Goal: Task Accomplishment & Management: Manage account settings

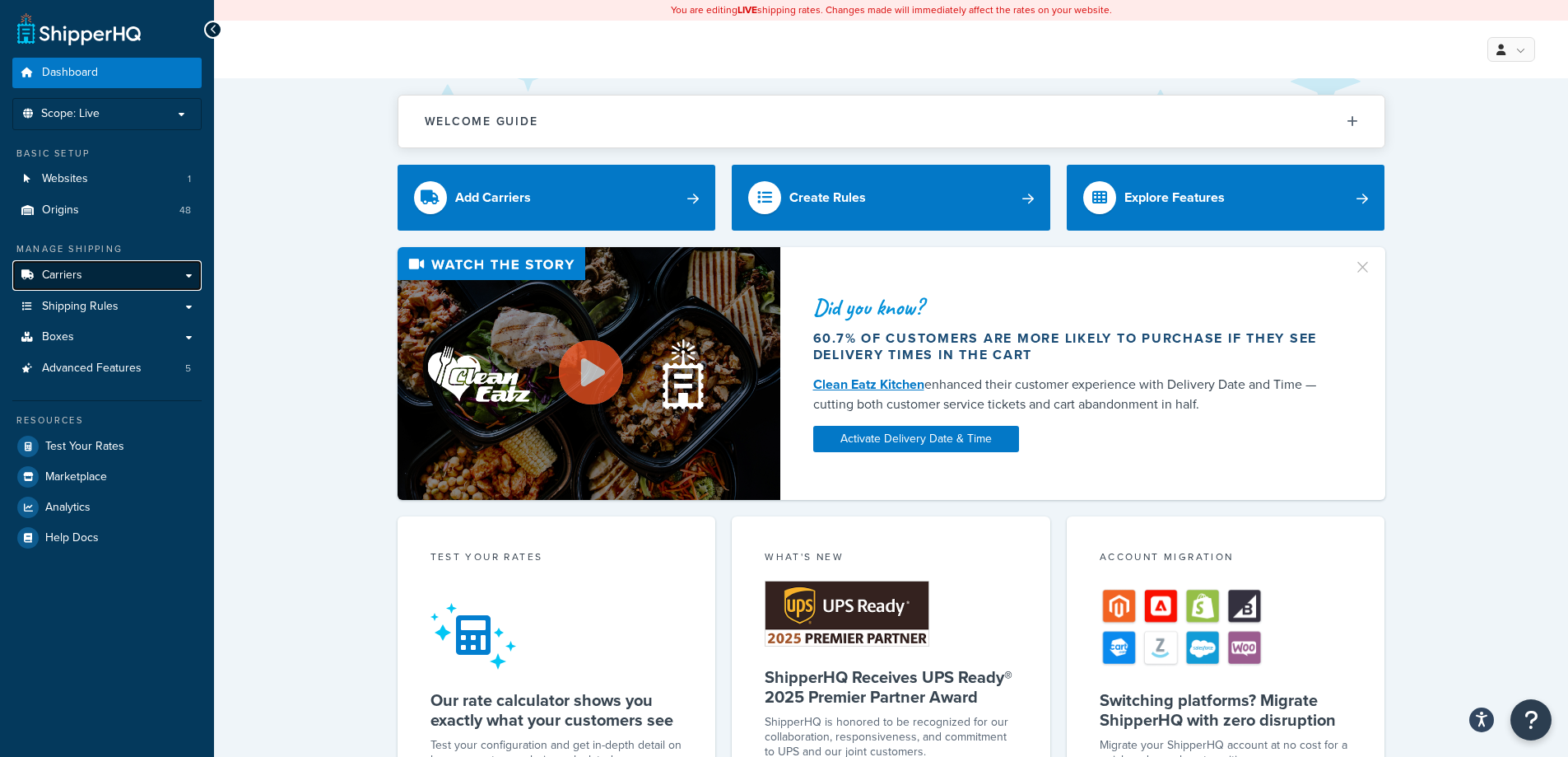
click at [137, 266] on link "Carriers" at bounding box center [106, 275] width 189 height 30
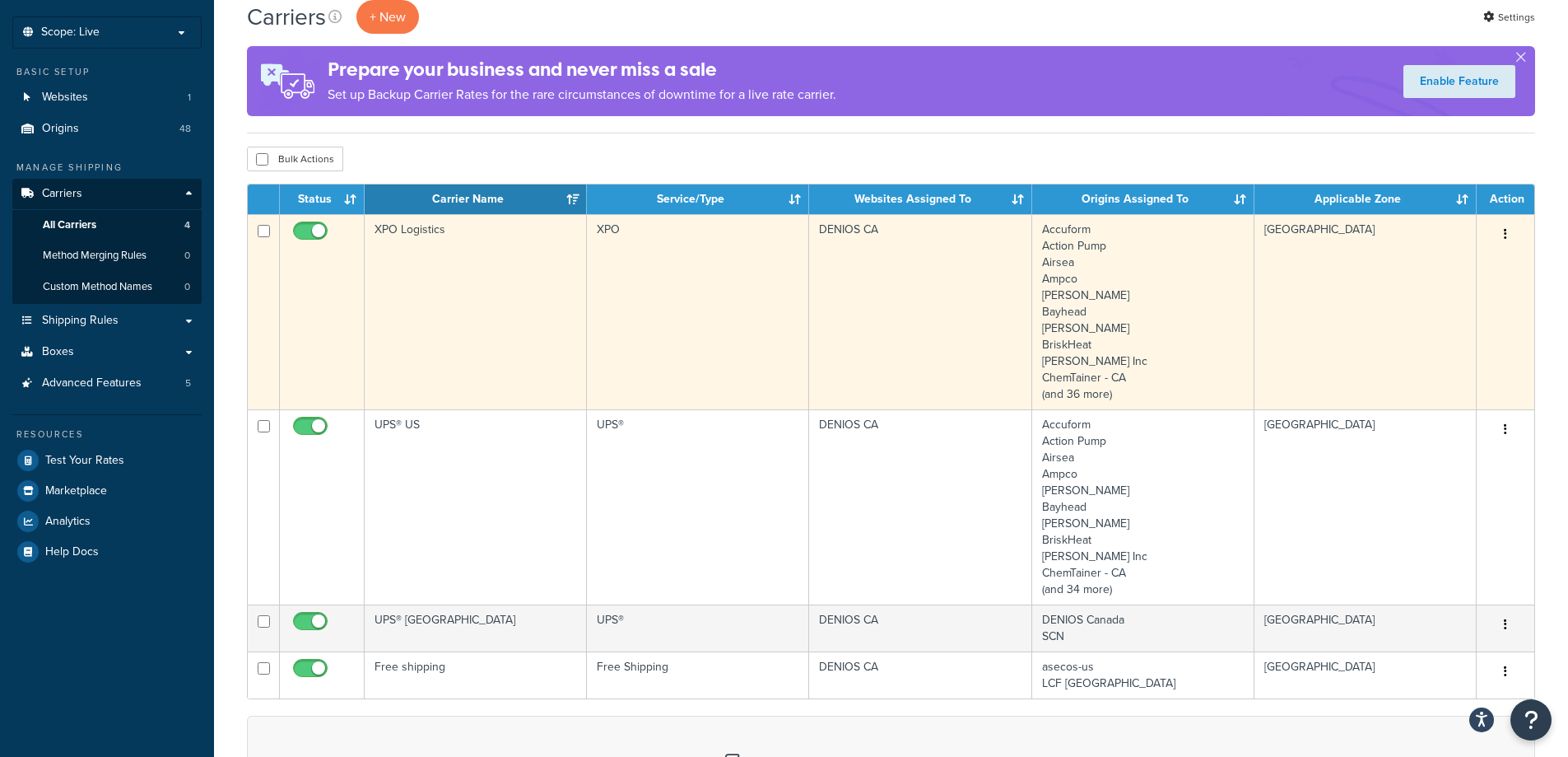
scroll to position [82, 0]
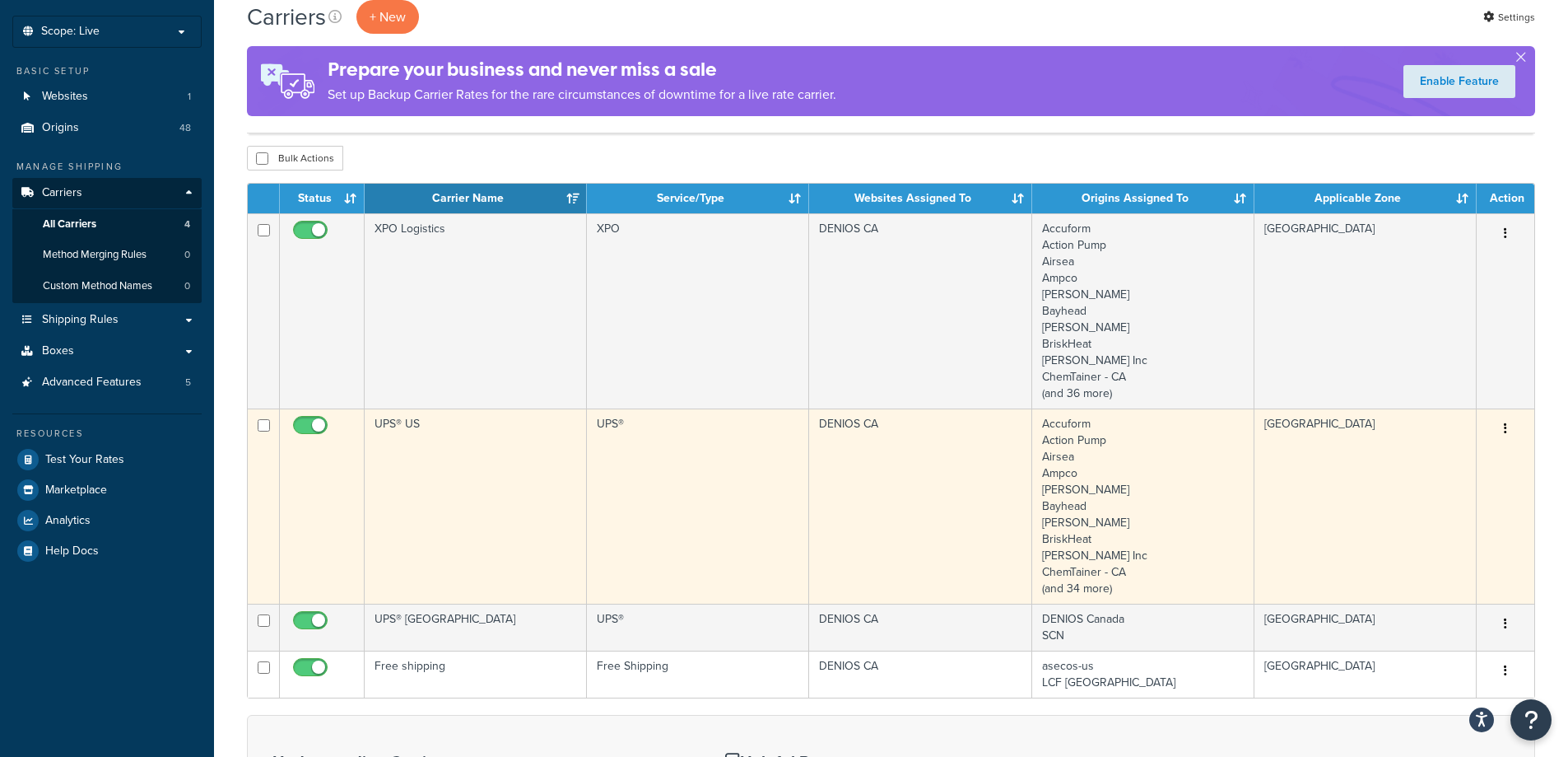
click at [444, 445] on td "UPS® US" at bounding box center [476, 505] width 222 height 195
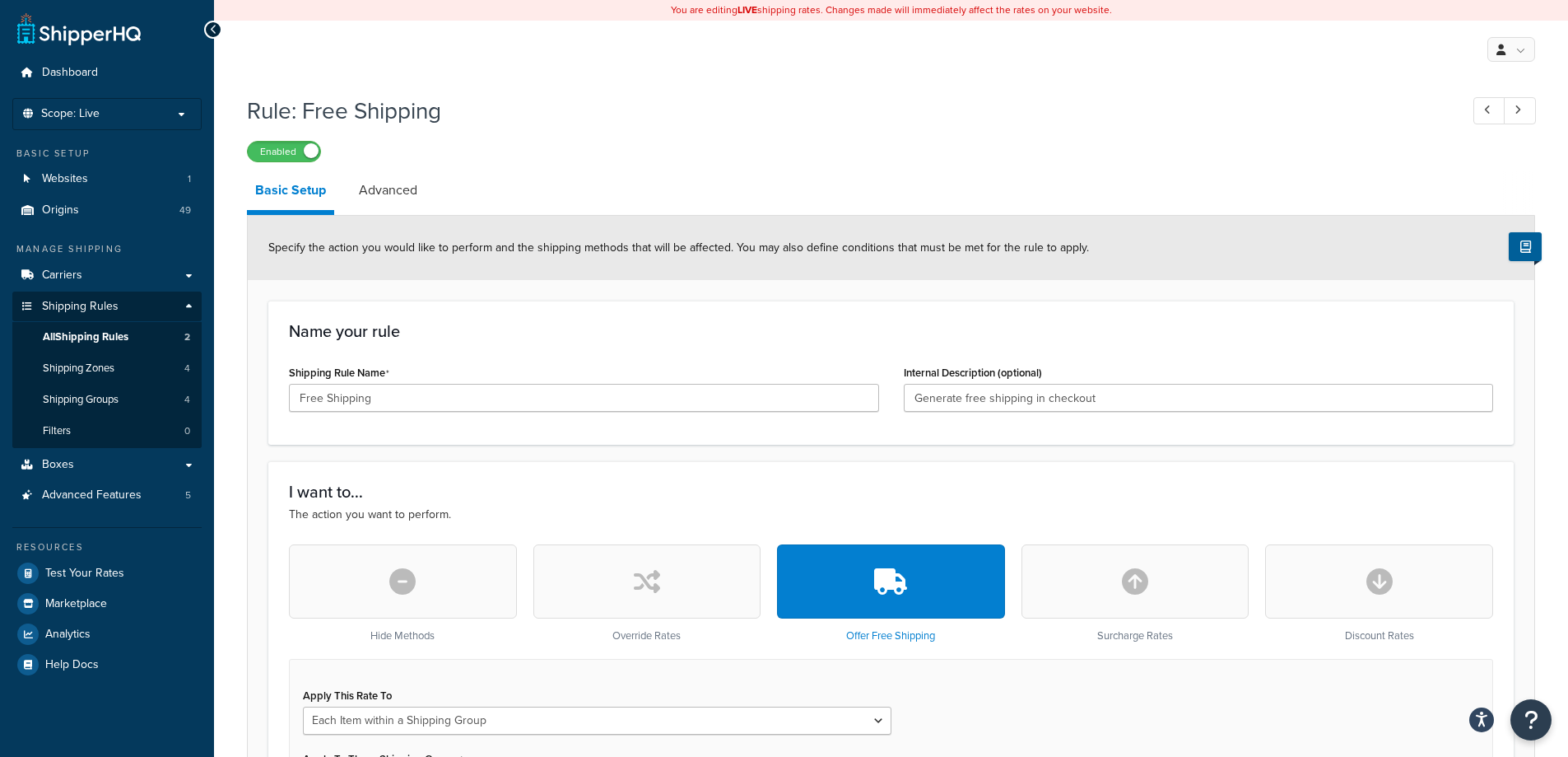
select select "ITEM"
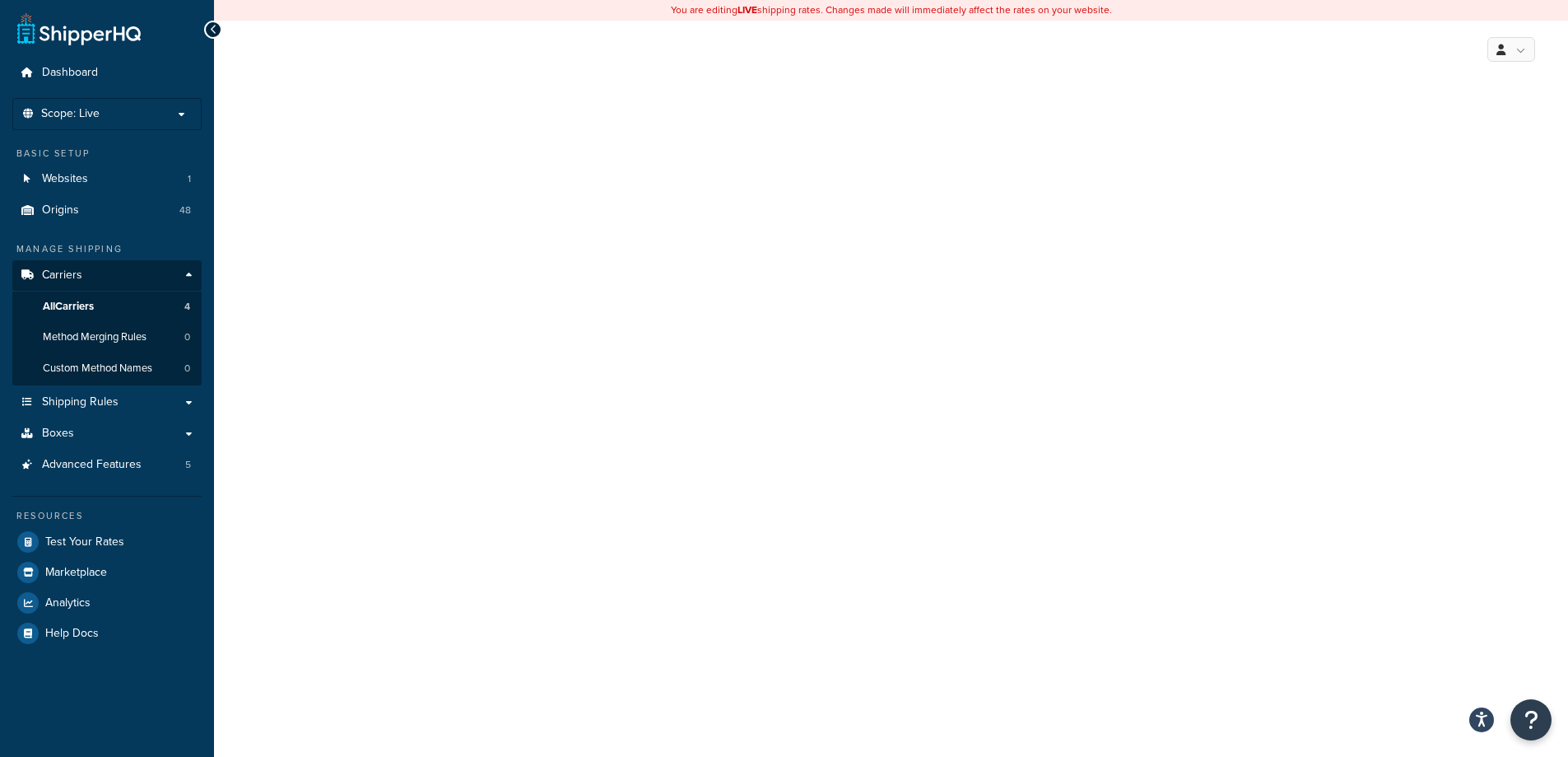
select select "ups"
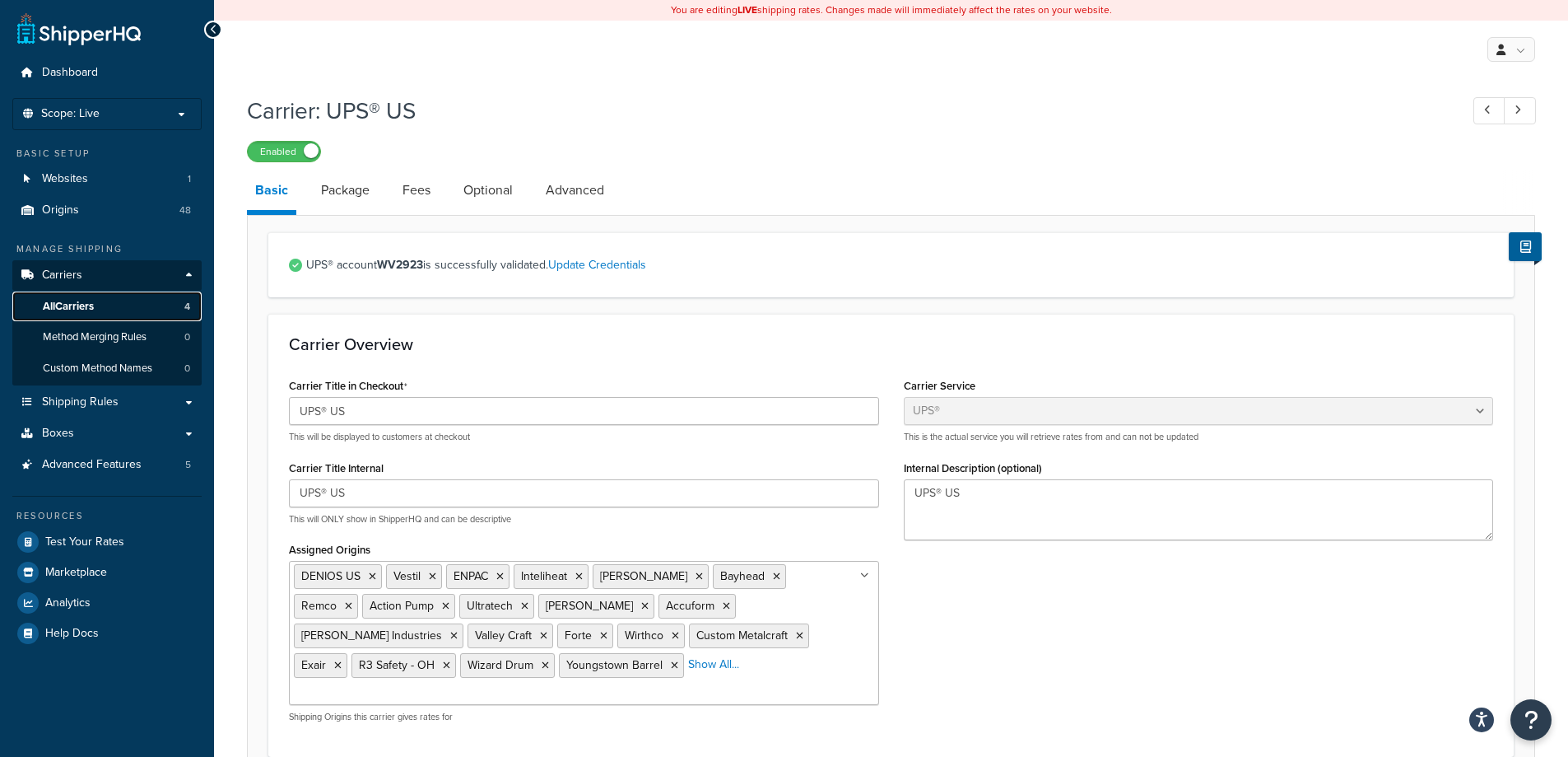
click at [68, 300] on span "All Carriers" at bounding box center [68, 307] width 51 height 14
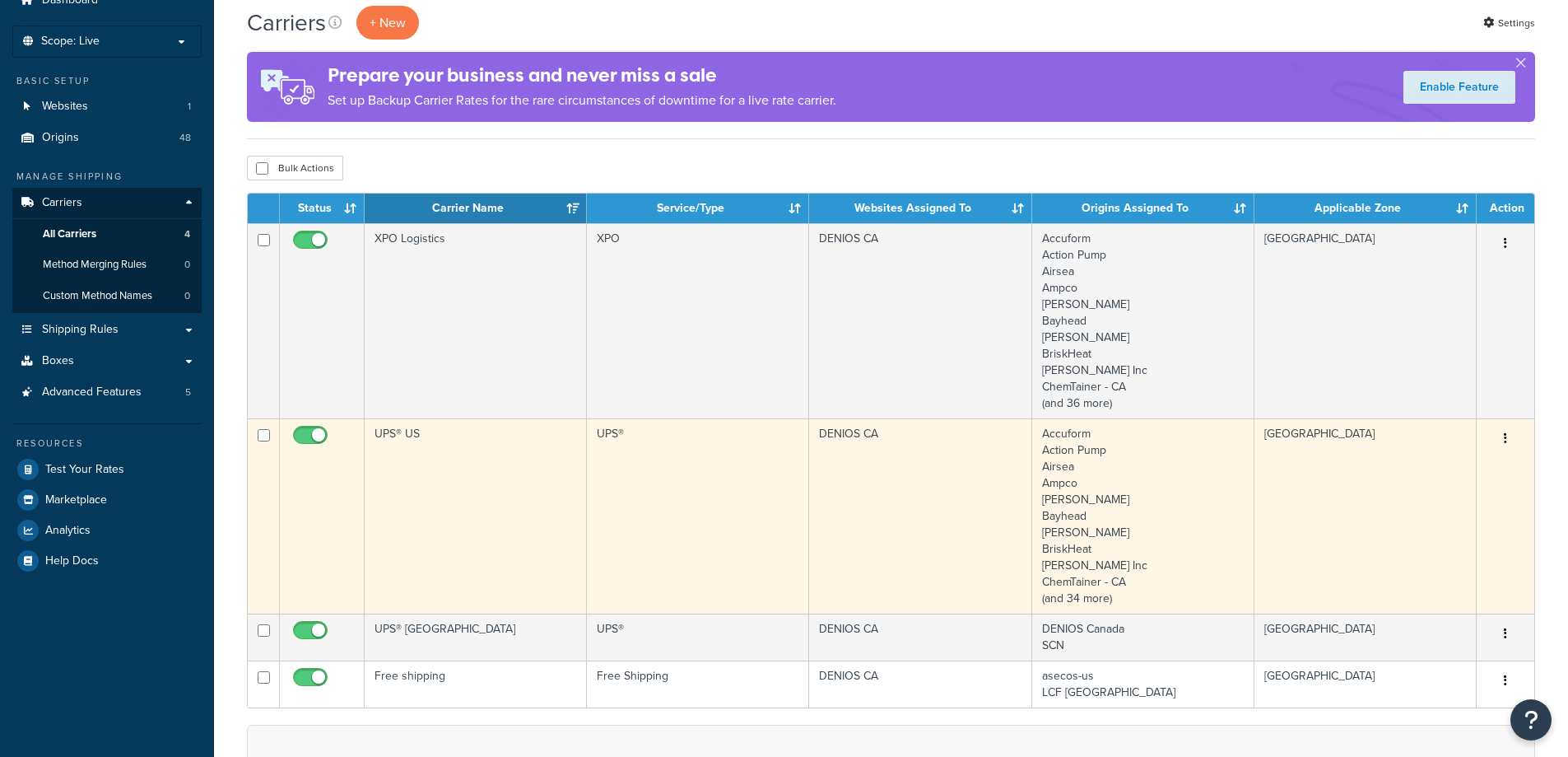
scroll to position [82, 0]
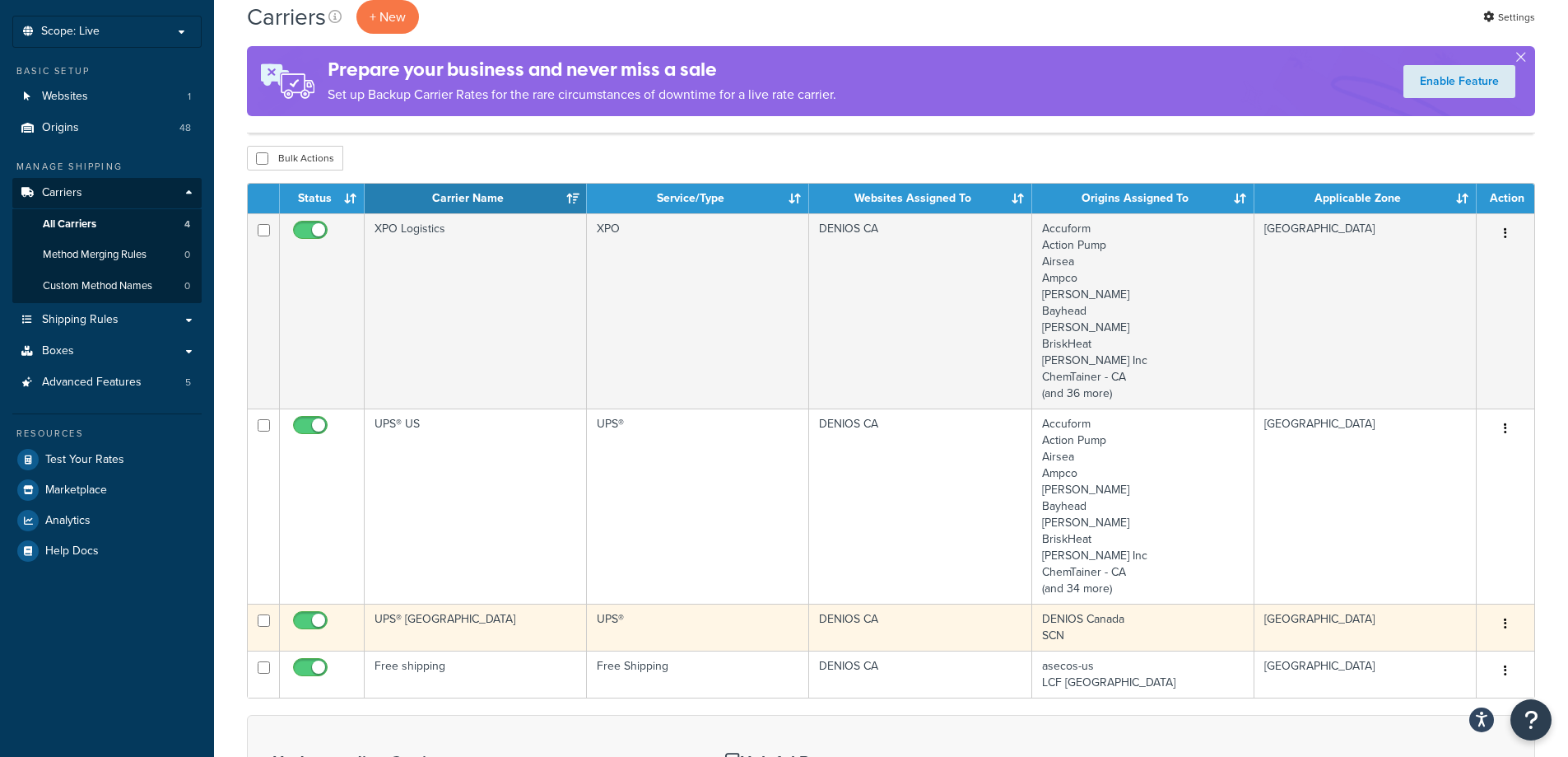
click at [456, 621] on td "UPS® [GEOGRAPHIC_DATA]" at bounding box center [476, 626] width 222 height 47
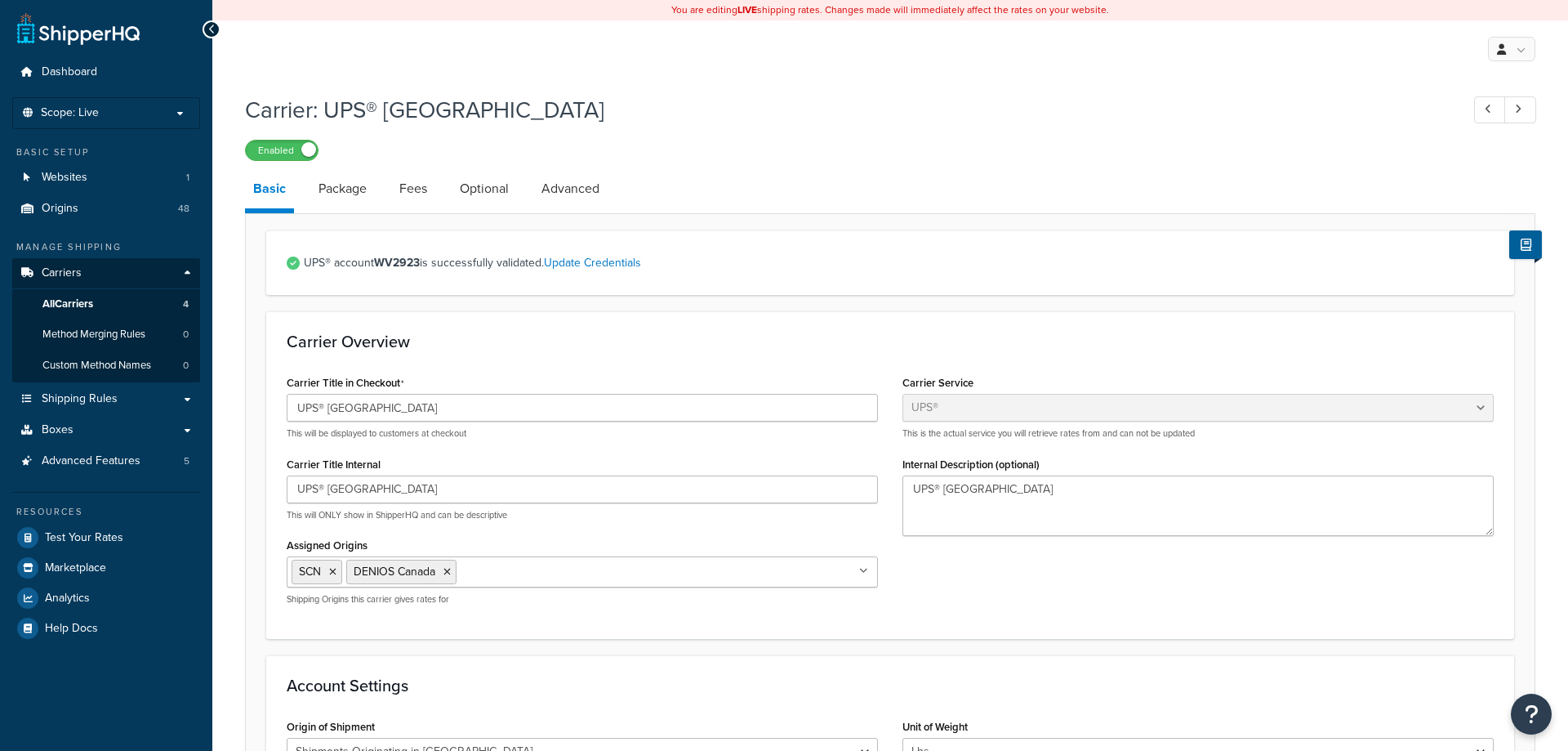
select select "ups"
select select "can"
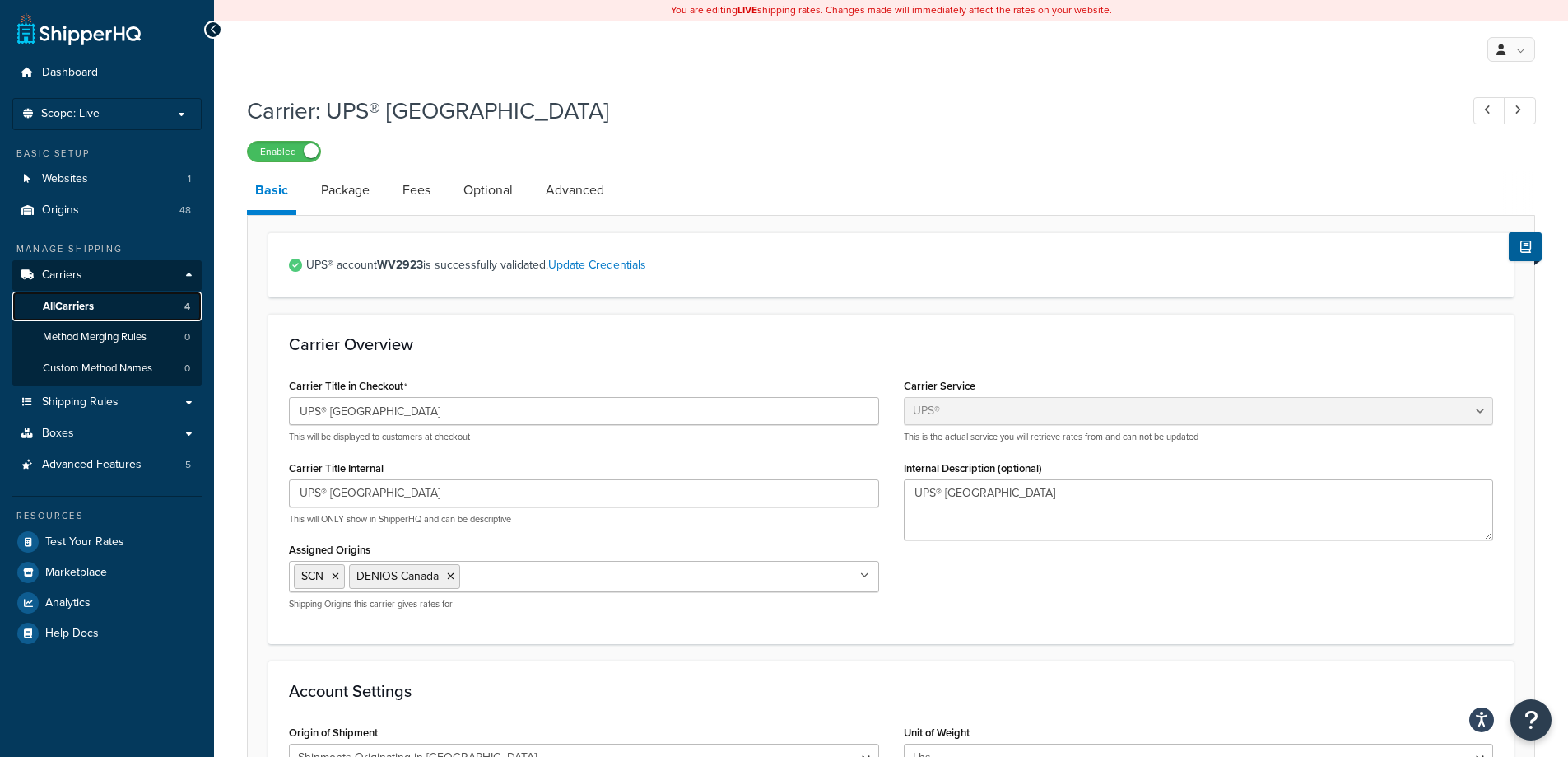
click at [72, 305] on span "All Carriers" at bounding box center [68, 307] width 51 height 14
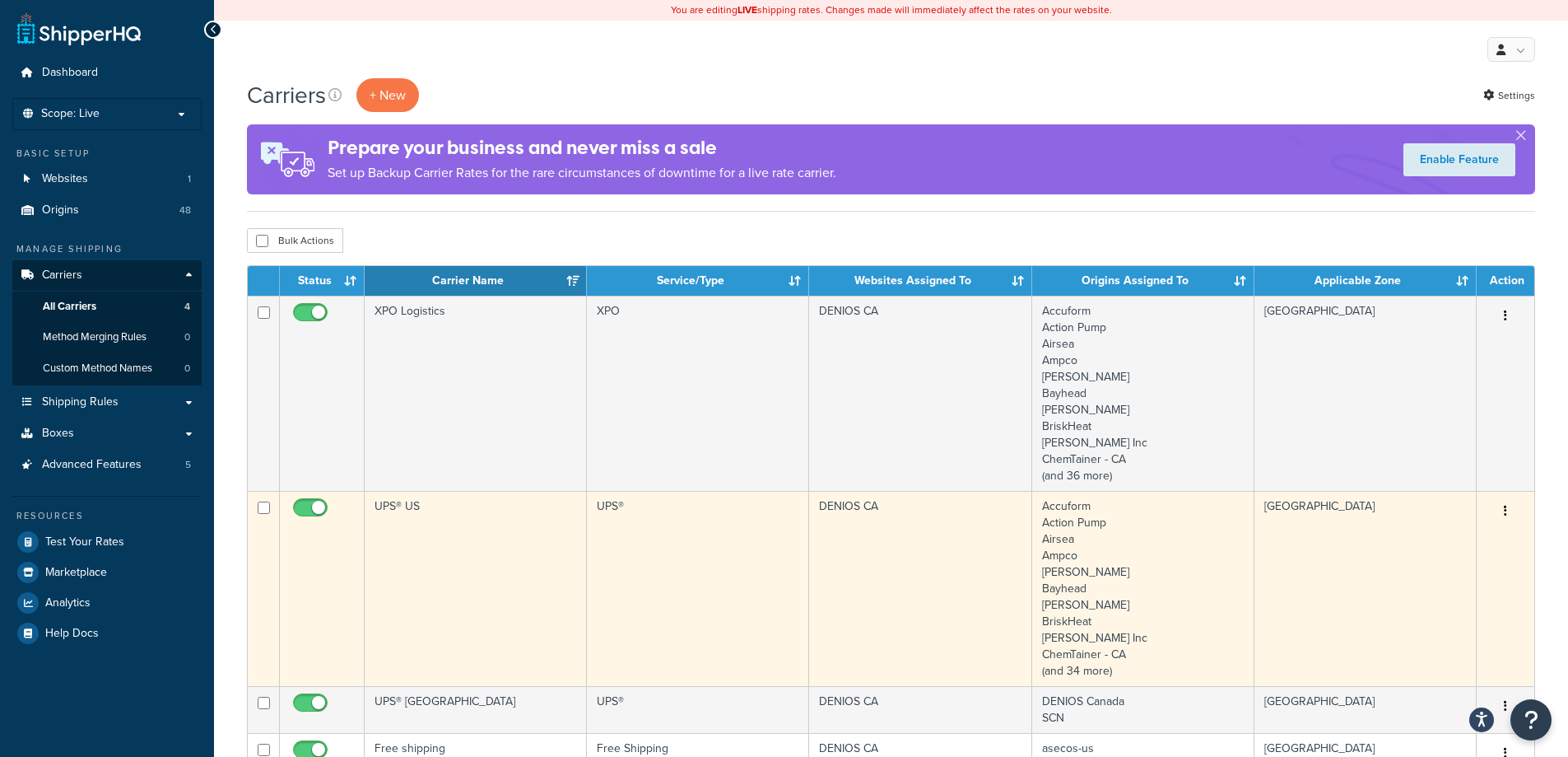
scroll to position [165, 0]
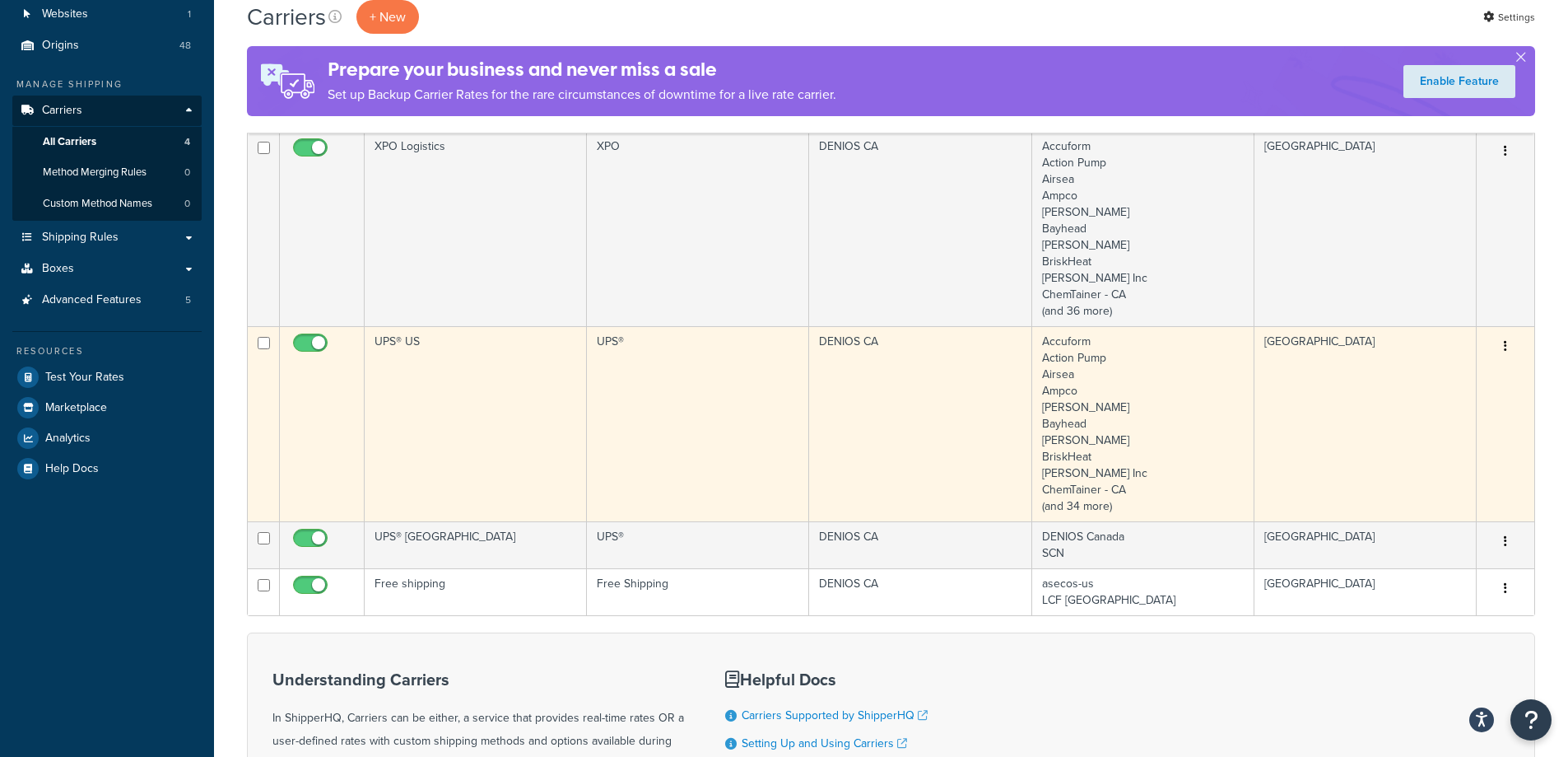
click at [540, 441] on td "UPS® US" at bounding box center [476, 423] width 222 height 195
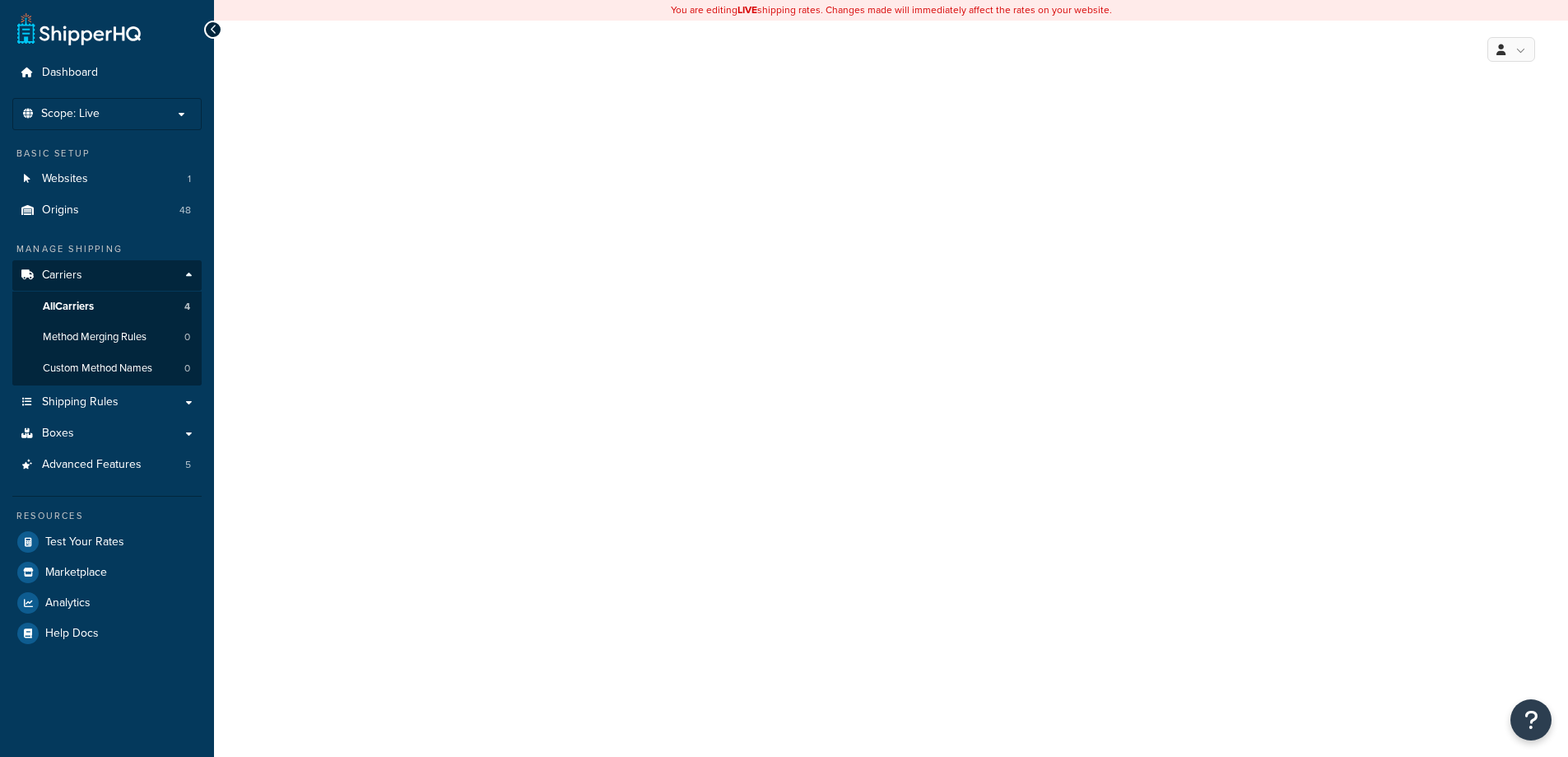
select select "ups"
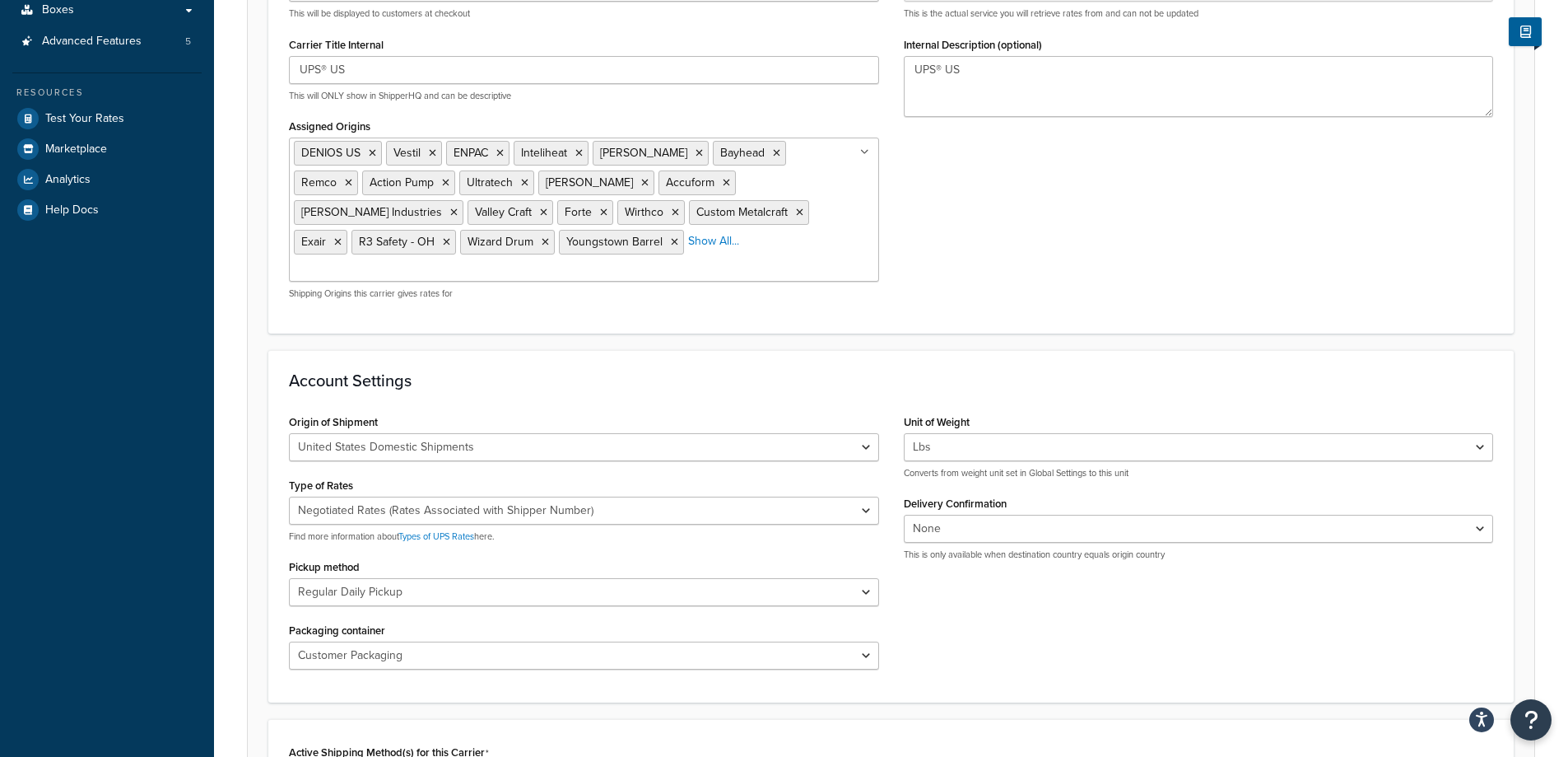
scroll to position [741, 0]
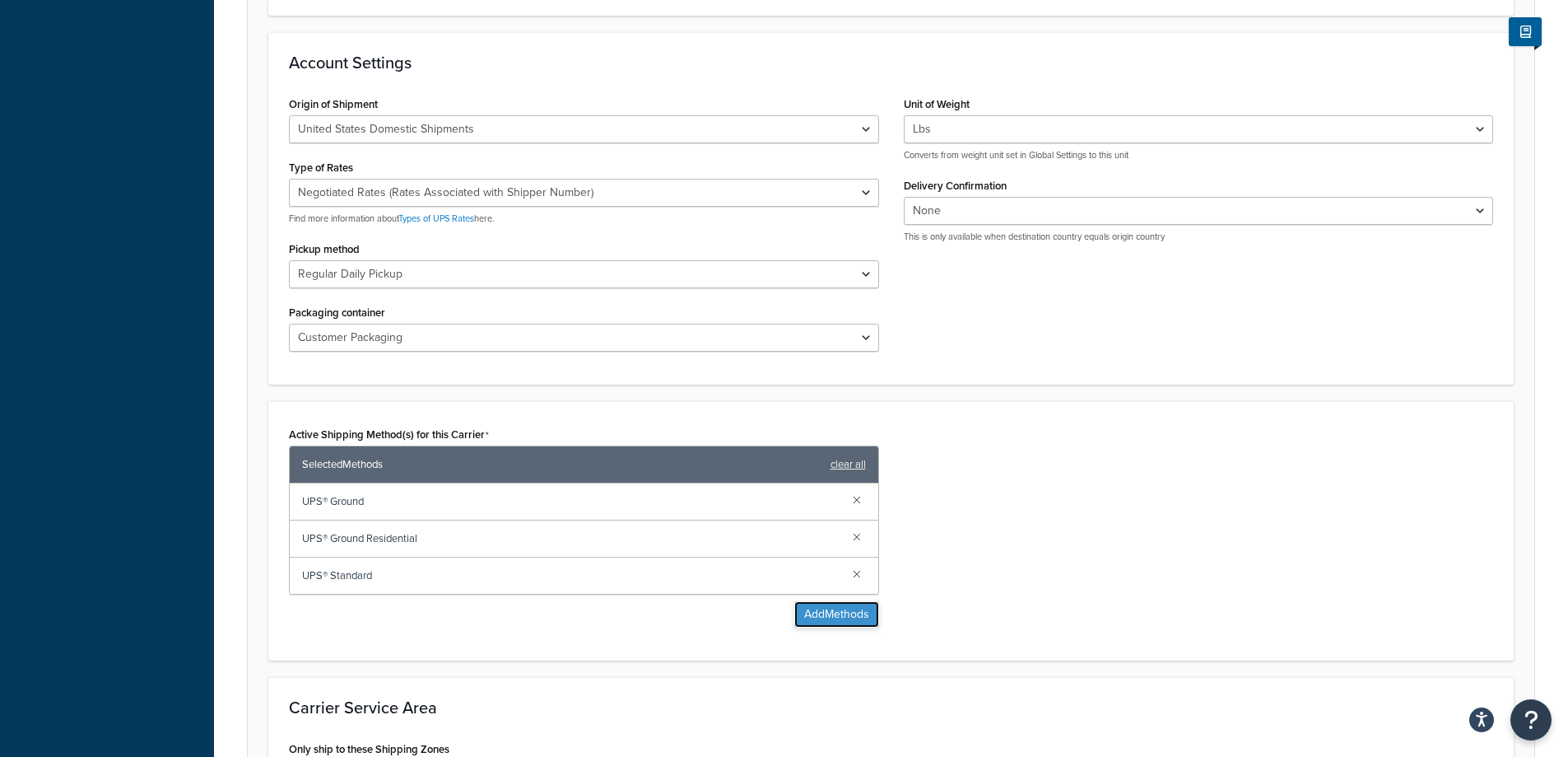
click at [832, 601] on button "Add Methods" at bounding box center [836, 614] width 85 height 26
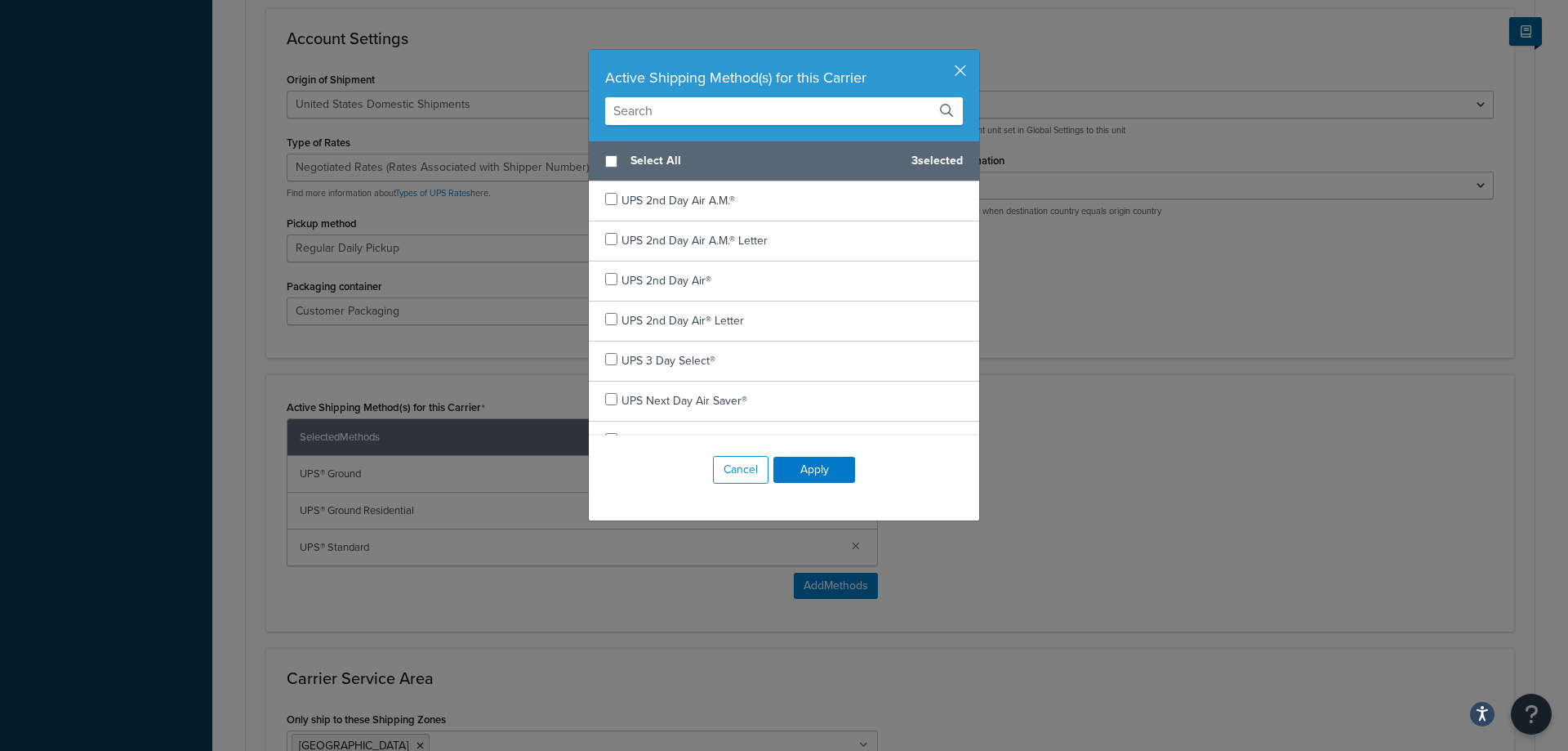
click at [760, 116] on input "text" at bounding box center [784, 111] width 358 height 28
type input "r"
click at [975, 54] on button "button" at bounding box center [977, 52] width 4 height 4
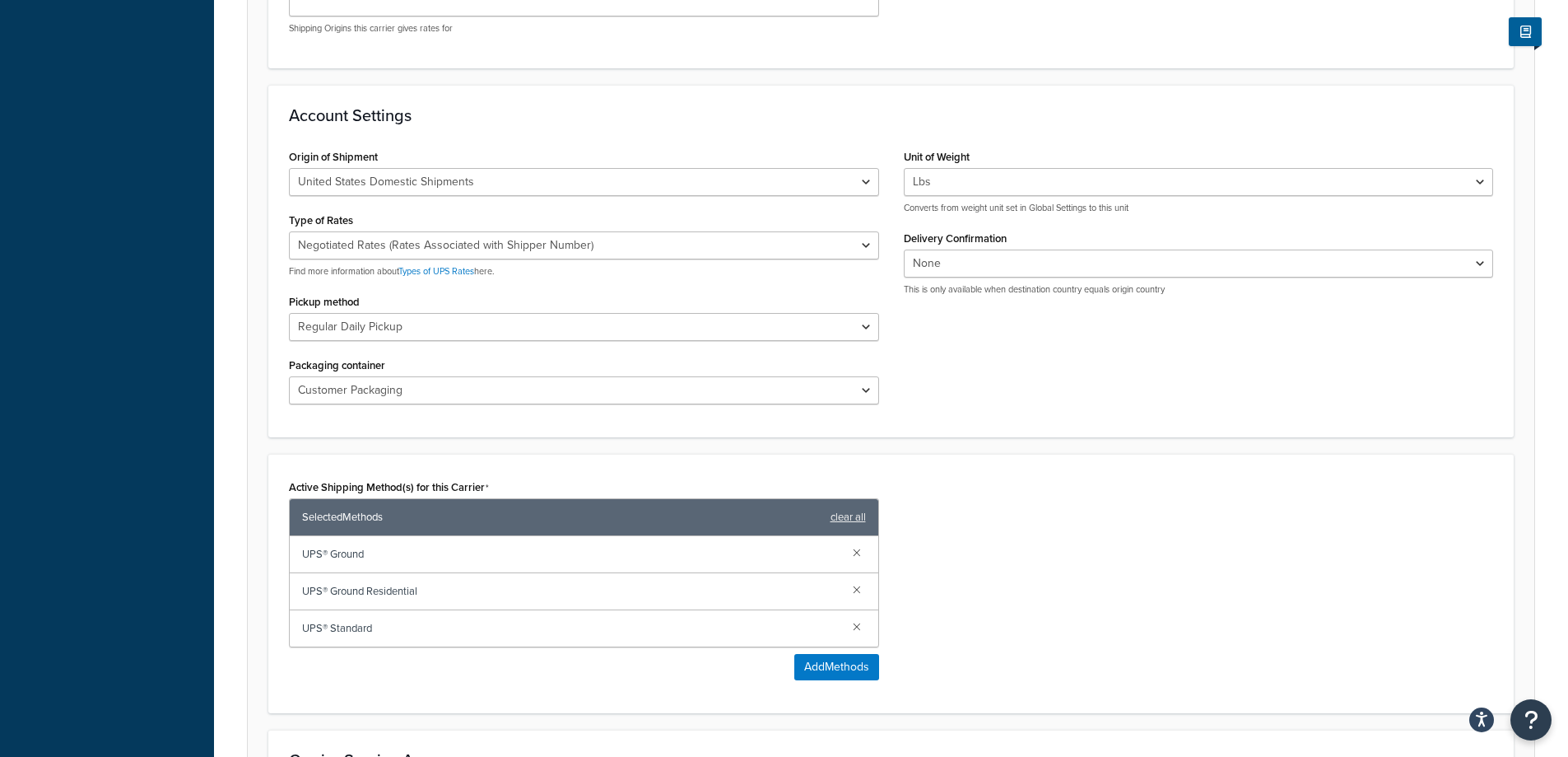
scroll to position [659, 0]
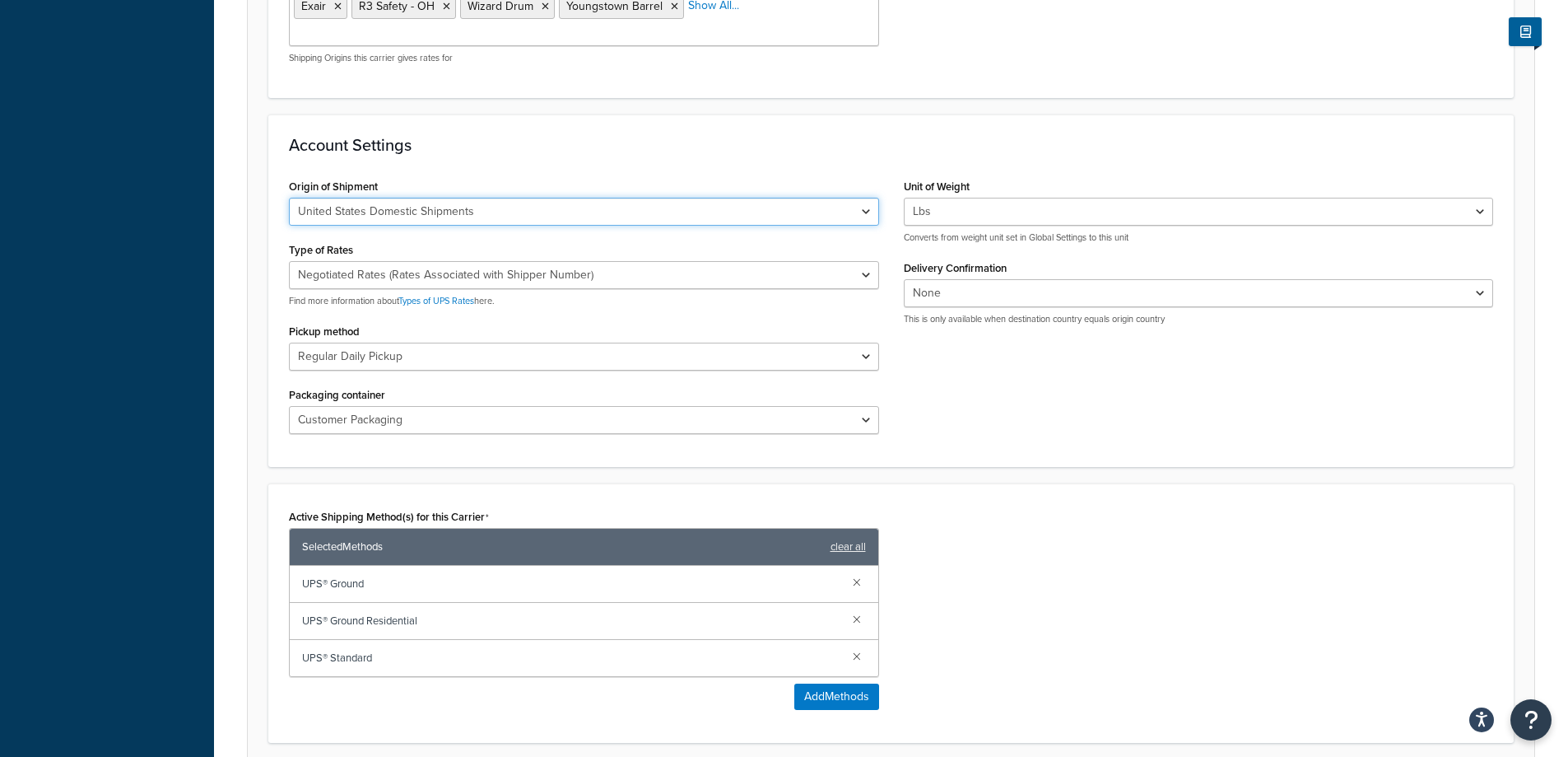
click at [640, 198] on select "United States Domestic Shipments Shipments Originating in [GEOGRAPHIC_DATA] Shi…" at bounding box center [584, 212] width 590 height 28
click at [680, 136] on h3 "Account Settings" at bounding box center [891, 145] width 1204 height 18
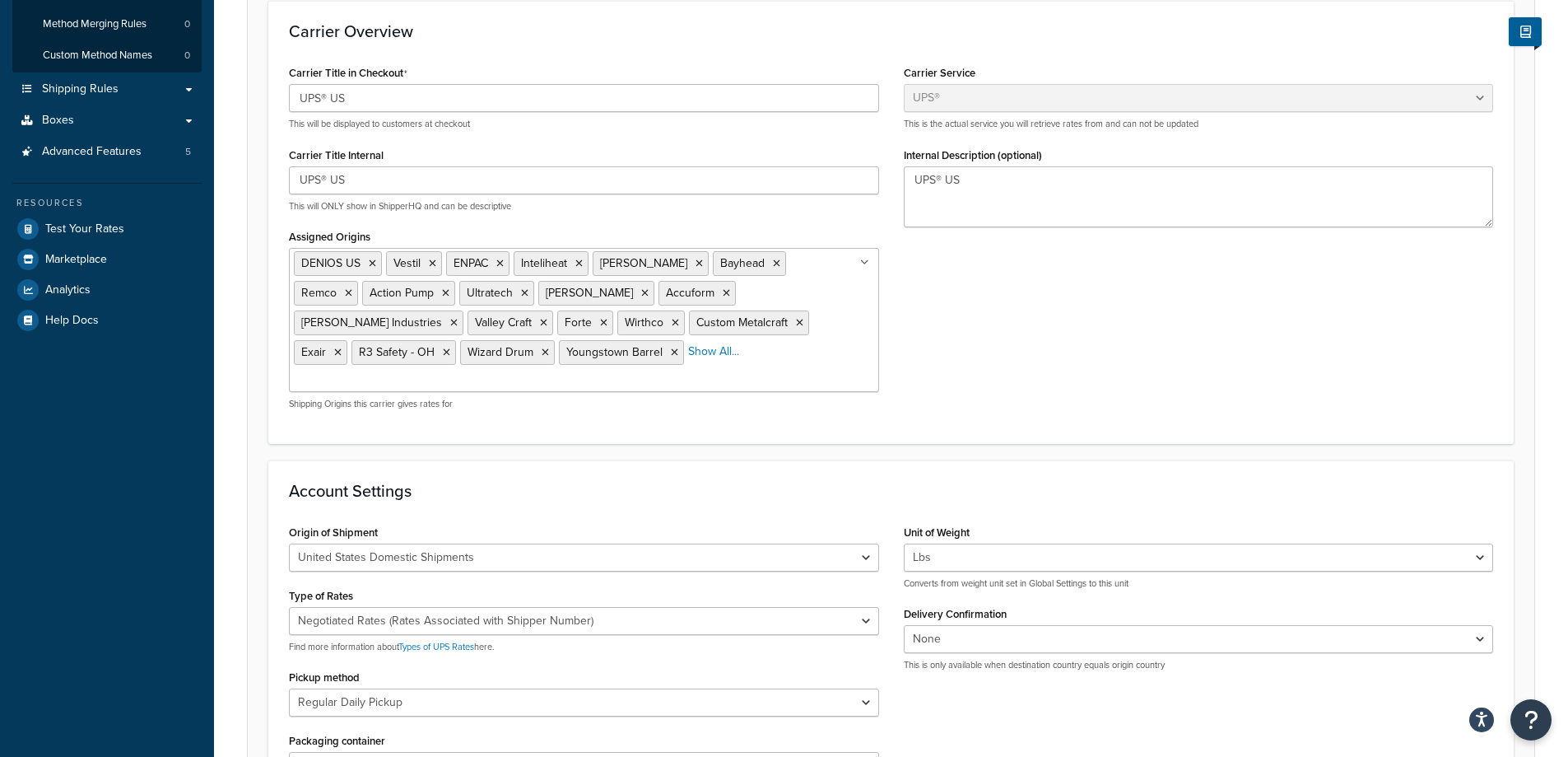
scroll to position [0, 0]
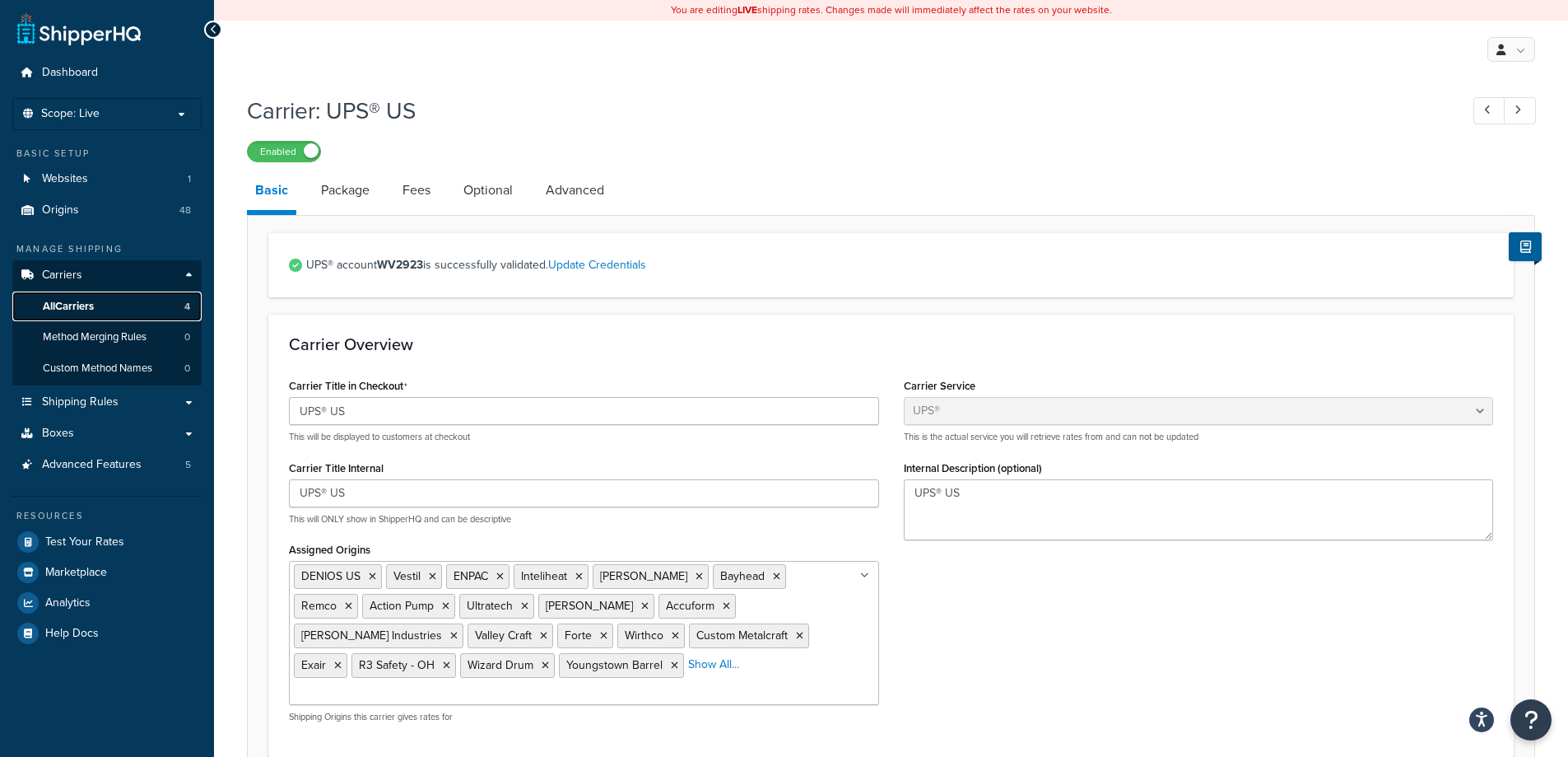
click at [90, 301] on span "All Carriers" at bounding box center [68, 307] width 51 height 14
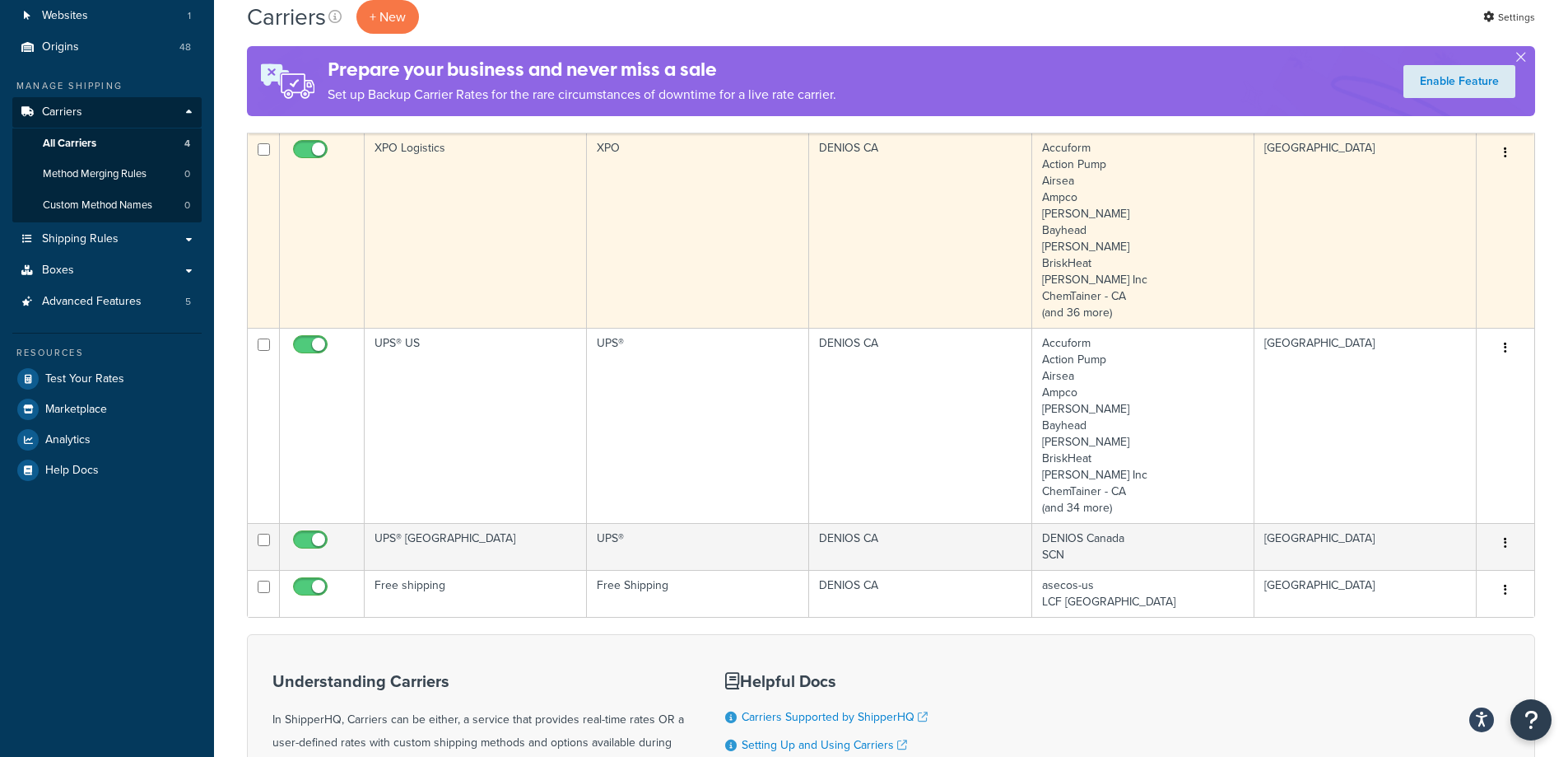
scroll to position [165, 0]
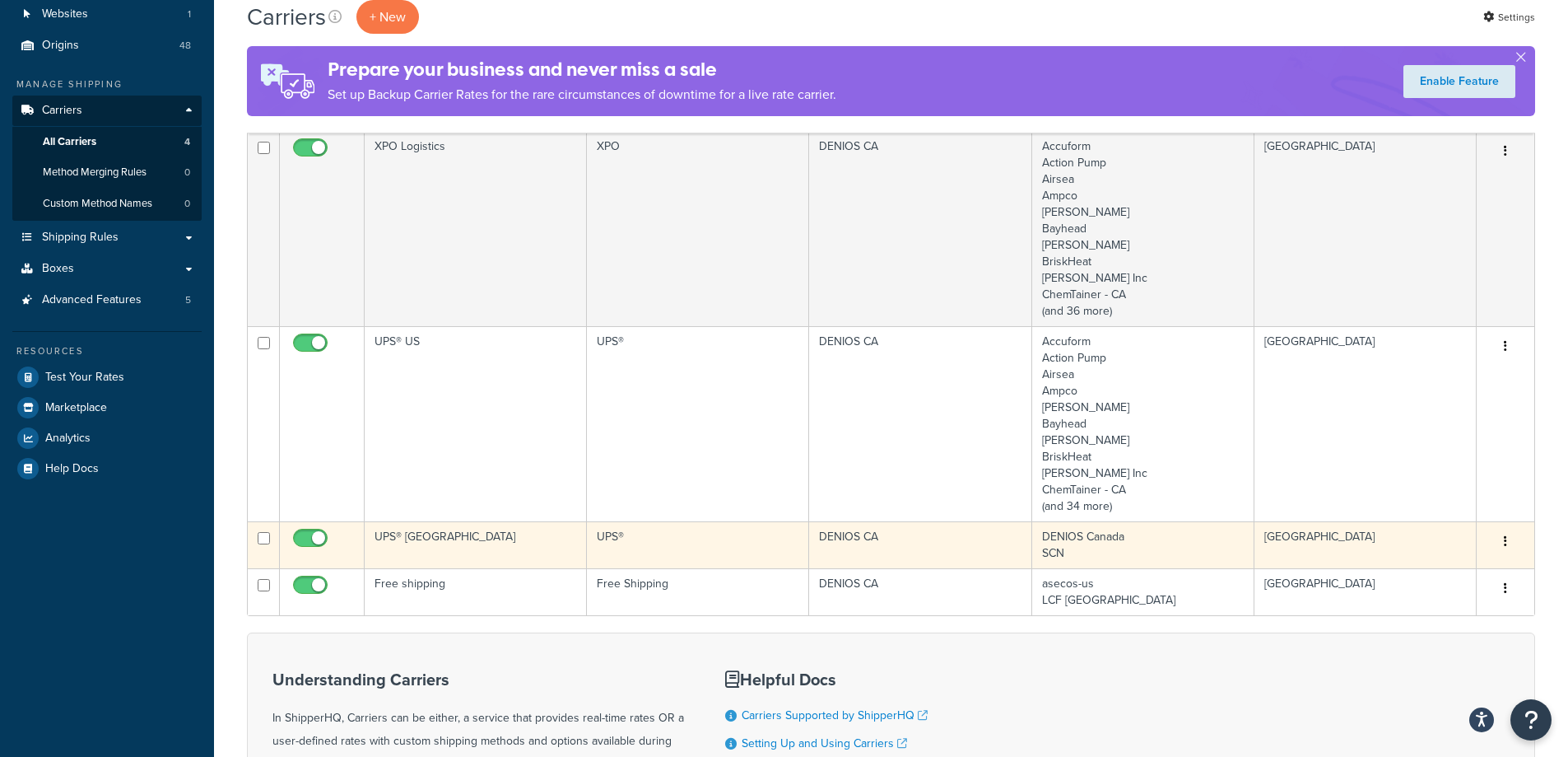
drag, startPoint x: 501, startPoint y: 539, endPoint x: 548, endPoint y: 533, distance: 47.4
click at [501, 539] on td "UPS® [GEOGRAPHIC_DATA]" at bounding box center [476, 544] width 222 height 47
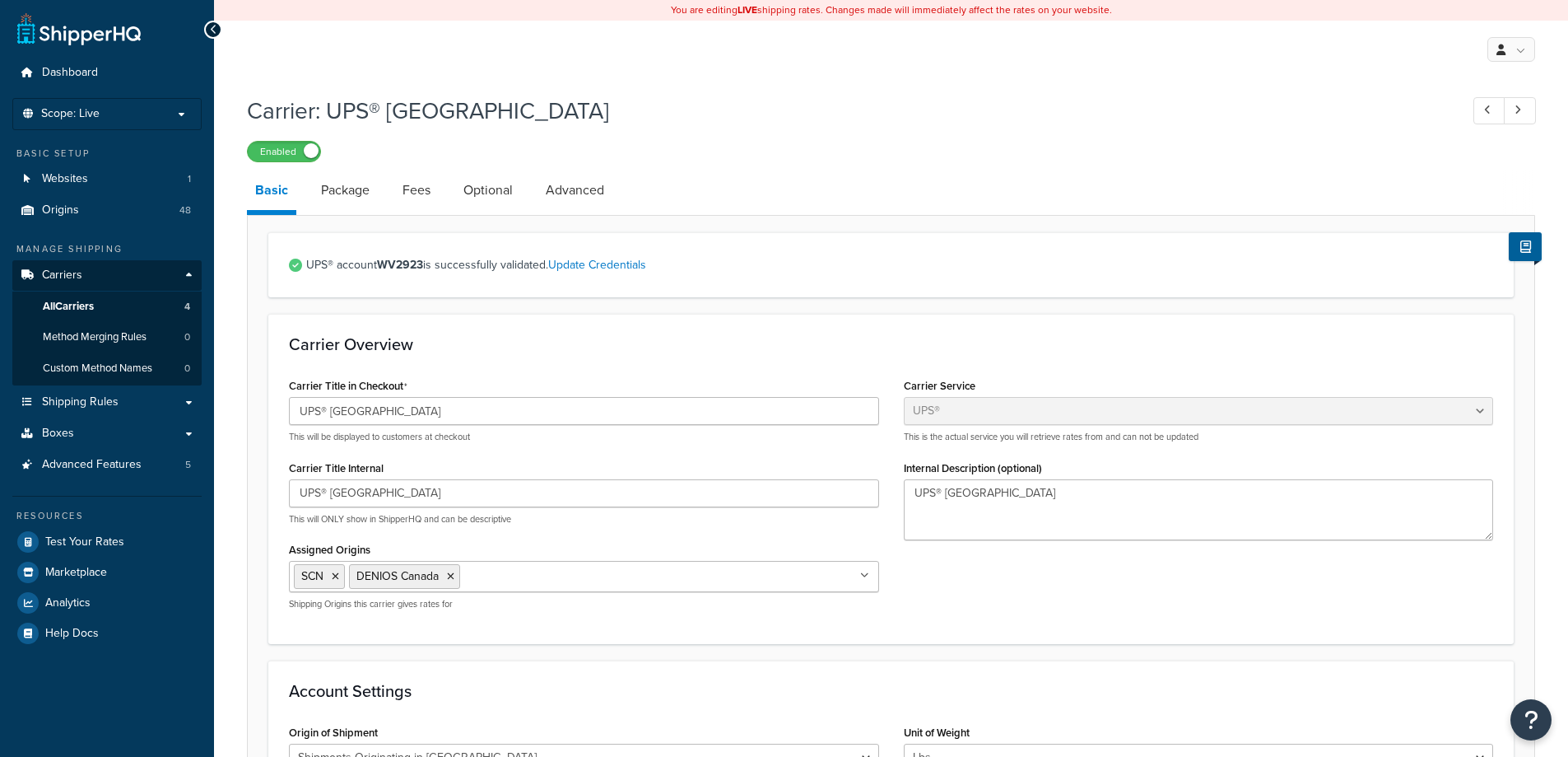
select select "ups"
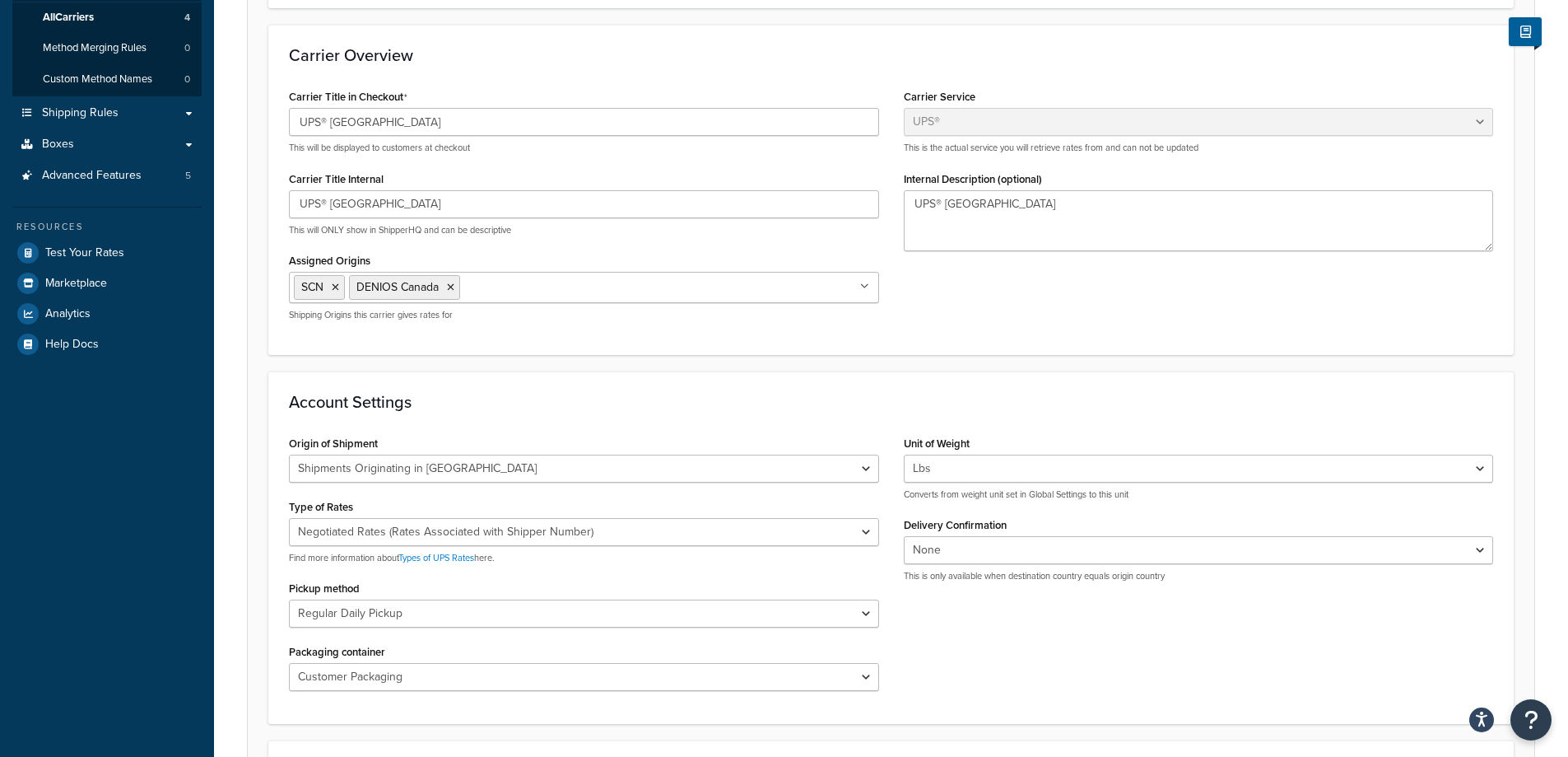
scroll to position [247, 0]
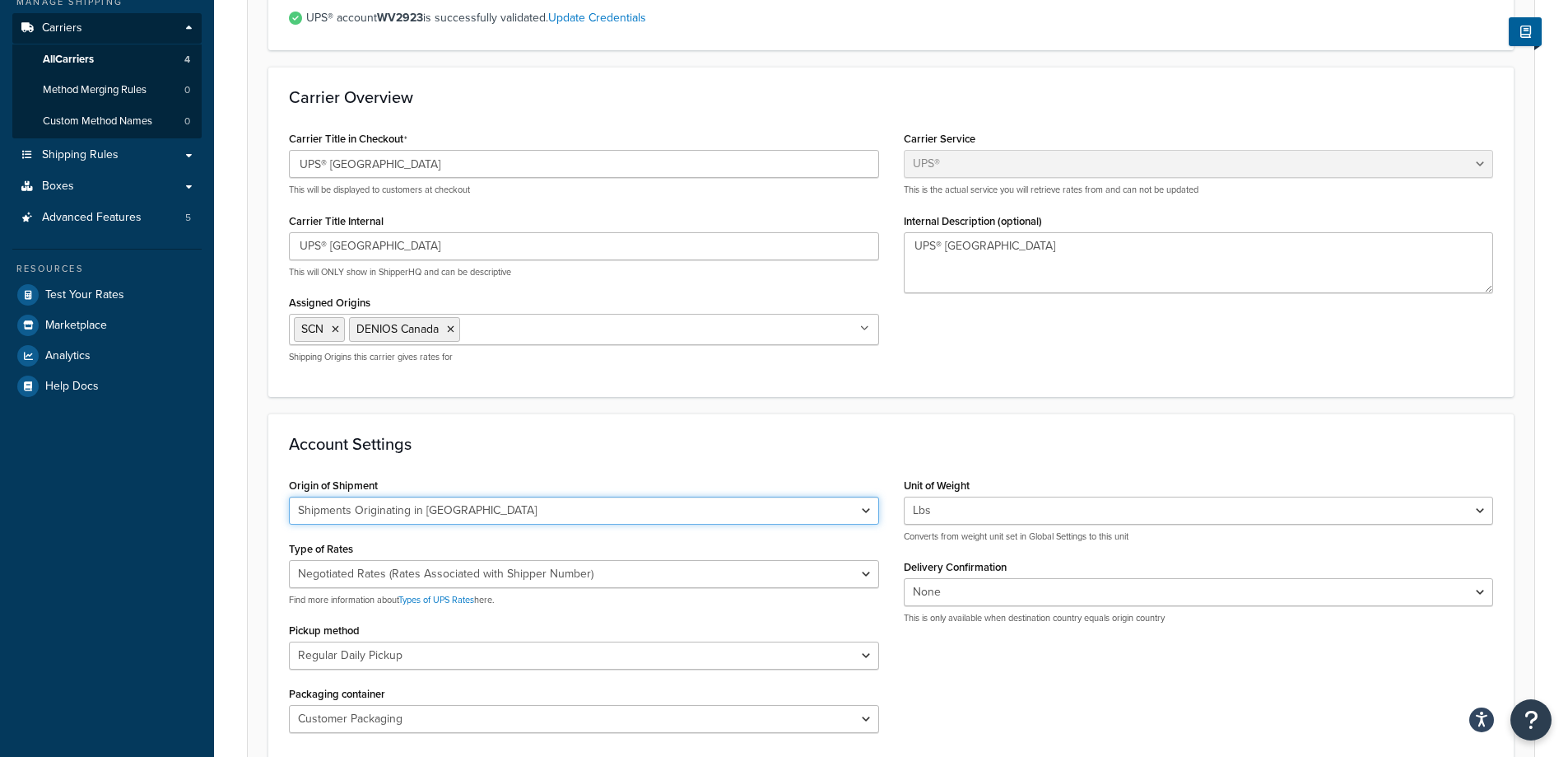
click at [598, 508] on select "United States Domestic Shipments Shipments Originating in United States Shipmen…" at bounding box center [584, 510] width 590 height 28
click at [622, 463] on div "Account Settings Origin of Shipment United States Domestic Shipments Shipments …" at bounding box center [891, 589] width 1246 height 352
click at [617, 574] on select "Negotiated Rates (Rates Associated with Shipper Number) Daily Rates Retail Rate…" at bounding box center [584, 574] width 590 height 28
click at [617, 573] on select "Negotiated Rates (Rates Associated with Shipper Number) Daily Rates Retail Rate…" at bounding box center [584, 574] width 590 height 28
click at [589, 514] on select "United States Domestic Shipments Shipments Originating in United States Shipmen…" at bounding box center [584, 510] width 590 height 28
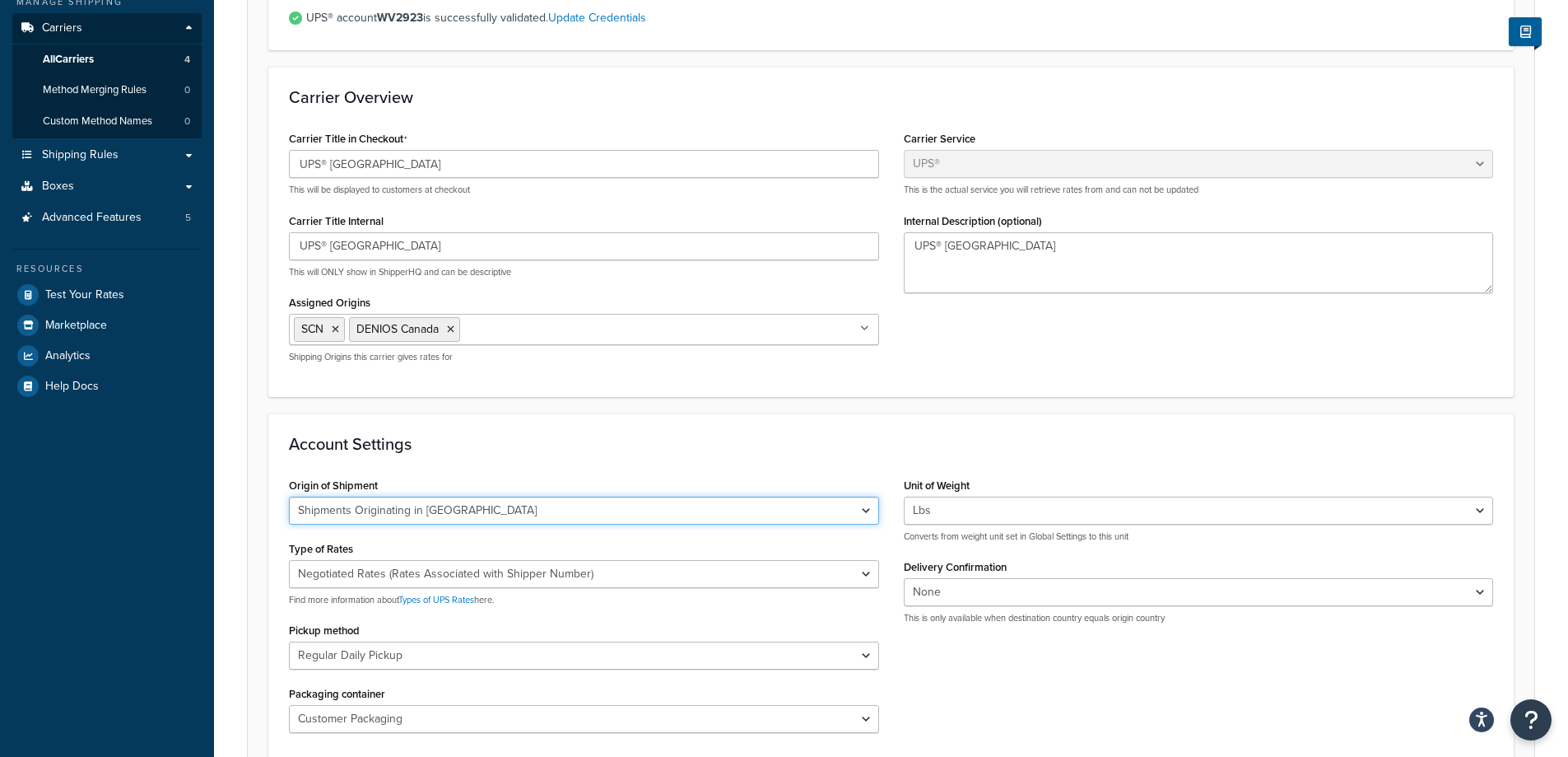
select select "us"
click at [289, 497] on select "United States Domestic Shipments Shipments Originating in United States Shipmen…" at bounding box center [584, 510] width 590 height 28
click at [1022, 670] on div "Origin of Shipment United States Domestic Shipments Shipments Originating in Un…" at bounding box center [891, 609] width 1229 height 272
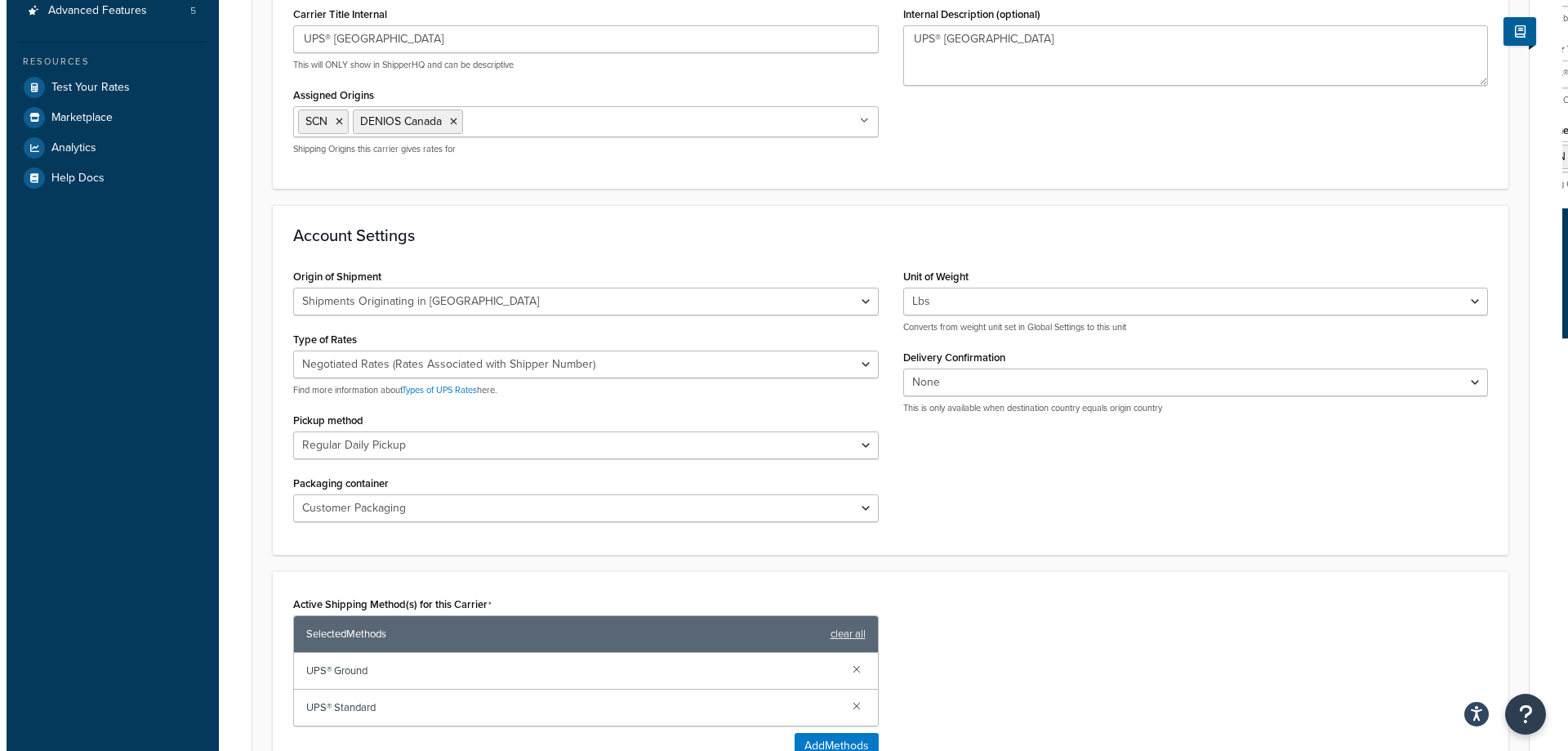
scroll to position [490, 0]
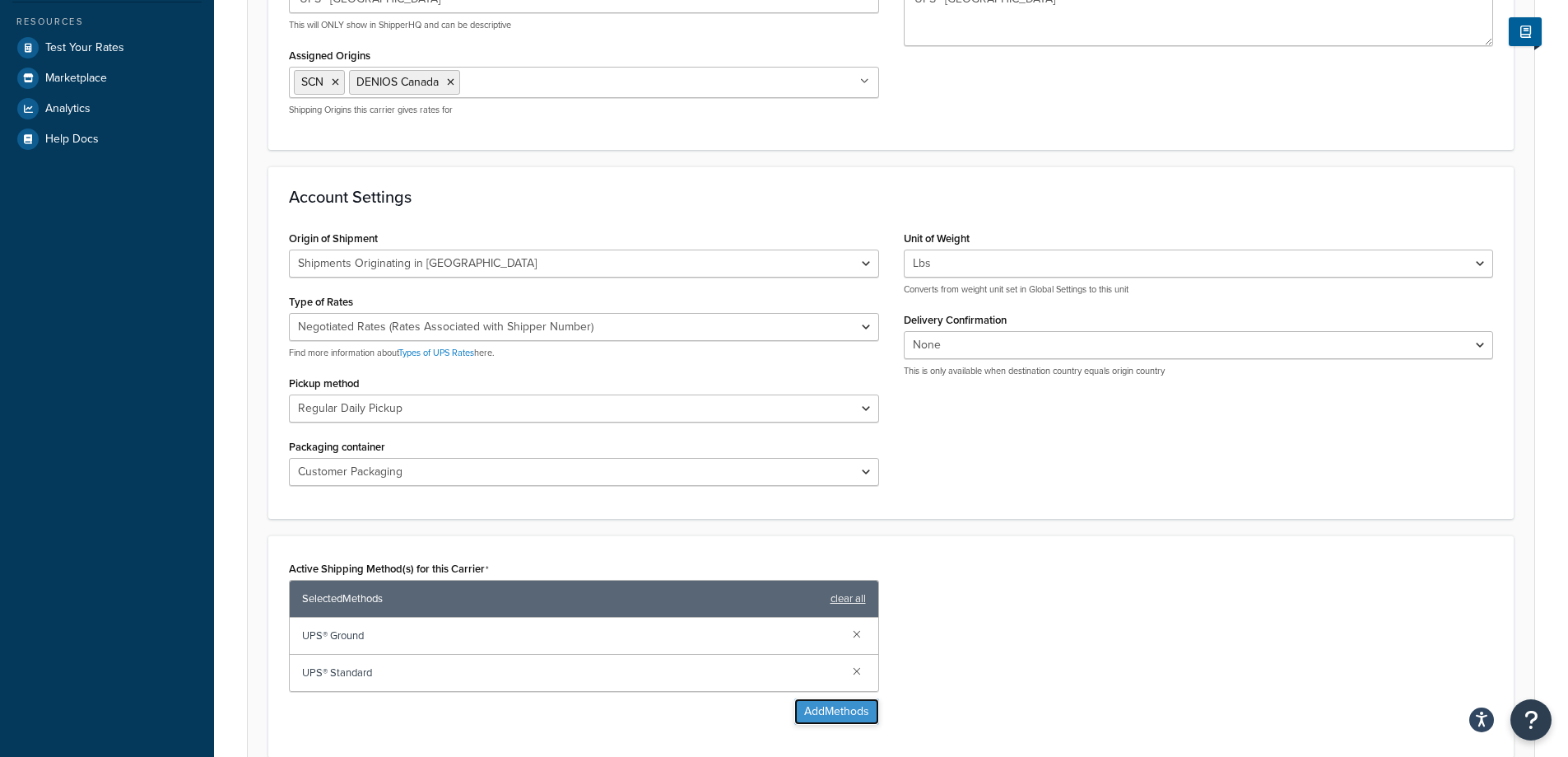
click at [852, 703] on button "Add Methods" at bounding box center [836, 711] width 85 height 26
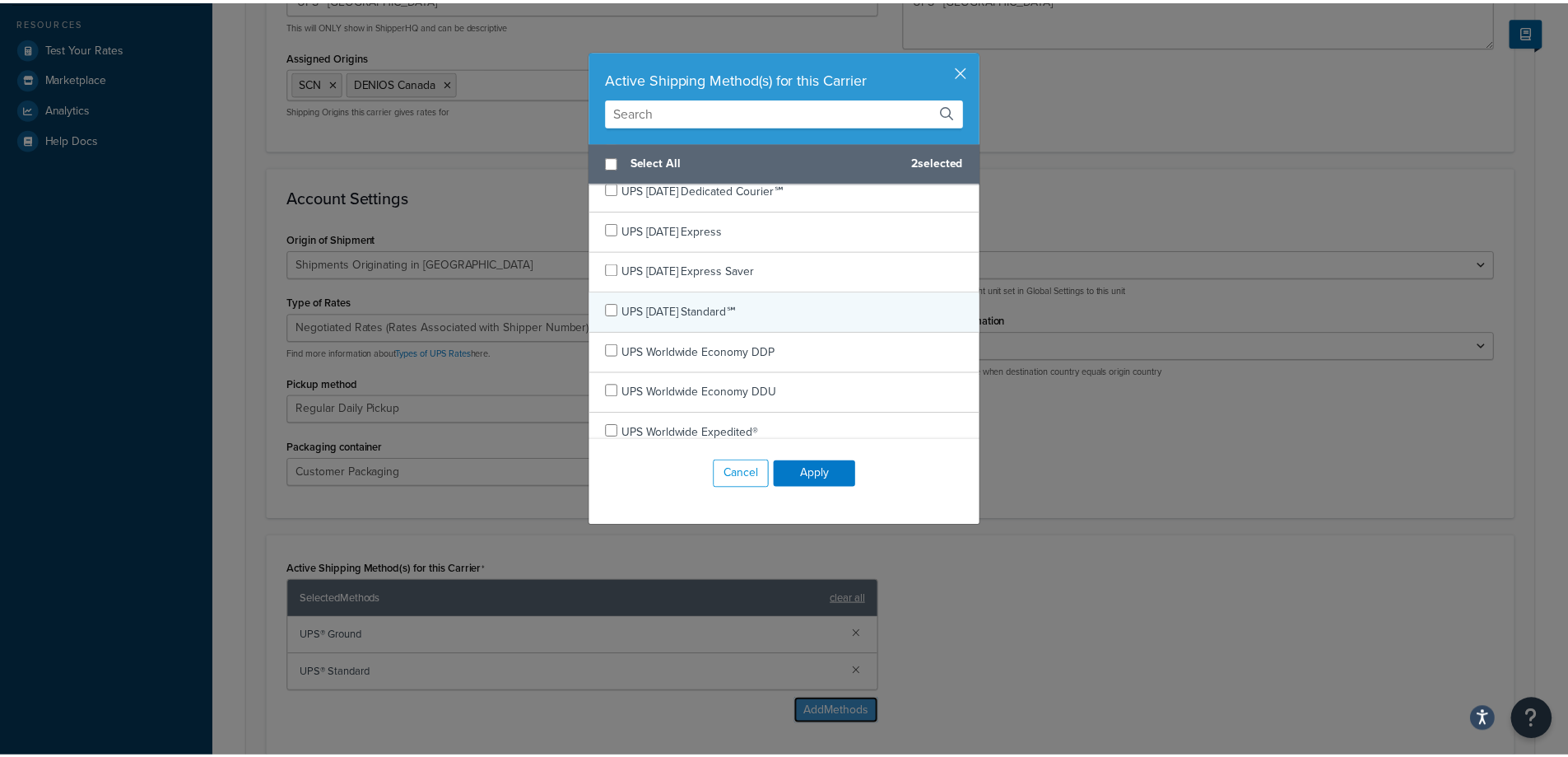
scroll to position [576, 0]
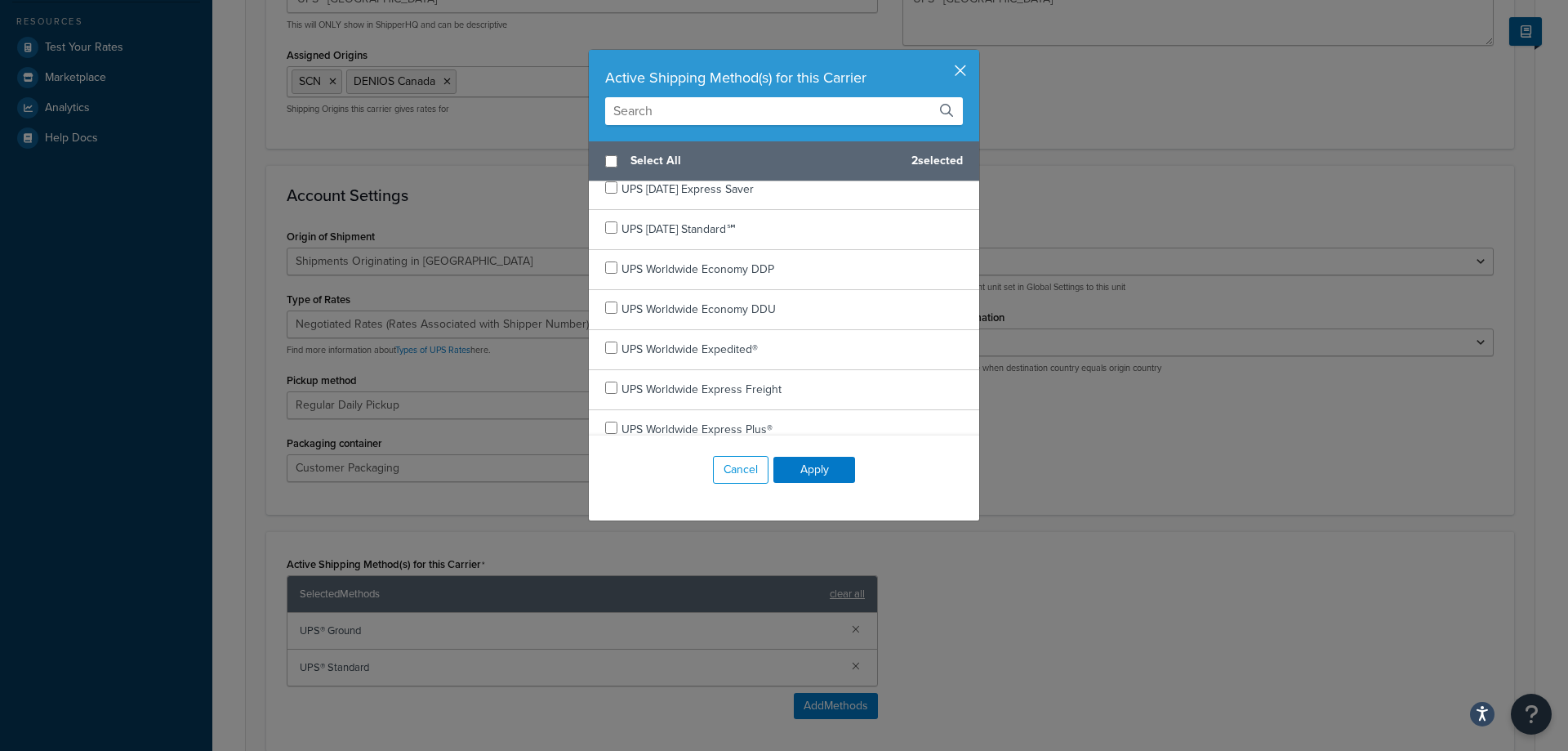
drag, startPoint x: 965, startPoint y: 77, endPoint x: 958, endPoint y: 69, distance: 10.6
click at [961, 73] on div "Active Shipping Method(s) for this Carrier" at bounding box center [784, 95] width 391 height 91
click at [975, 54] on button "button" at bounding box center [977, 52] width 4 height 4
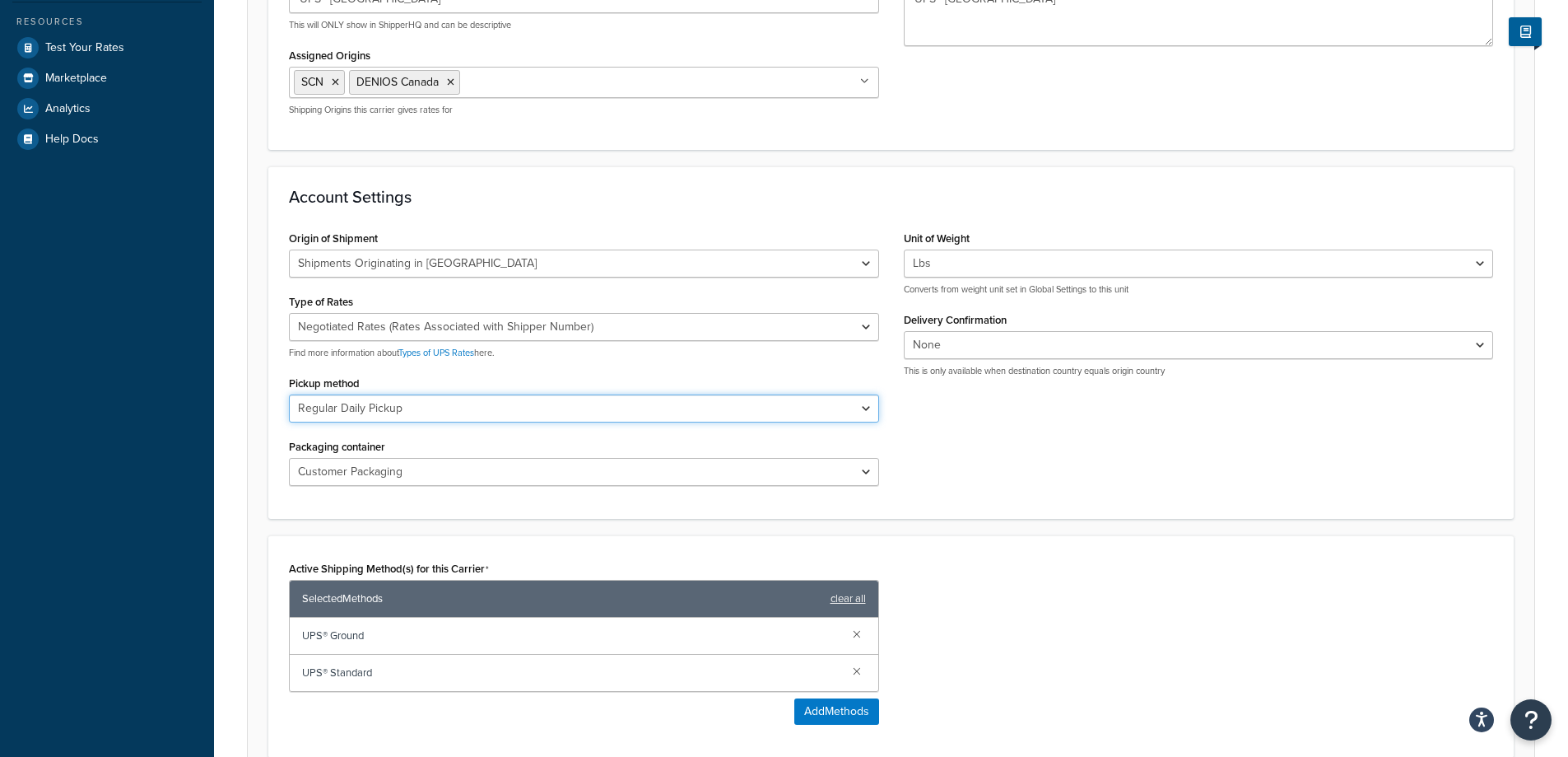
click at [538, 407] on select "Regular Daily Pickup Customer Counter One Time Pickup On Call Air Letter Center…" at bounding box center [584, 408] width 590 height 28
click at [541, 406] on select "Regular Daily Pickup Customer Counter One Time Pickup On Call Air Letter Center…" at bounding box center [584, 408] width 590 height 28
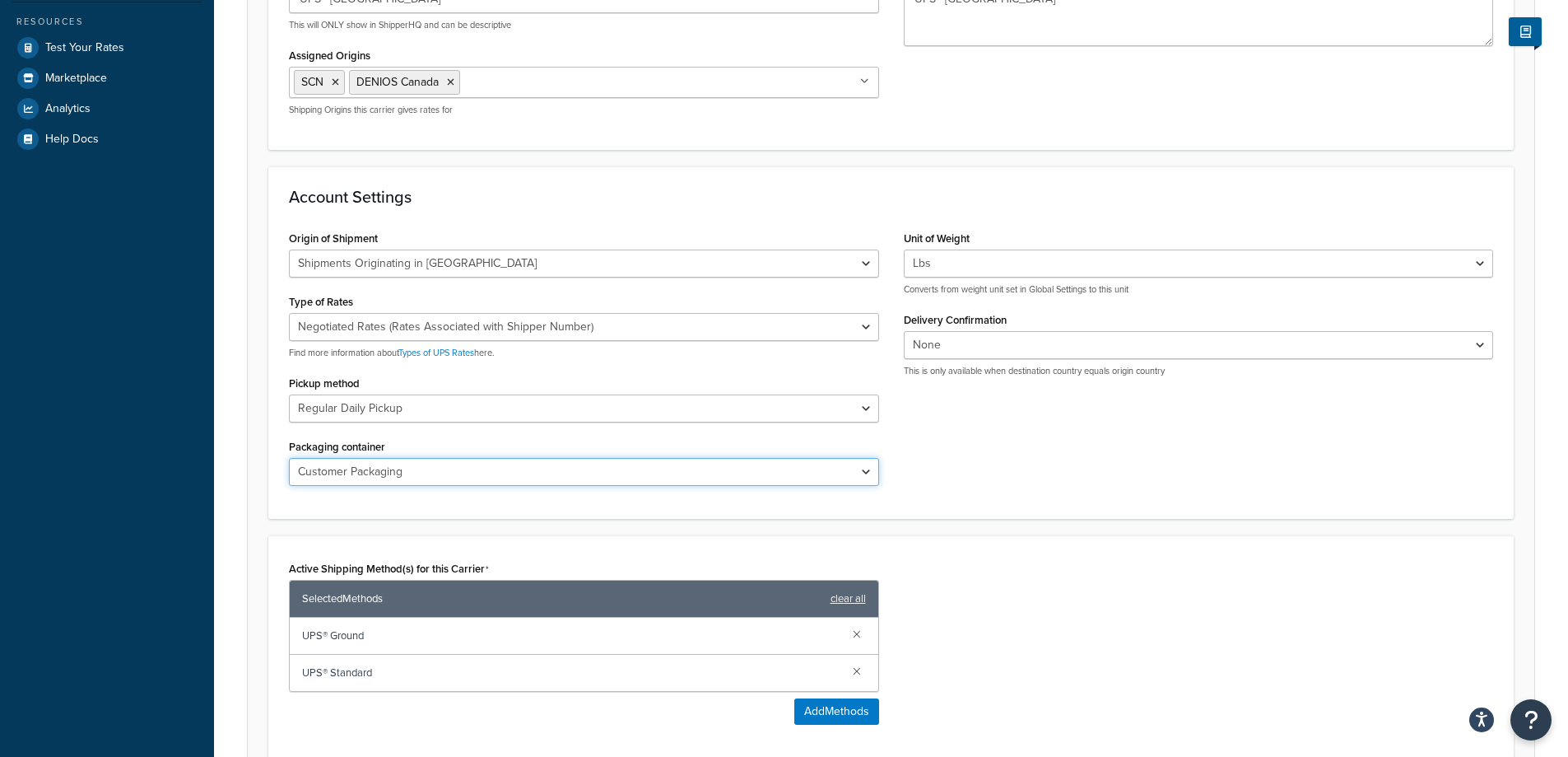
click at [549, 473] on select "Customer Packaging UPS Letter Envelope Customer Supplied Package UPS Tube UPS P…" at bounding box center [584, 472] width 590 height 28
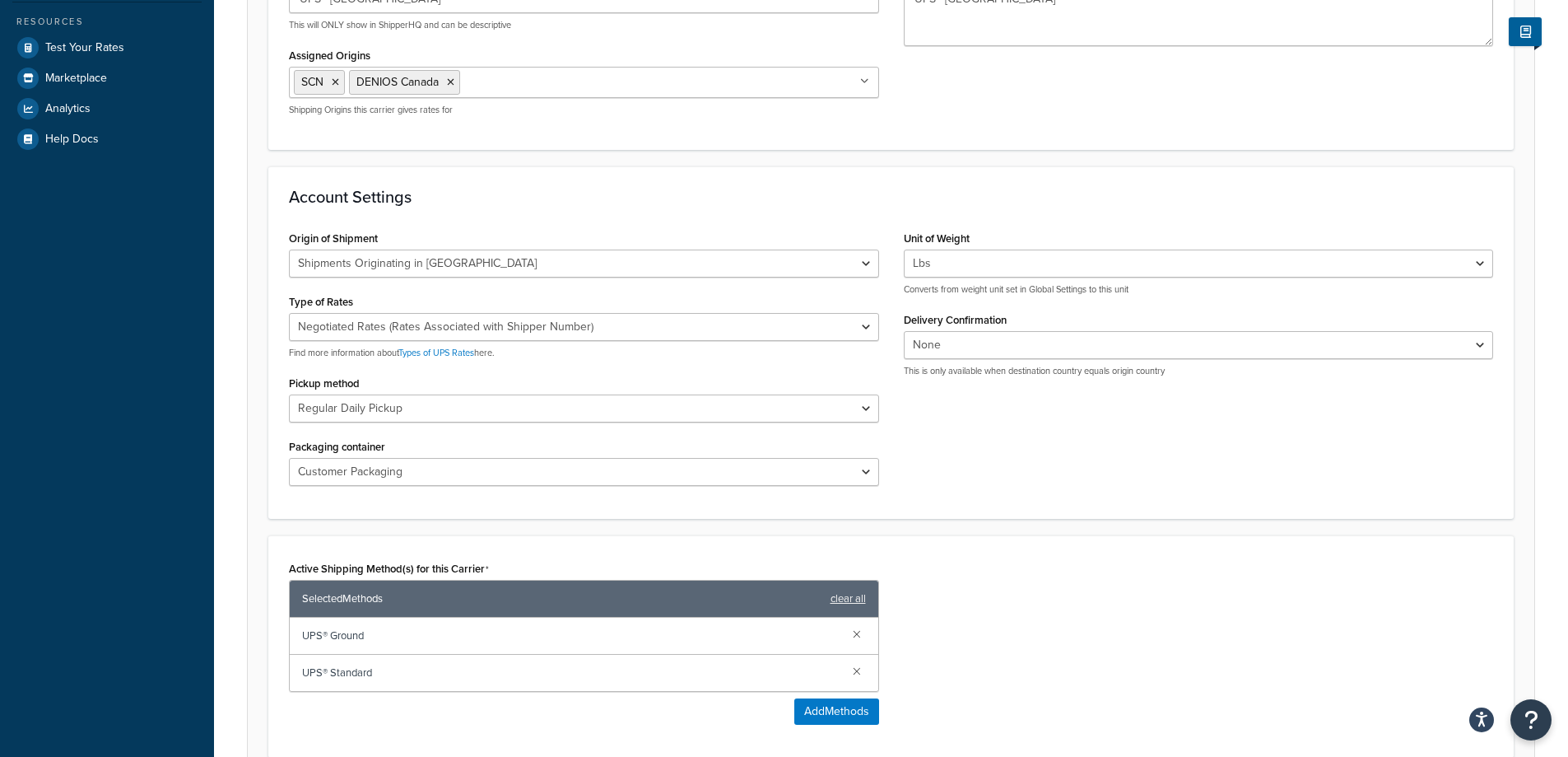
click at [1034, 519] on div "Account Settings Origin of Shipment United States Domestic Shipments Shipments …" at bounding box center [891, 342] width 1246 height 352
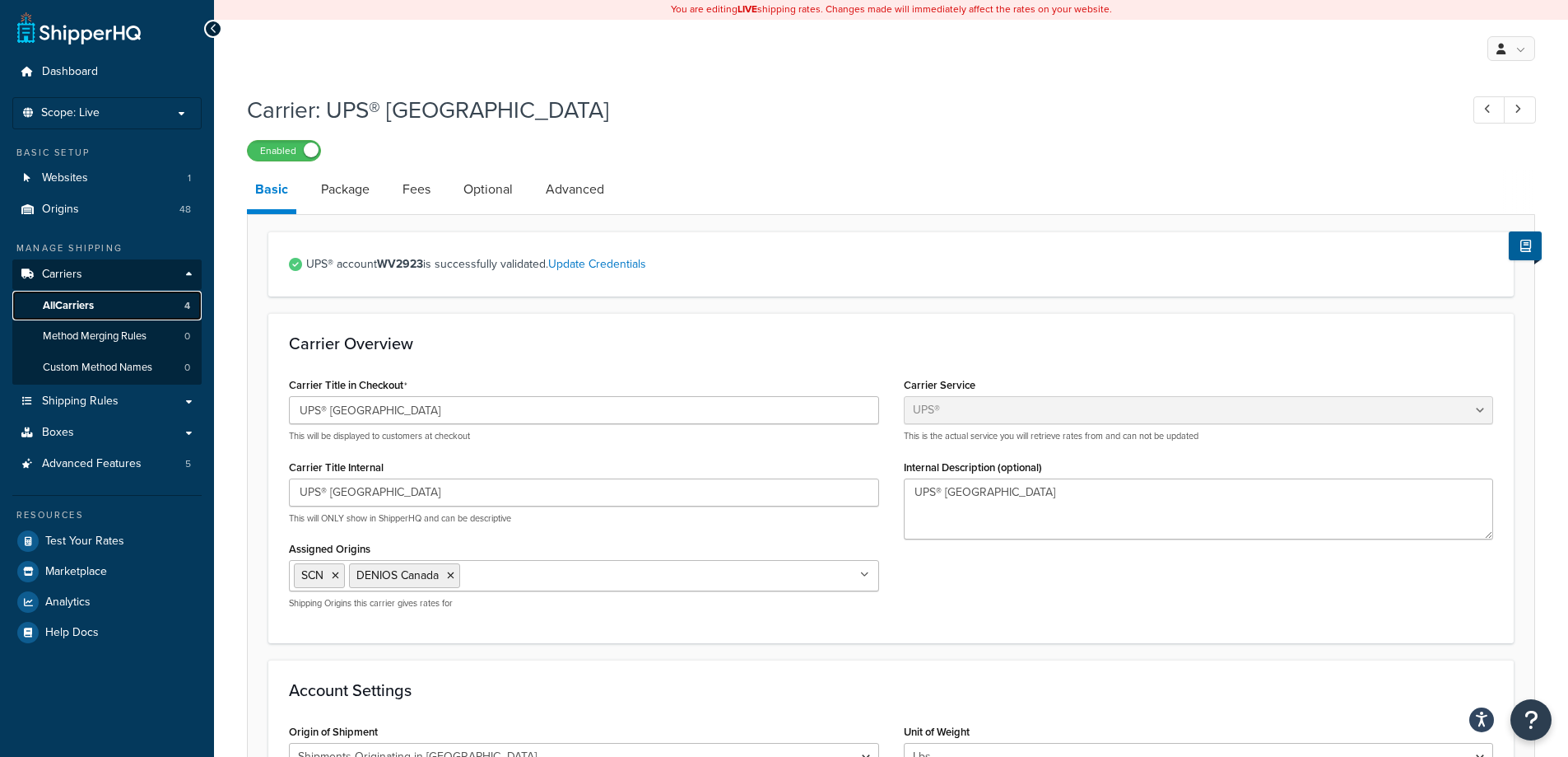
scroll to position [0, 0]
click at [74, 310] on span "All Carriers" at bounding box center [68, 307] width 51 height 14
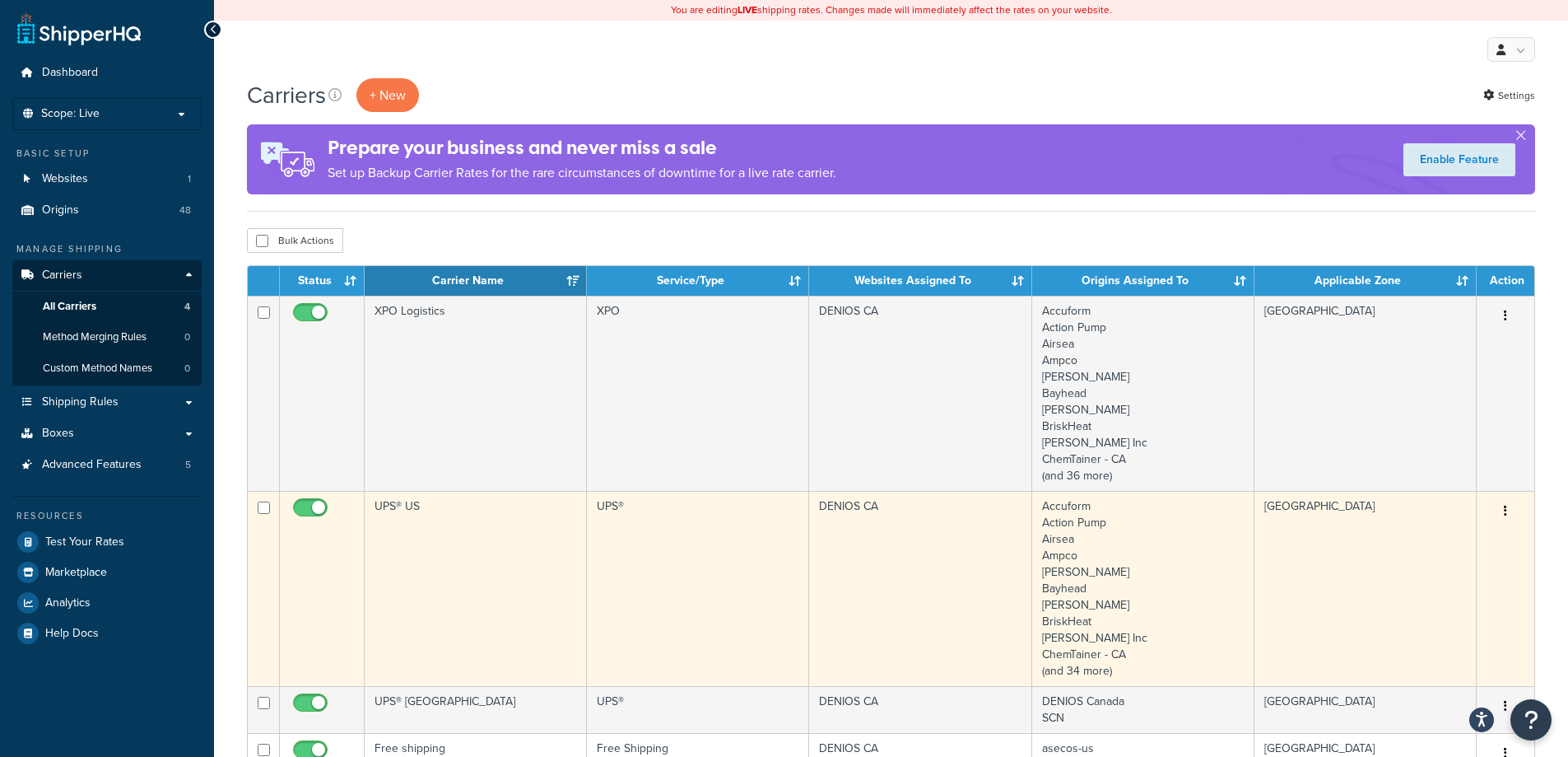
click at [459, 569] on td "UPS® US" at bounding box center [476, 588] width 222 height 195
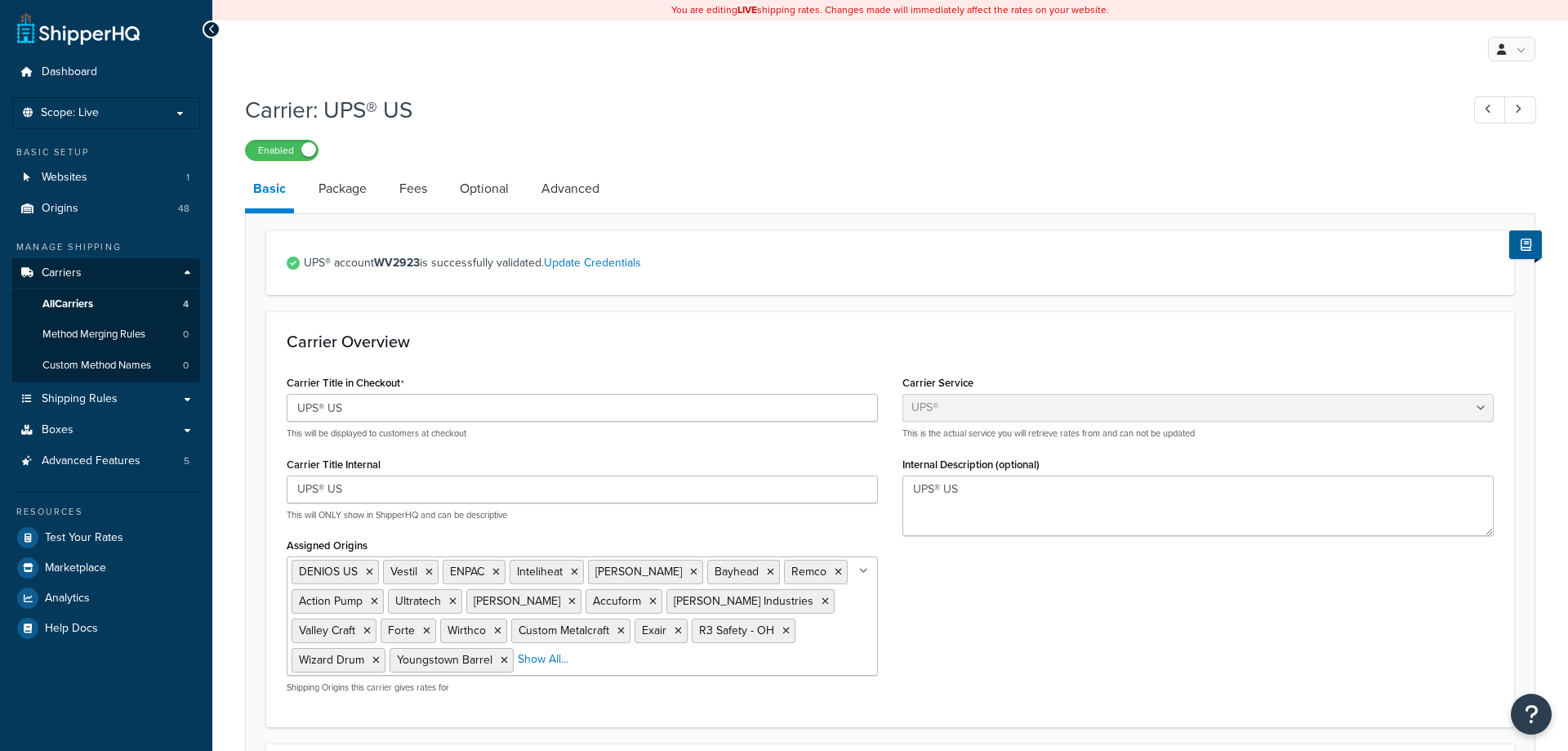
select select "ups"
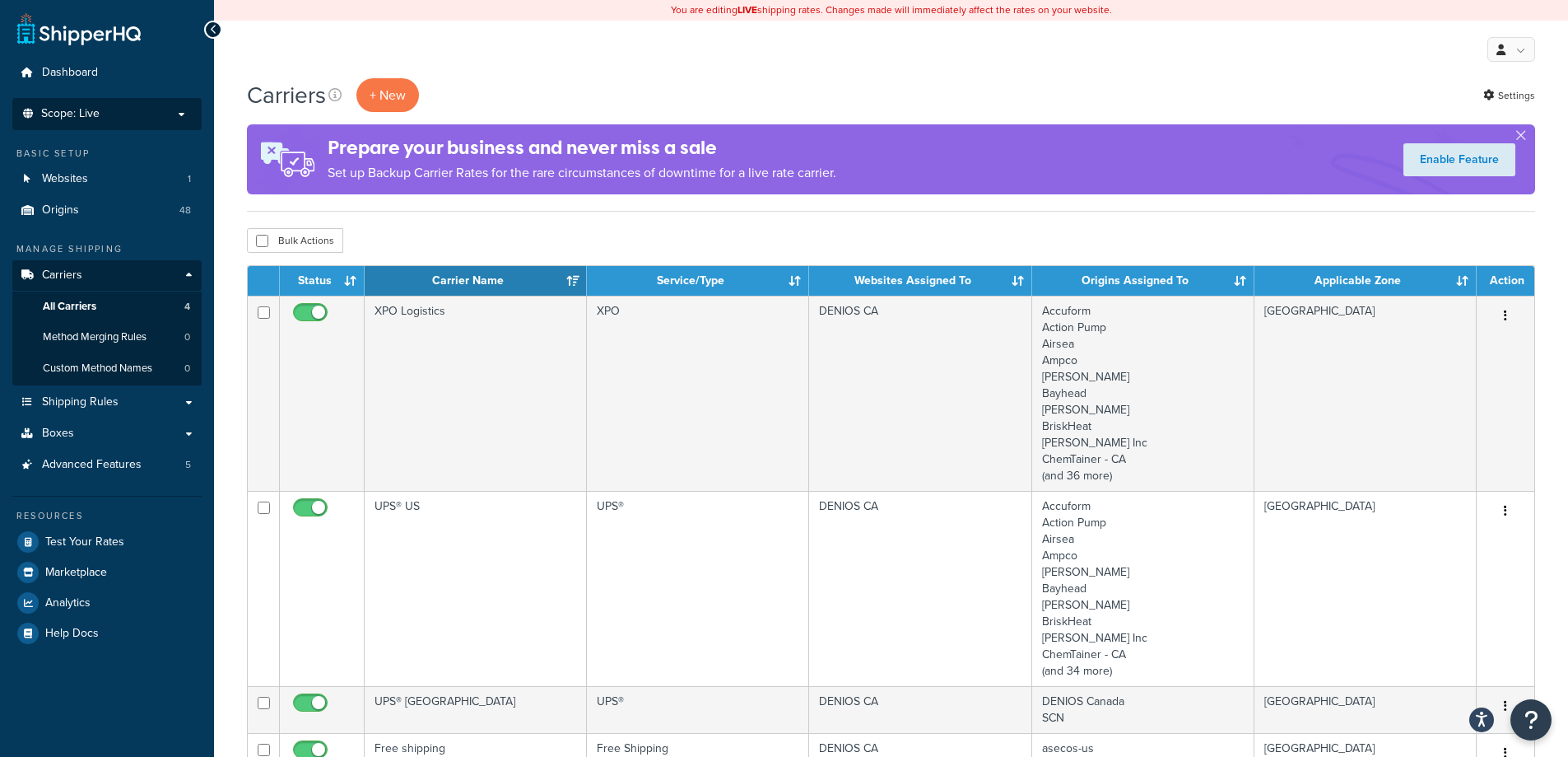
click at [169, 124] on li "Scope: Live Development Integration Test" at bounding box center [106, 114] width 189 height 32
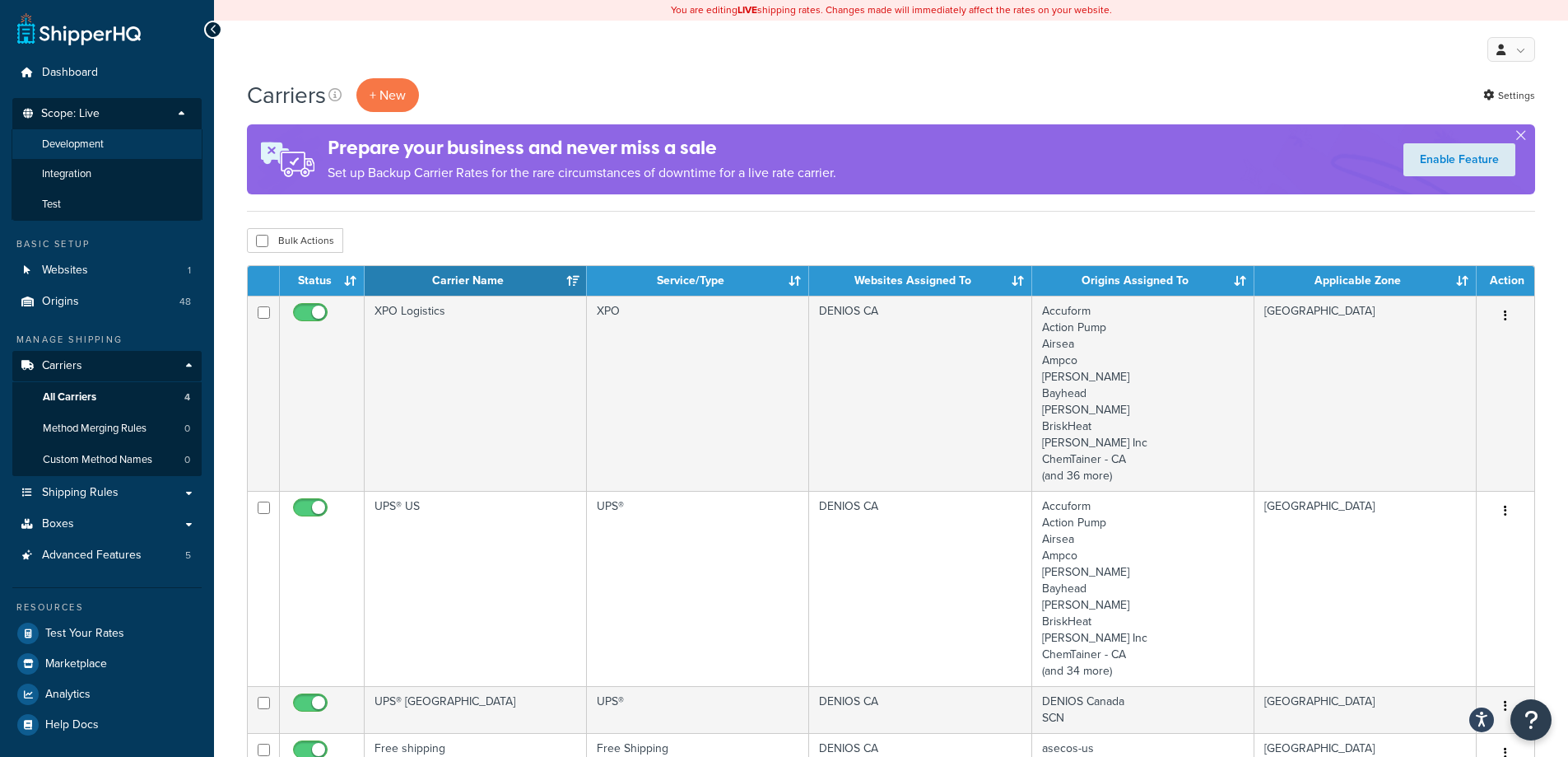
click at [111, 146] on li "Development" at bounding box center [107, 144] width 191 height 30
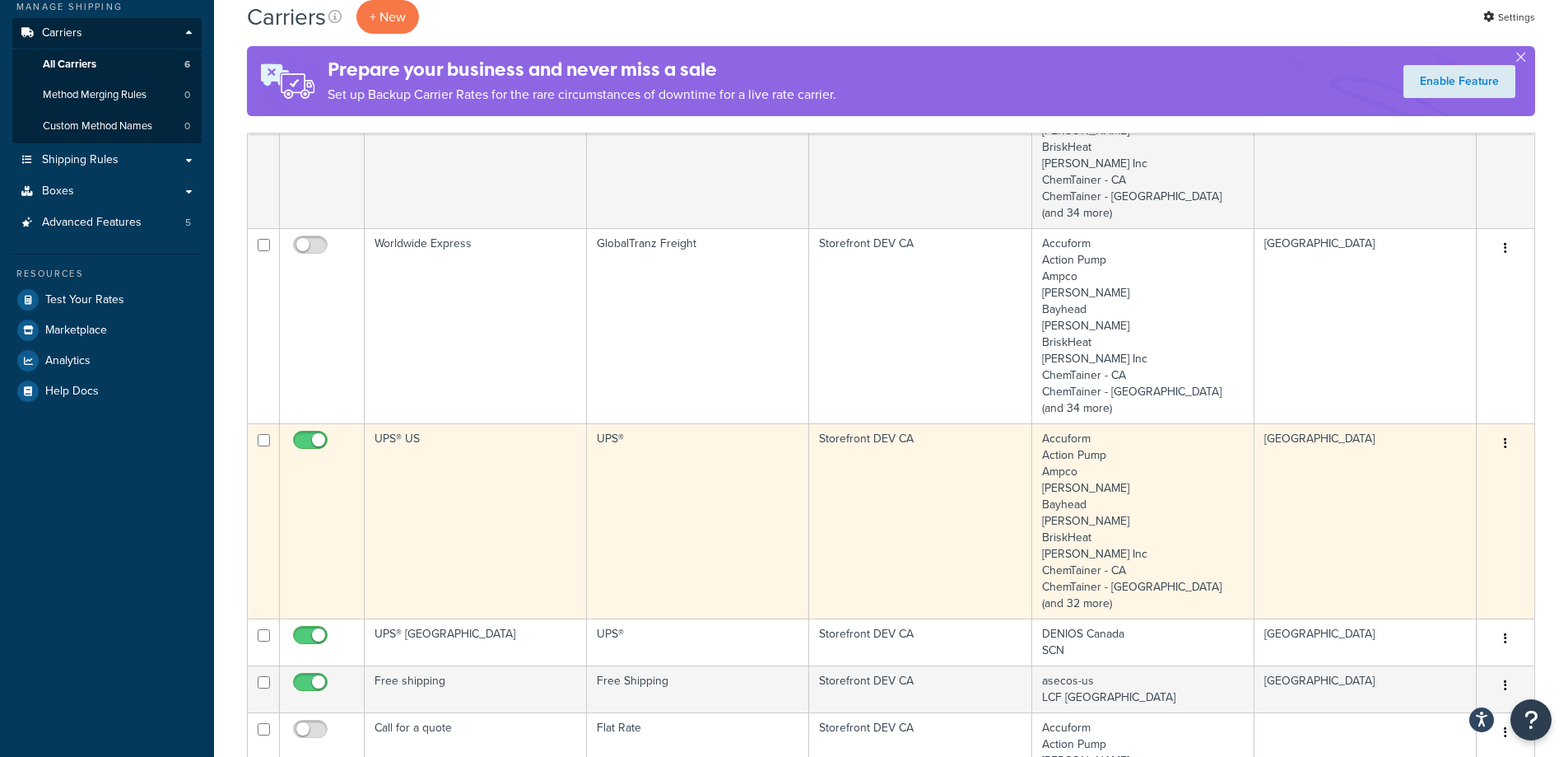
scroll to position [329, 0]
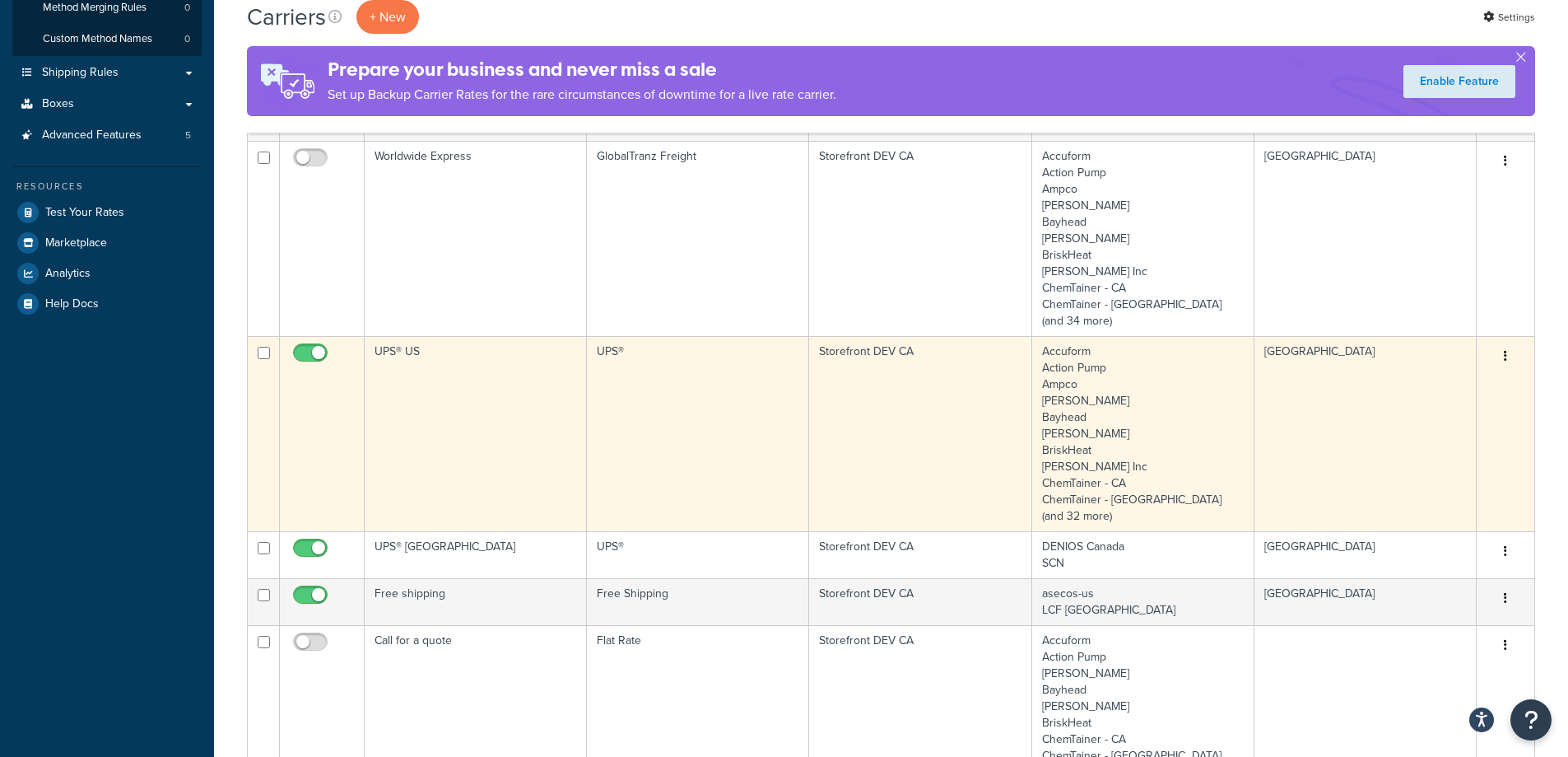
click at [311, 352] on input "checkbox" at bounding box center [312, 357] width 45 height 21
checkbox input "false"
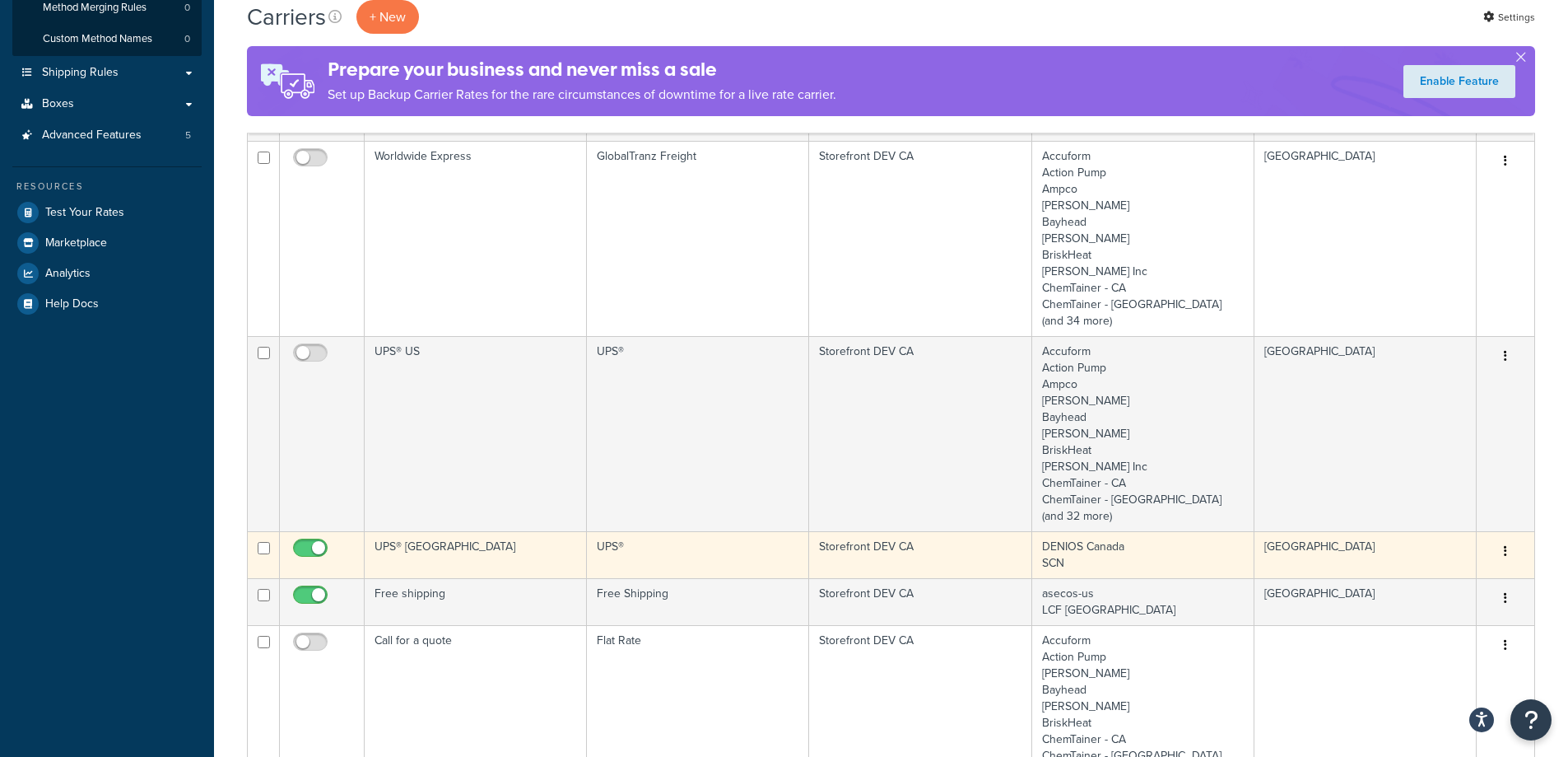
click at [434, 544] on td "UPS® [GEOGRAPHIC_DATA]" at bounding box center [476, 554] width 222 height 47
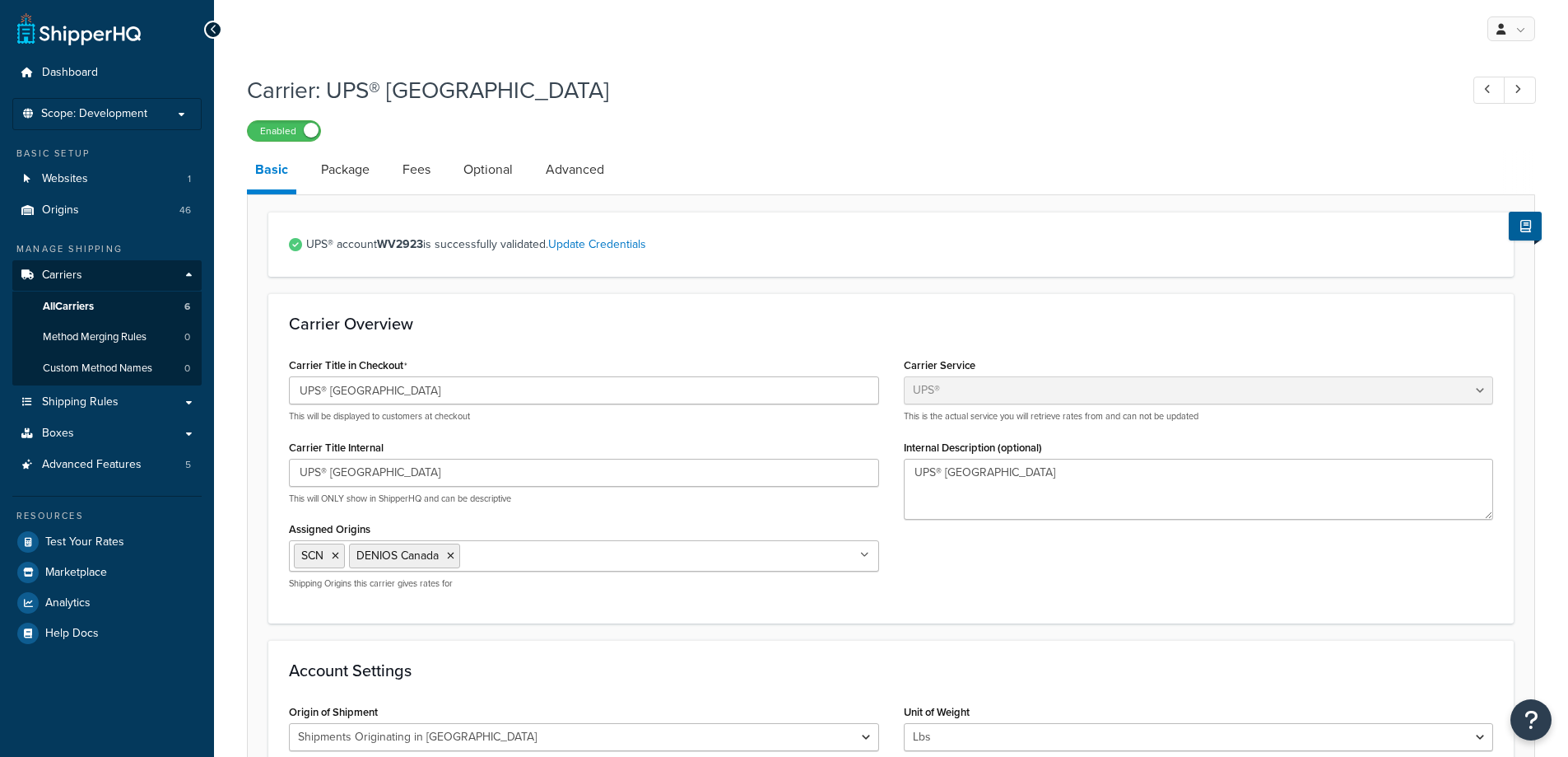
select select "ups"
select select "can"
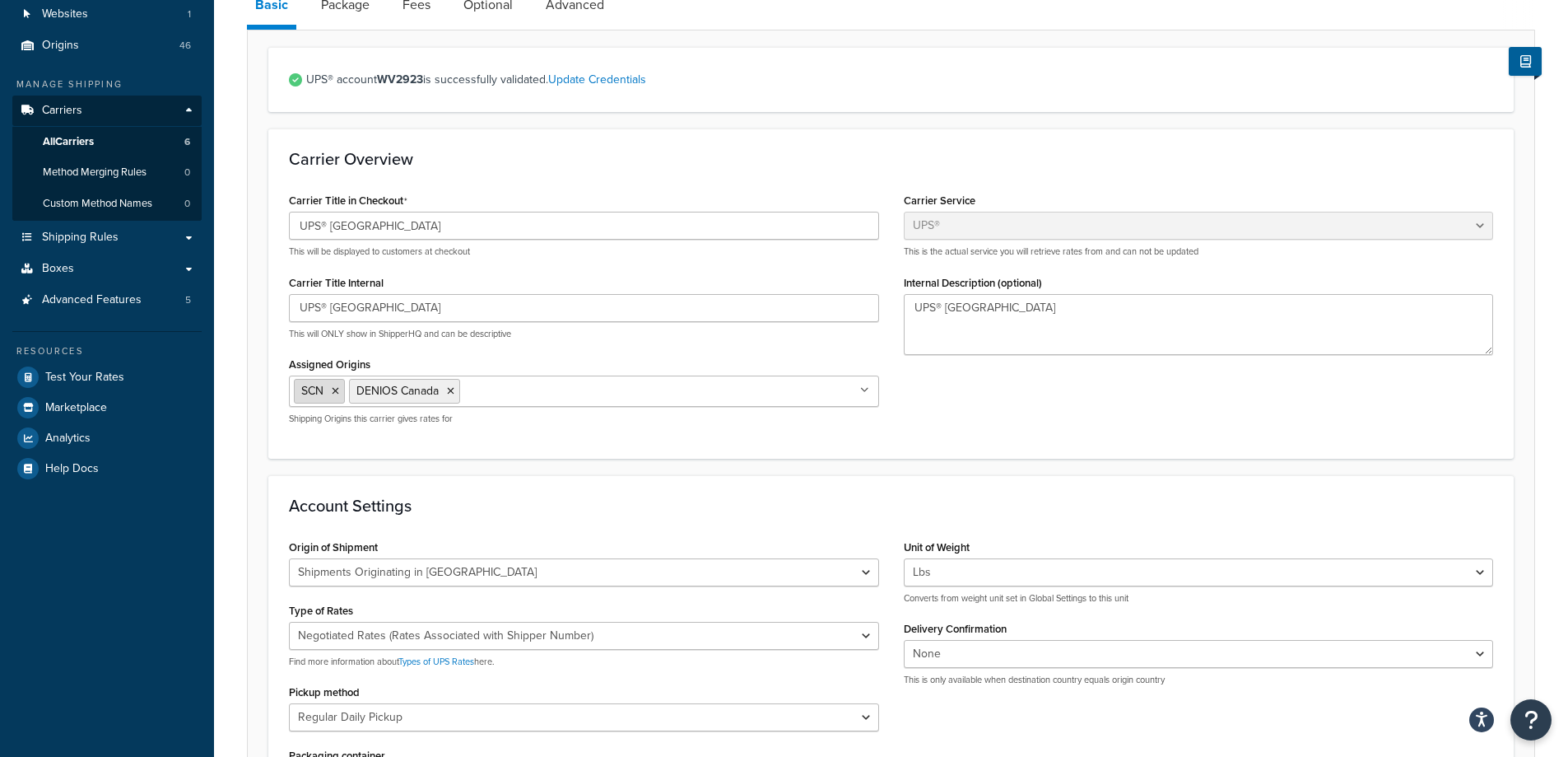
click at [338, 391] on icon at bounding box center [335, 391] width 7 height 10
click at [338, 391] on span "DENIOS Canada" at bounding box center [342, 390] width 82 height 17
click at [397, 393] on icon at bounding box center [395, 391] width 7 height 10
drag, startPoint x: 362, startPoint y: 416, endPoint x: 385, endPoint y: 416, distance: 23.1
click at [362, 417] on link "All Origins" at bounding box center [584, 424] width 589 height 36
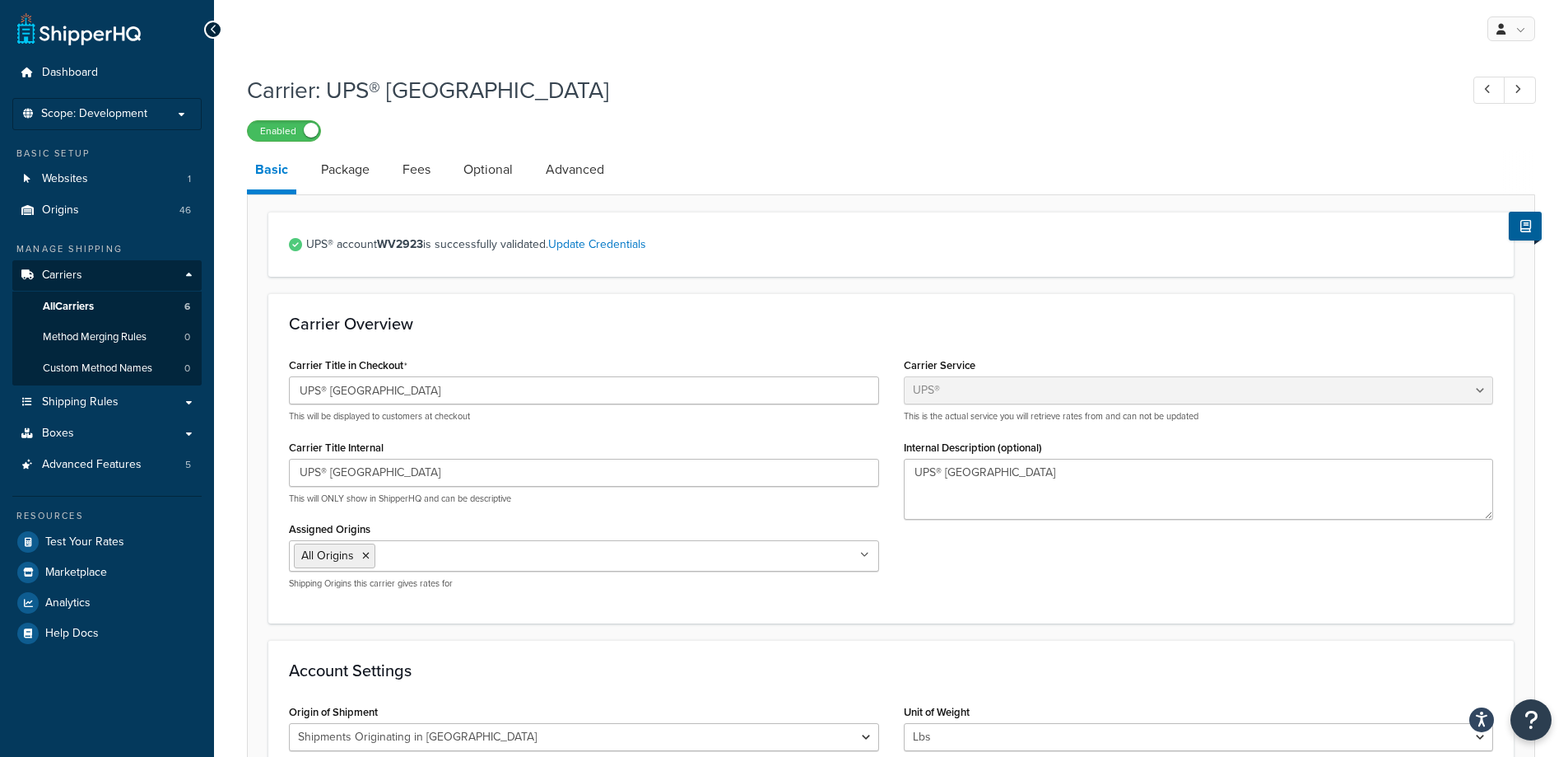
click at [932, 317] on h3 "Carrier Overview" at bounding box center [891, 323] width 1204 height 18
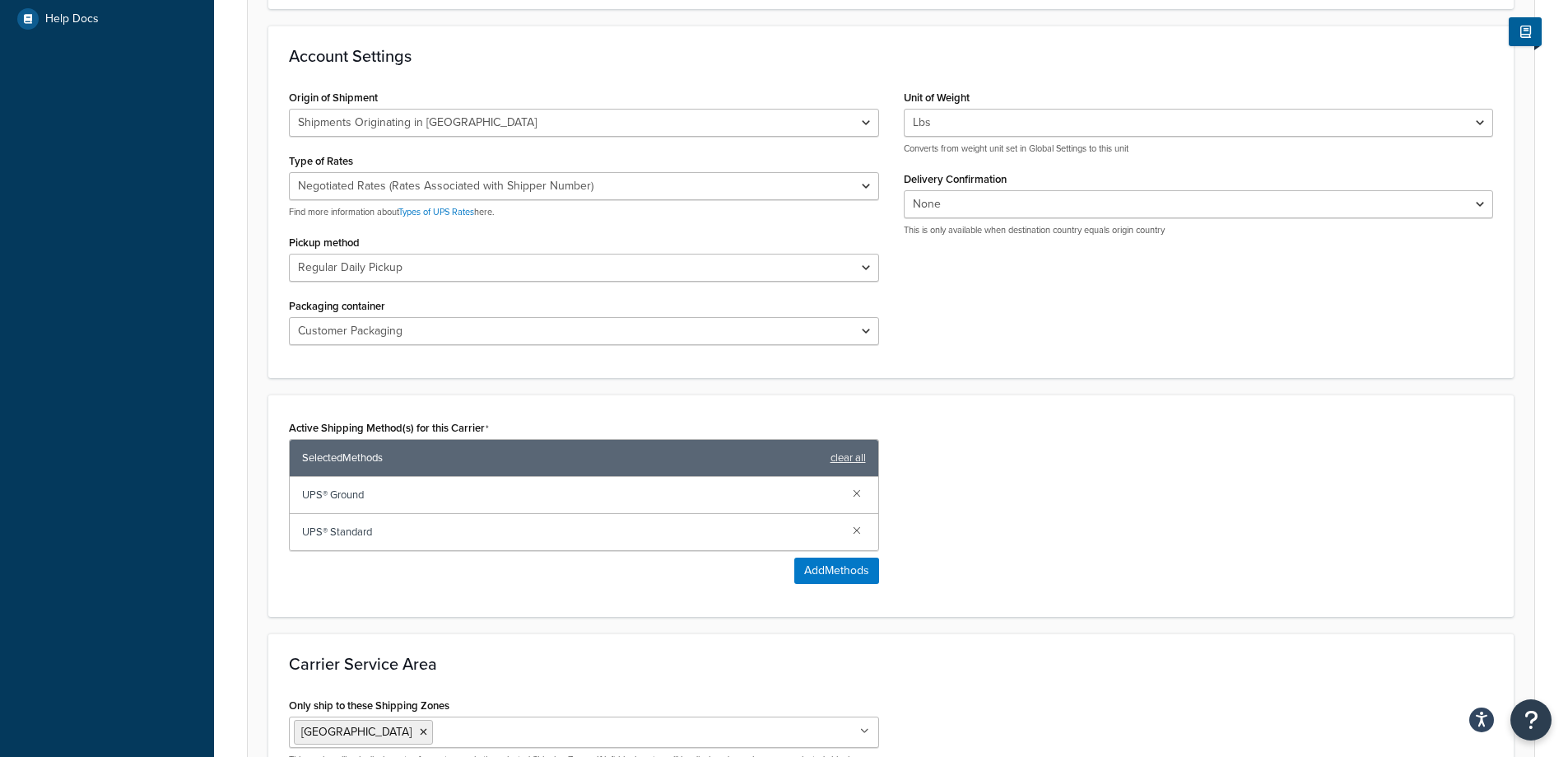
scroll to position [741, 0]
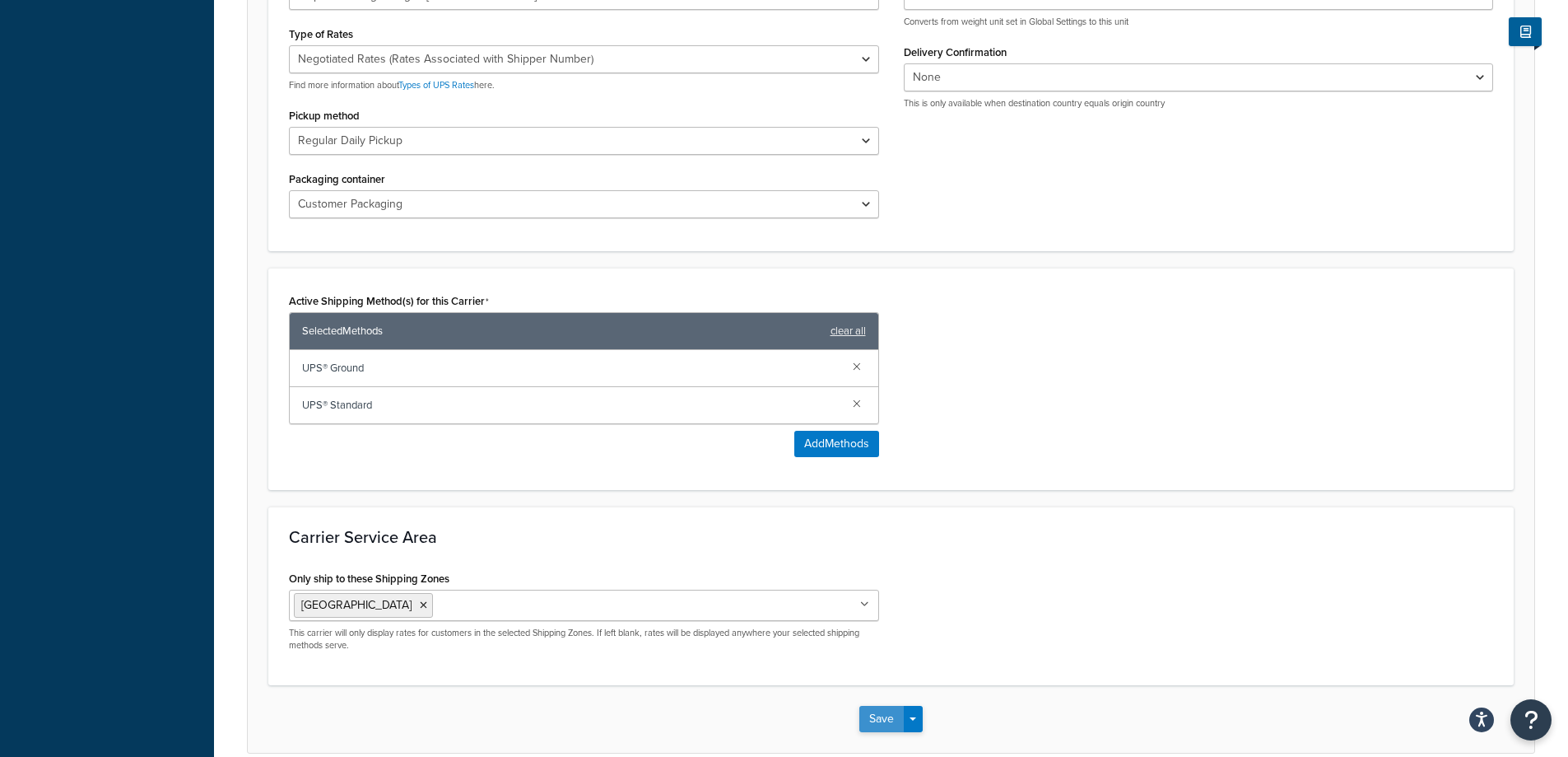
click at [875, 720] on button "Save" at bounding box center [881, 719] width 44 height 26
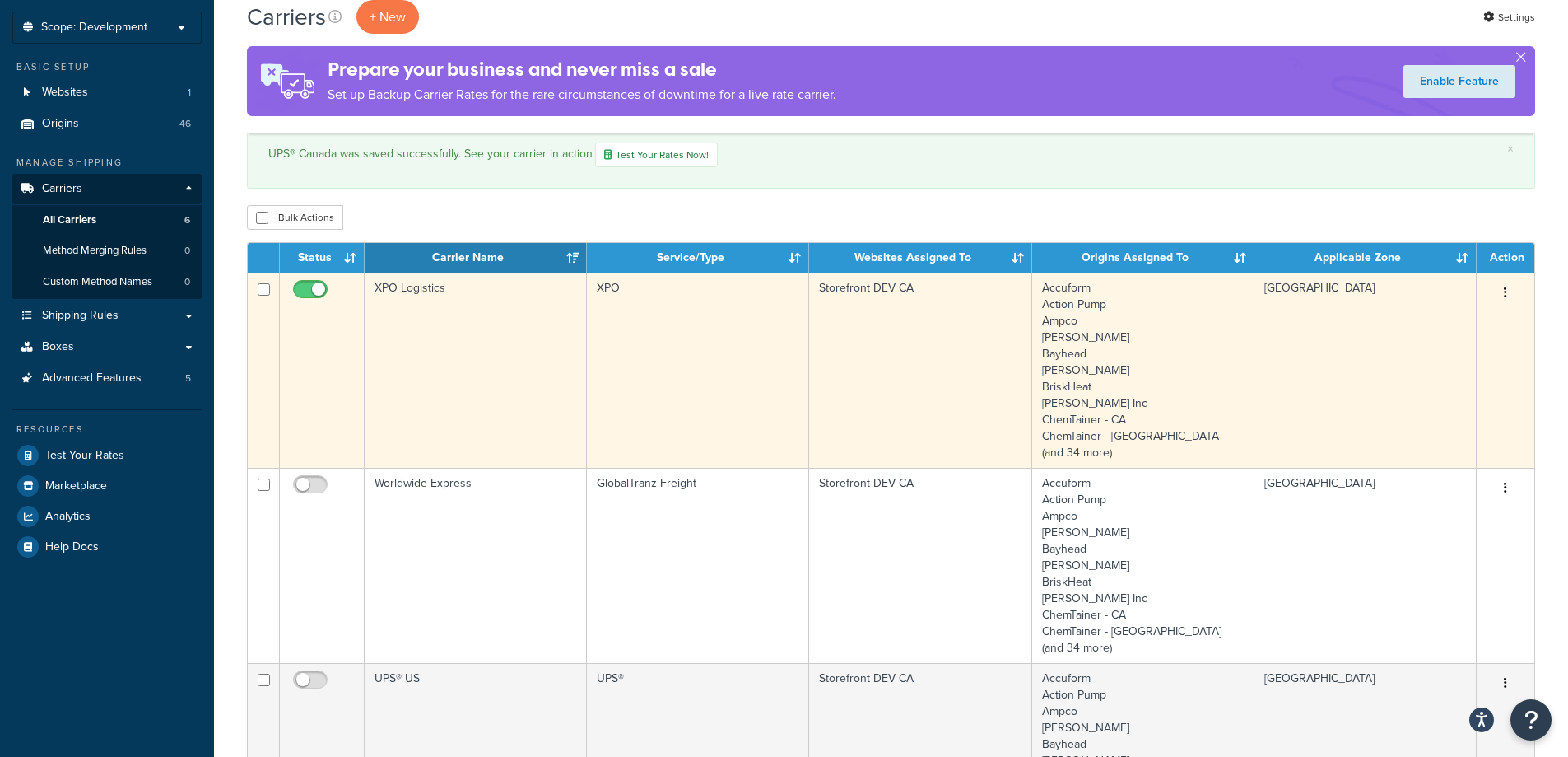
scroll to position [82, 0]
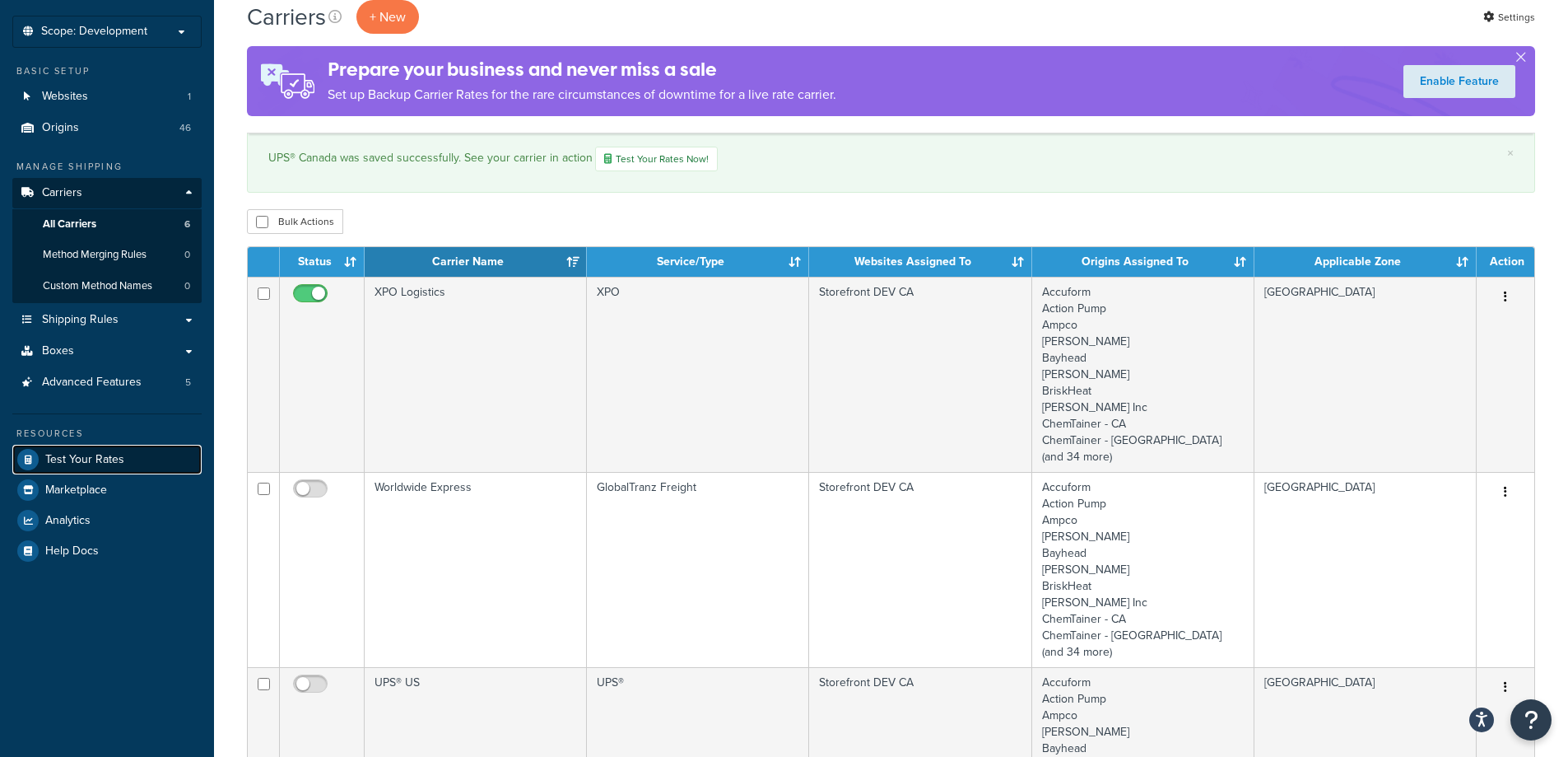
drag, startPoint x: 115, startPoint y: 456, endPoint x: 124, endPoint y: 451, distance: 10.3
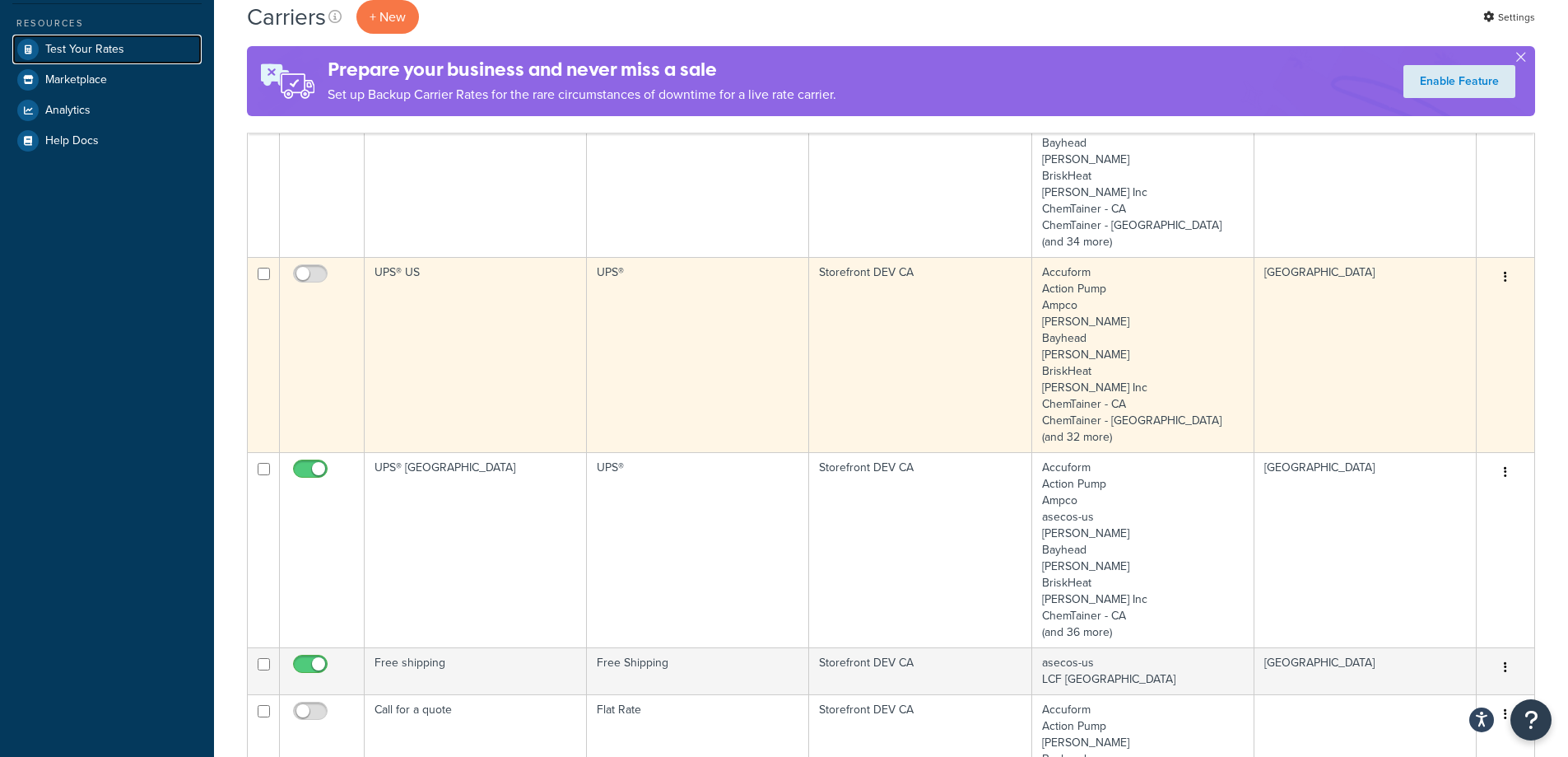
scroll to position [494, 0]
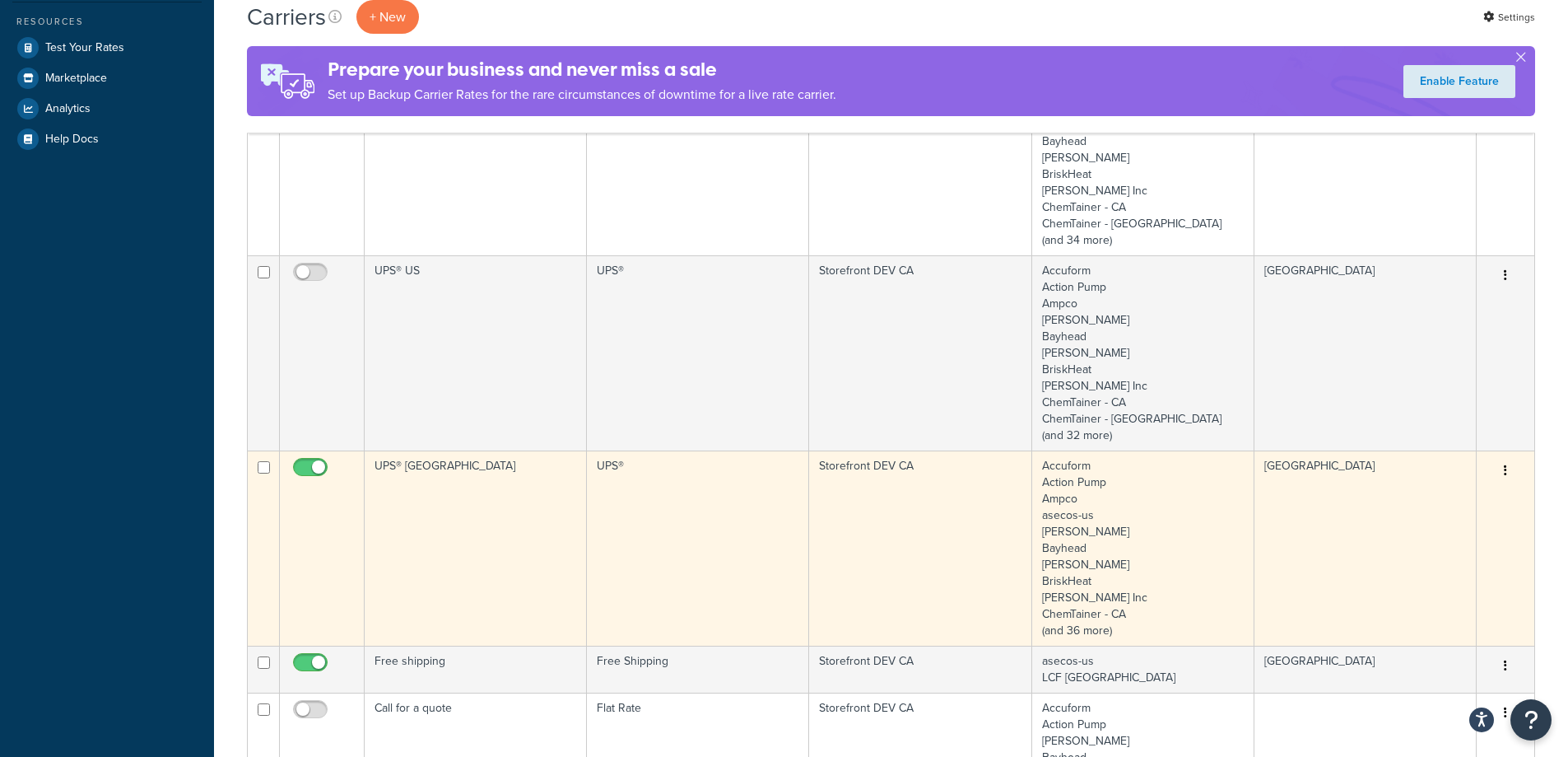
click at [547, 550] on td "UPS® [GEOGRAPHIC_DATA]" at bounding box center [476, 547] width 222 height 195
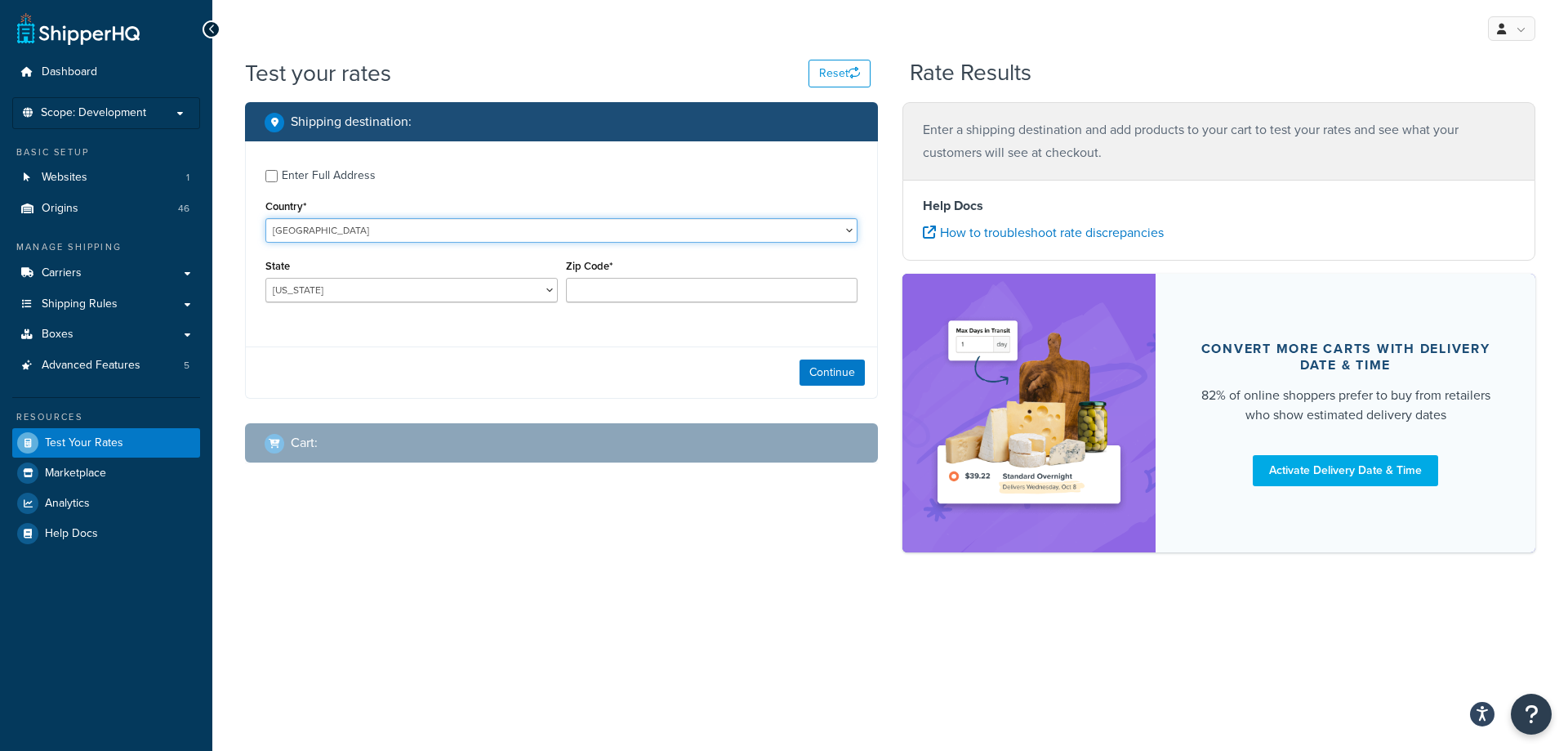
click at [428, 229] on select "United States United Kingdom Afghanistan Åland Islands Albania Algeria American…" at bounding box center [561, 230] width 592 height 25
select select "CA"
click at [266, 218] on select "United States United Kingdom Afghanistan Åland Islands Albania Algeria American…" at bounding box center [561, 230] width 592 height 25
click at [592, 288] on input "Zip Code*" at bounding box center [712, 290] width 293 height 25
type input "P7B 5L6"
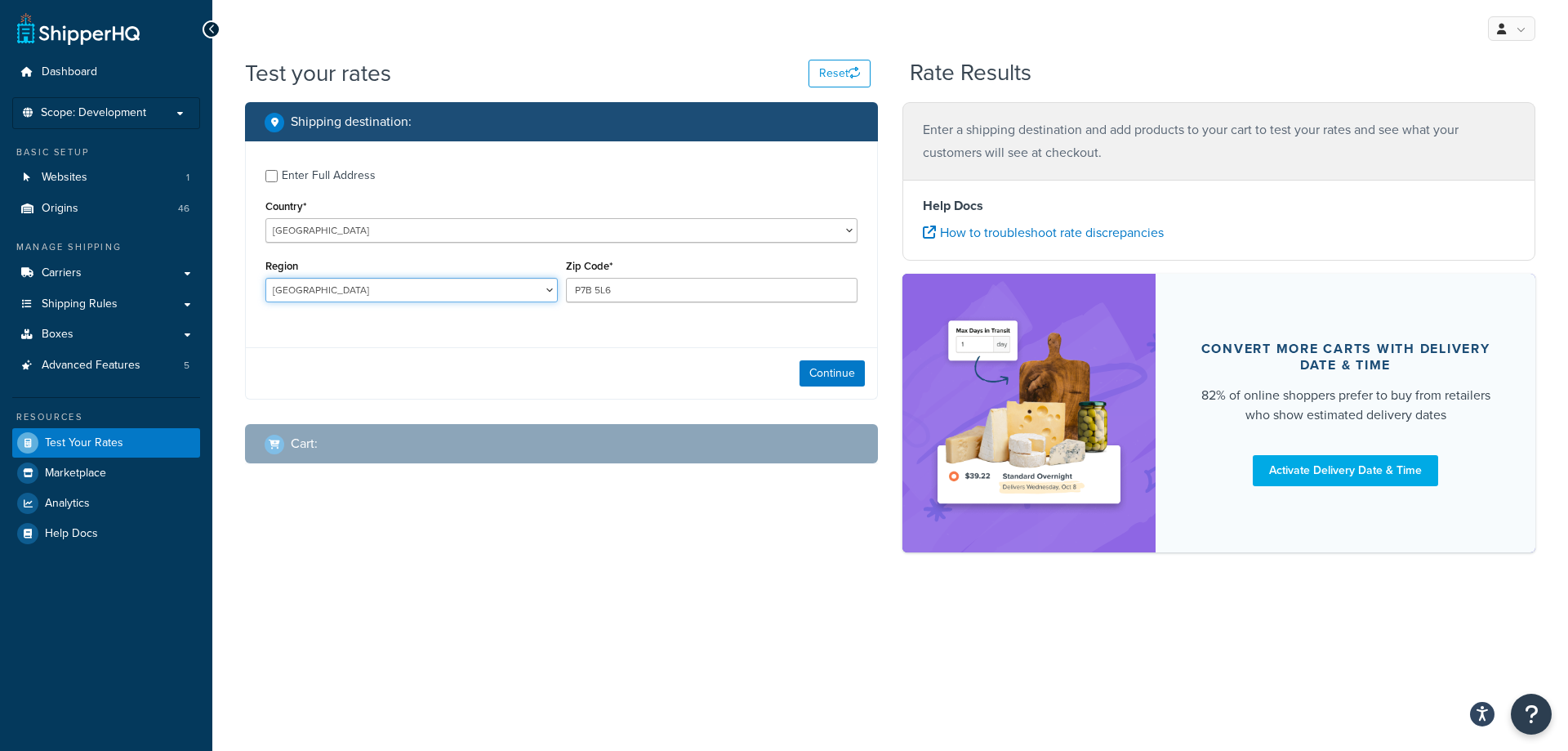
select select "ON"
click at [359, 183] on div "Enter Full Address" at bounding box center [328, 175] width 94 height 23
click at [278, 183] on input "Enter Full Address" at bounding box center [272, 176] width 12 height 12
checkbox input "true"
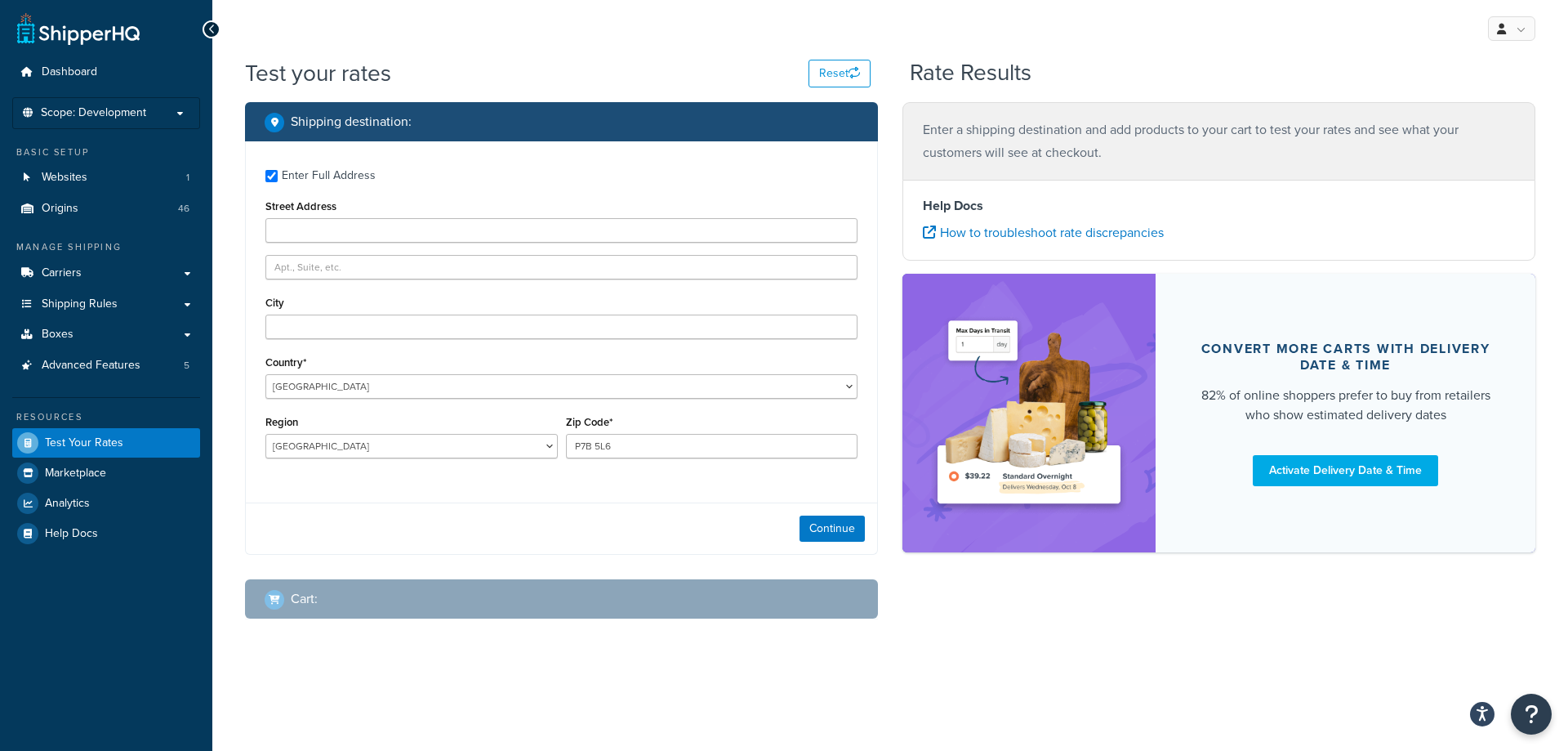
click at [360, 215] on div "Street Address" at bounding box center [561, 219] width 592 height 48
click at [357, 227] on input "Street Address" at bounding box center [561, 230] width 592 height 25
type input "359 Main St"
type input "Thunder Bay"
click at [491, 179] on label "Enter Full Address" at bounding box center [569, 174] width 575 height 26
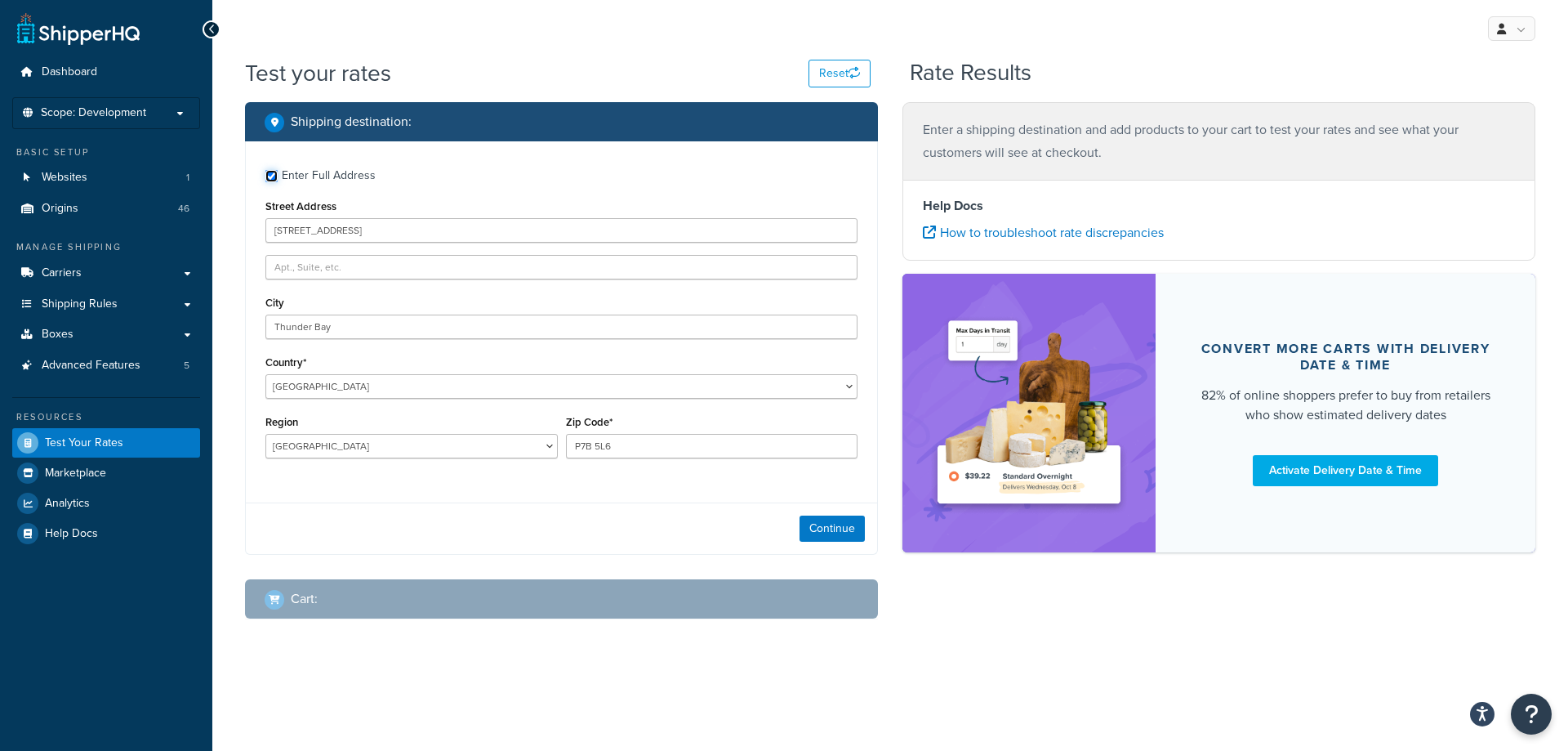
click at [278, 179] on input "Enter Full Address" at bounding box center [272, 176] width 12 height 12
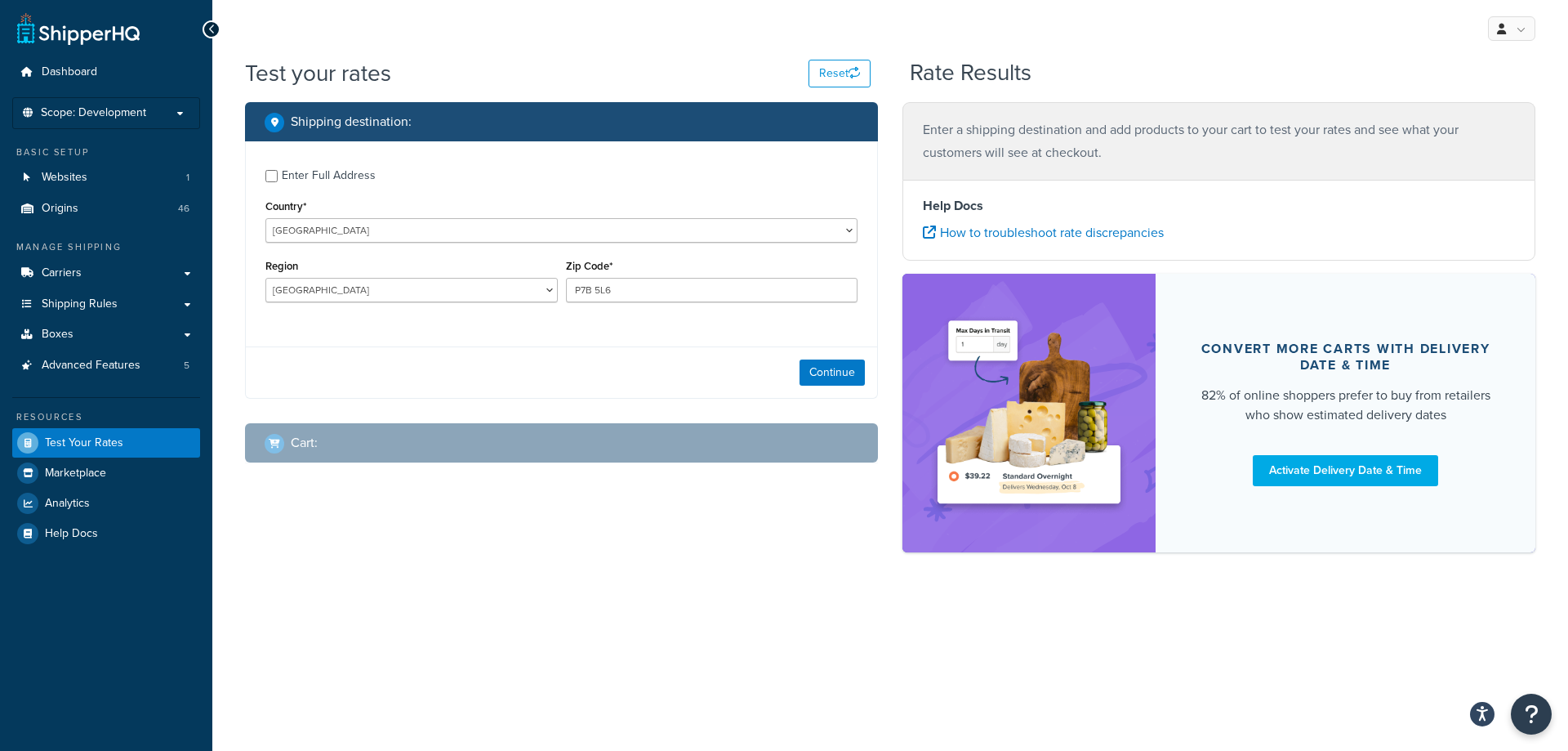
click at [372, 181] on label "Enter Full Address" at bounding box center [569, 174] width 575 height 26
click at [278, 181] on input "Enter Full Address" at bounding box center [272, 176] width 12 height 12
checkbox input "true"
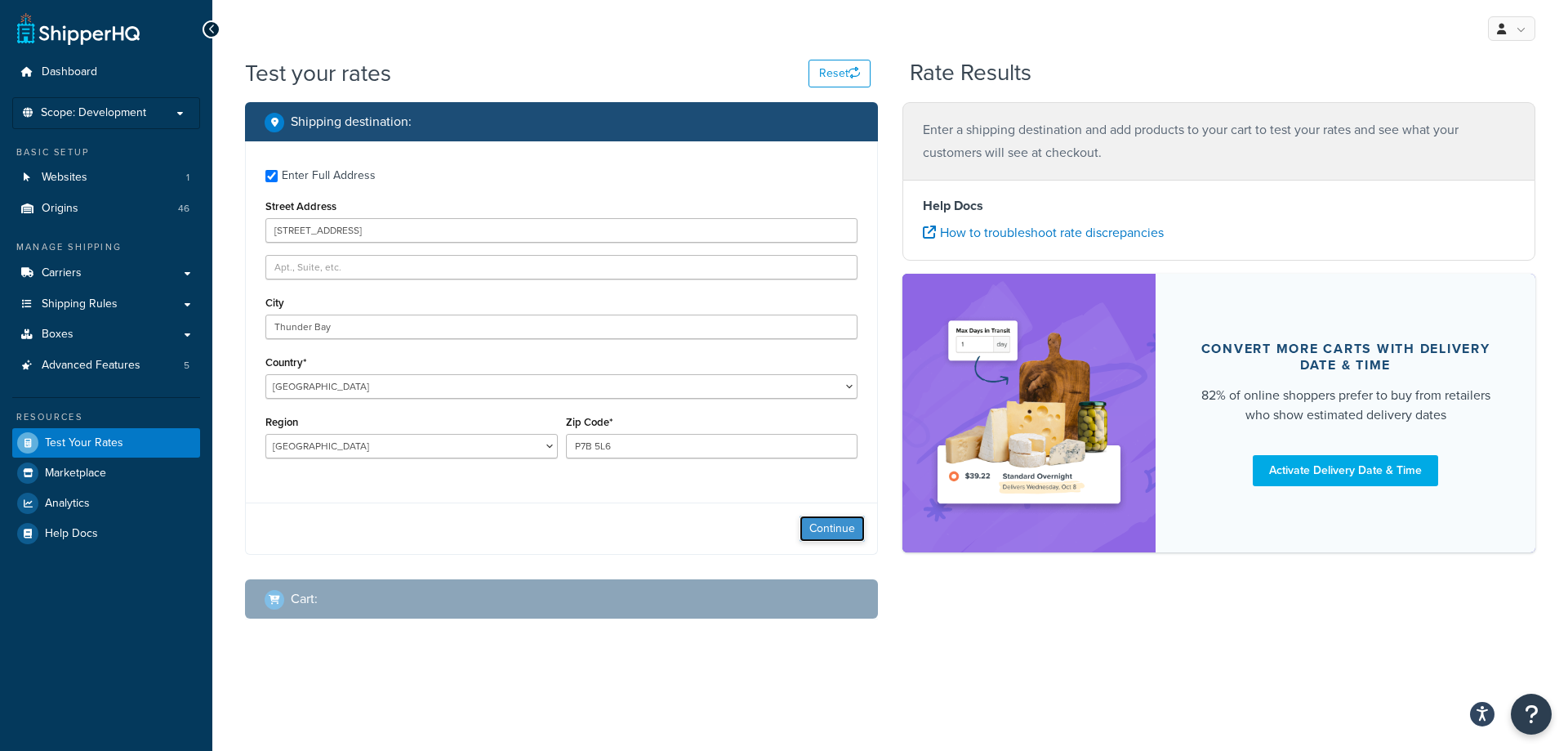
click at [802, 520] on button "Continue" at bounding box center [832, 528] width 65 height 26
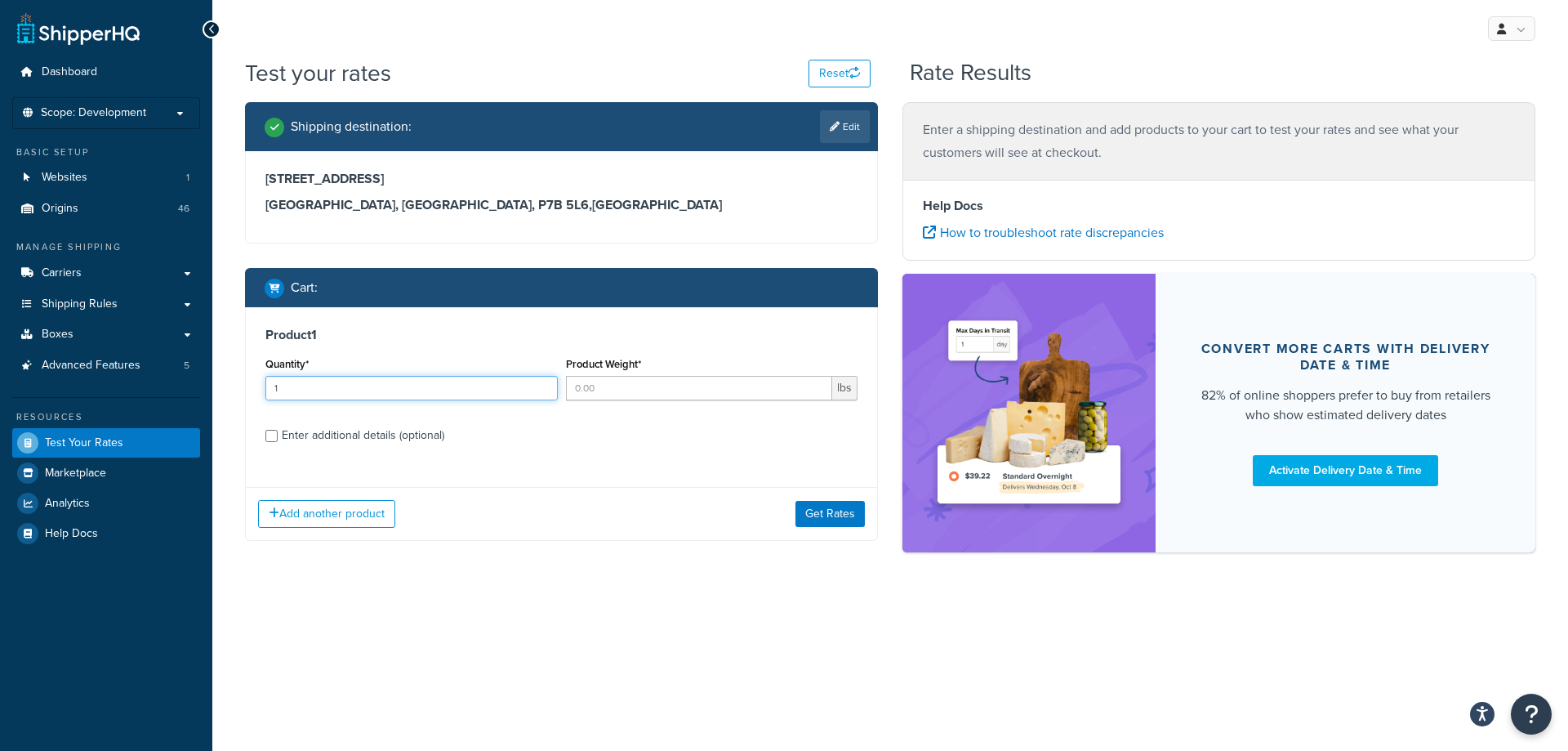
type input "1"
click at [539, 380] on input "1" at bounding box center [412, 388] width 293 height 25
click at [637, 396] on input "Product Weight*" at bounding box center [699, 388] width 267 height 25
type input "25"
click at [401, 437] on div "Enter additional details (optional)" at bounding box center [363, 435] width 163 height 23
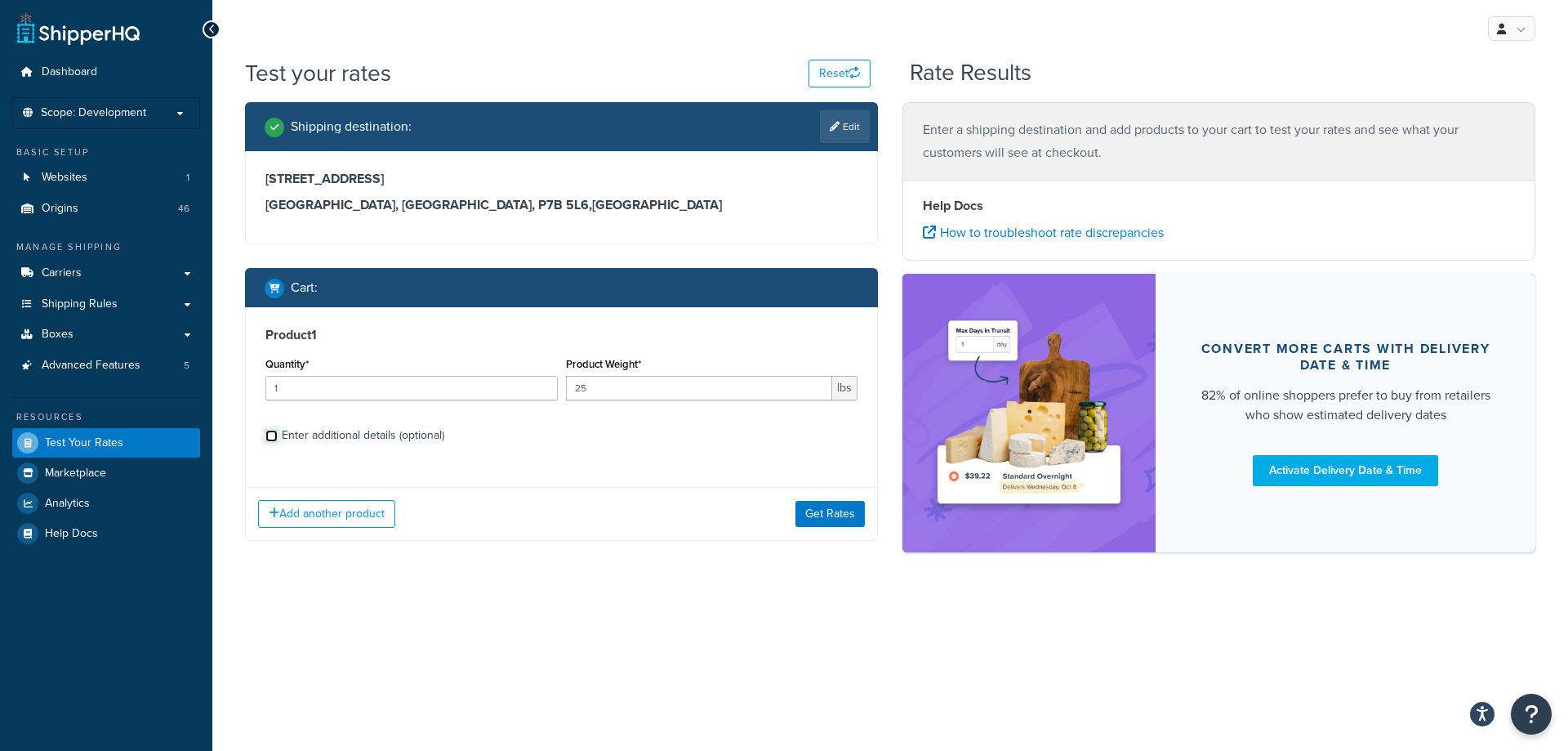
click at [278, 437] on input "Enter additional details (optional)" at bounding box center [272, 436] width 12 height 12
checkbox input "true"
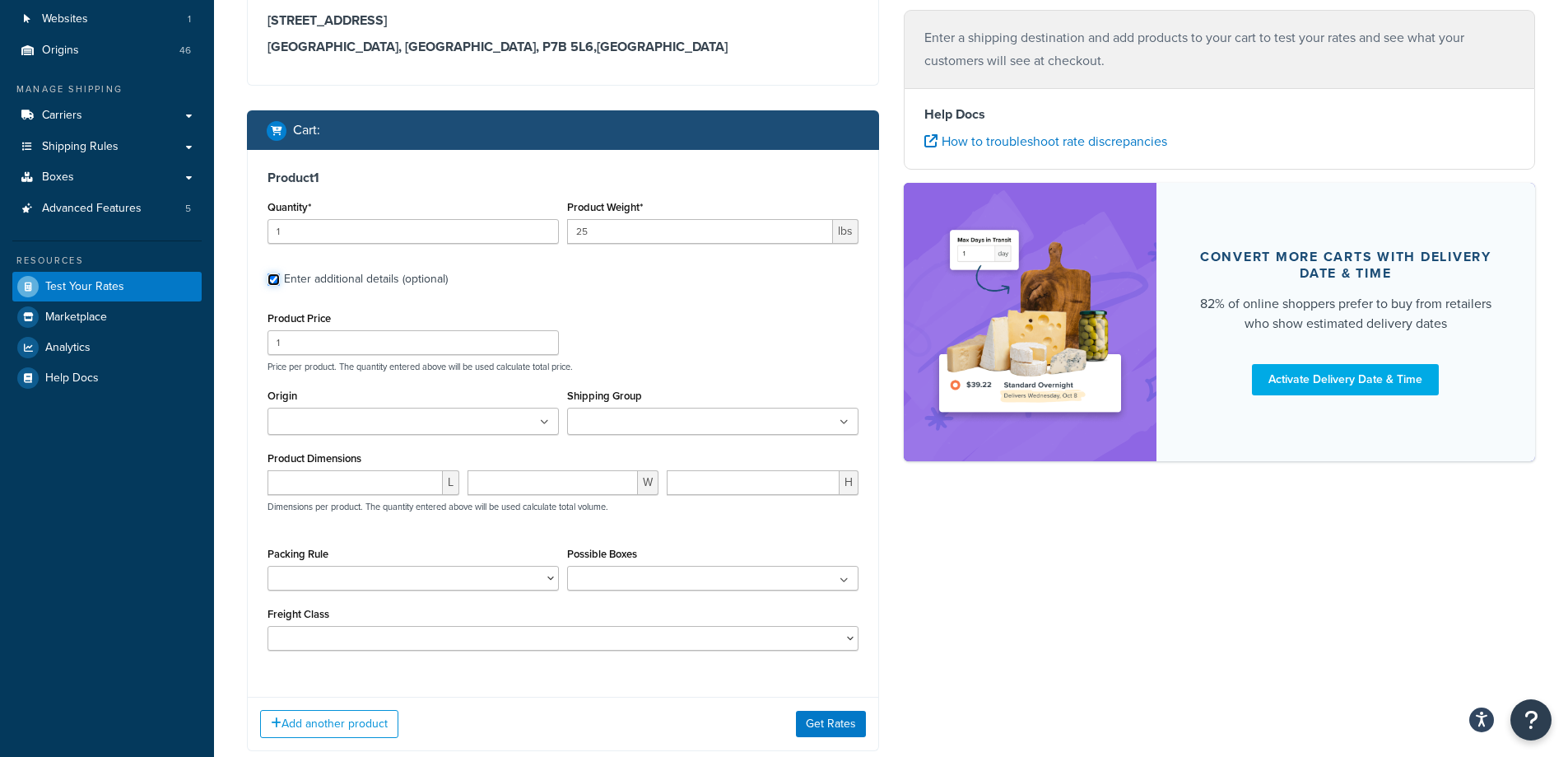
scroll to position [165, 0]
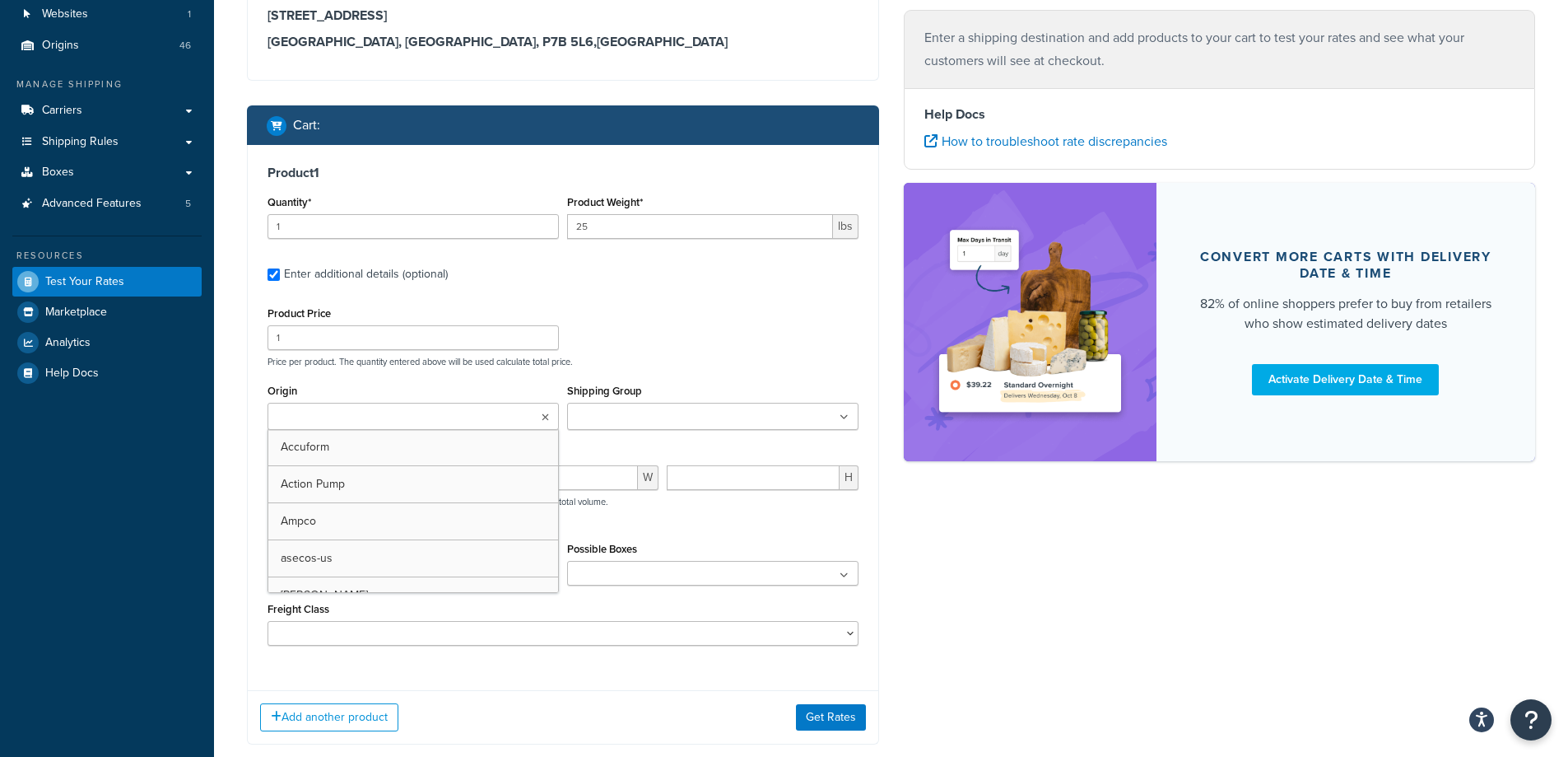
click at [520, 412] on ul at bounding box center [413, 416] width 291 height 27
type input "denios"
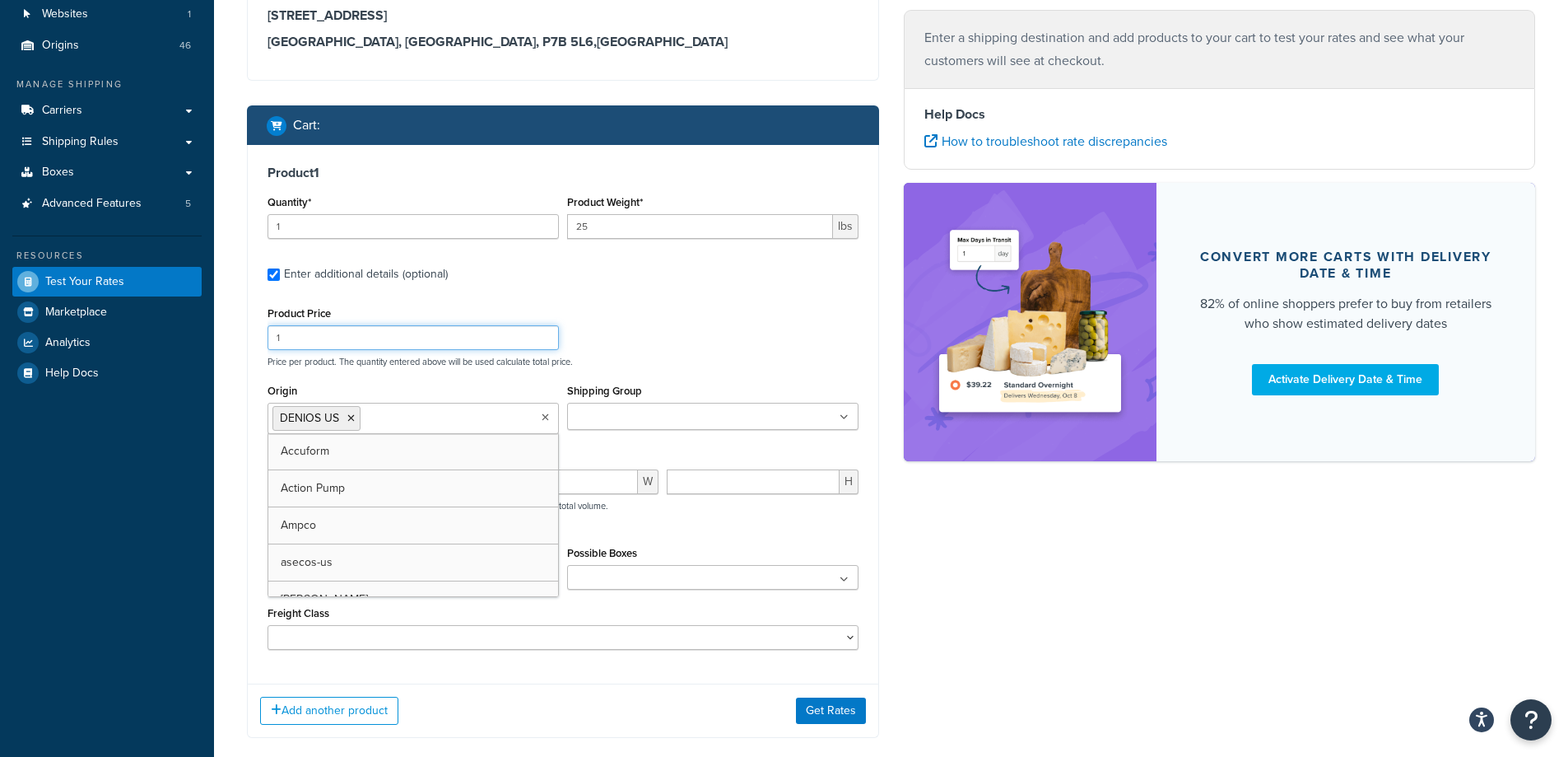
click at [735, 326] on div "Product Price 1 Price per product. The quantity entered above will be used calc…" at bounding box center [562, 334] width 599 height 65
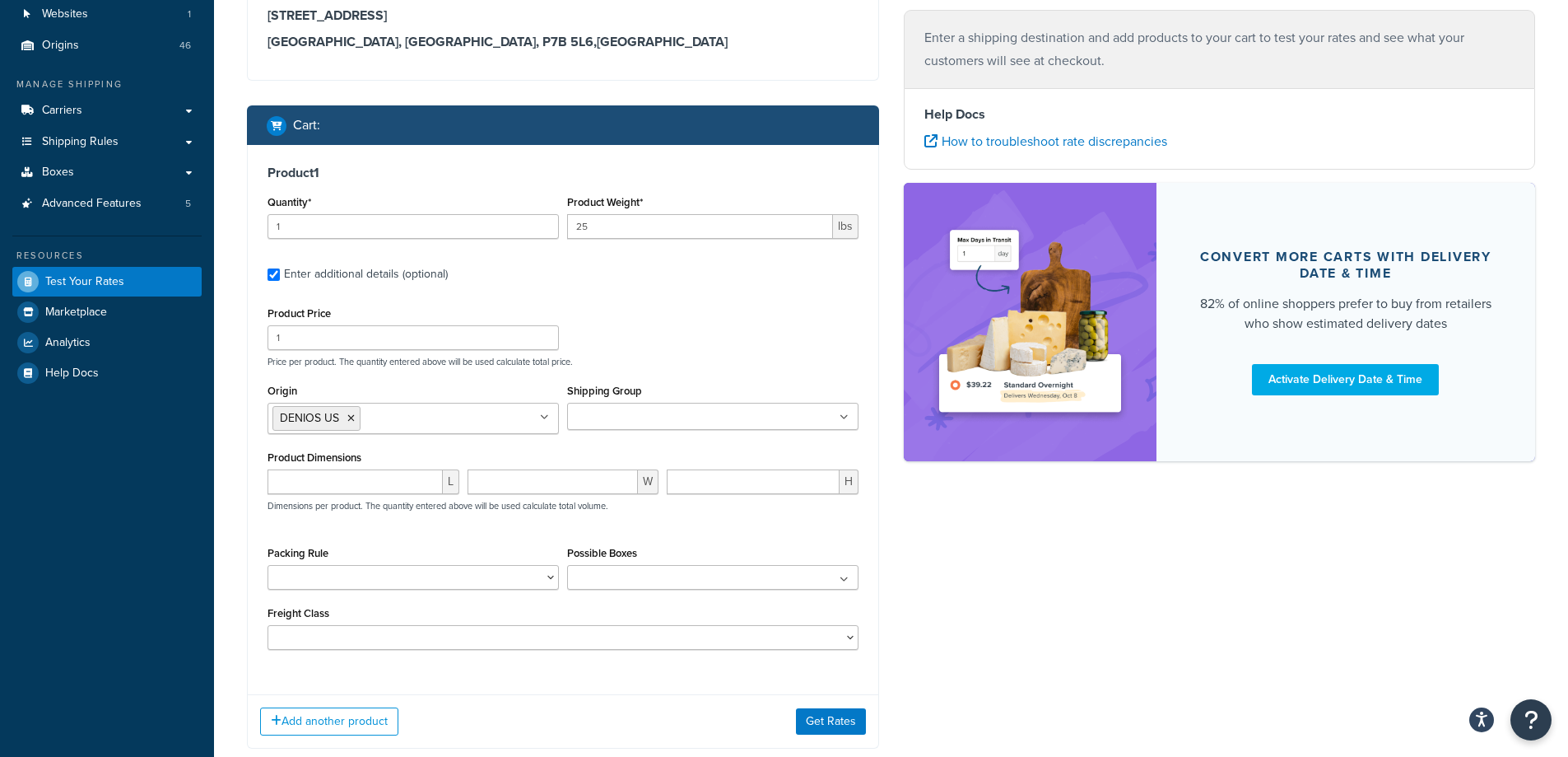
click at [696, 360] on p "Price per product. The quantity entered above will be used calculate total pric…" at bounding box center [562, 362] width 599 height 12
click at [394, 469] on div at bounding box center [355, 481] width 175 height 25
click at [368, 483] on input "number" at bounding box center [355, 481] width 175 height 25
type input "50"
type input "55"
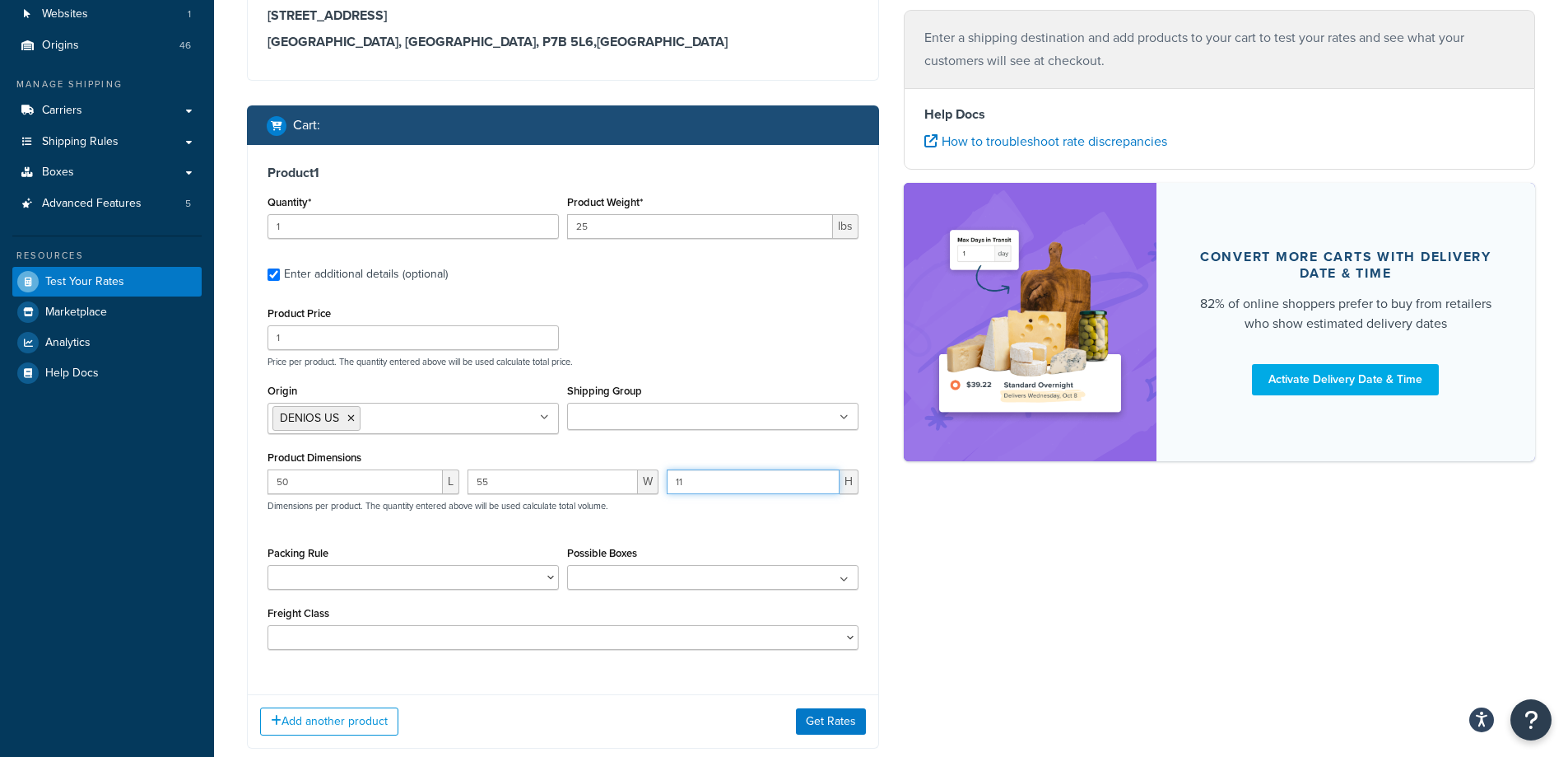
type input "11"
click at [315, 491] on input "50" at bounding box center [355, 481] width 175 height 25
click at [314, 487] on input "50" at bounding box center [355, 481] width 175 height 25
click at [313, 486] on input "50" at bounding box center [355, 481] width 175 height 25
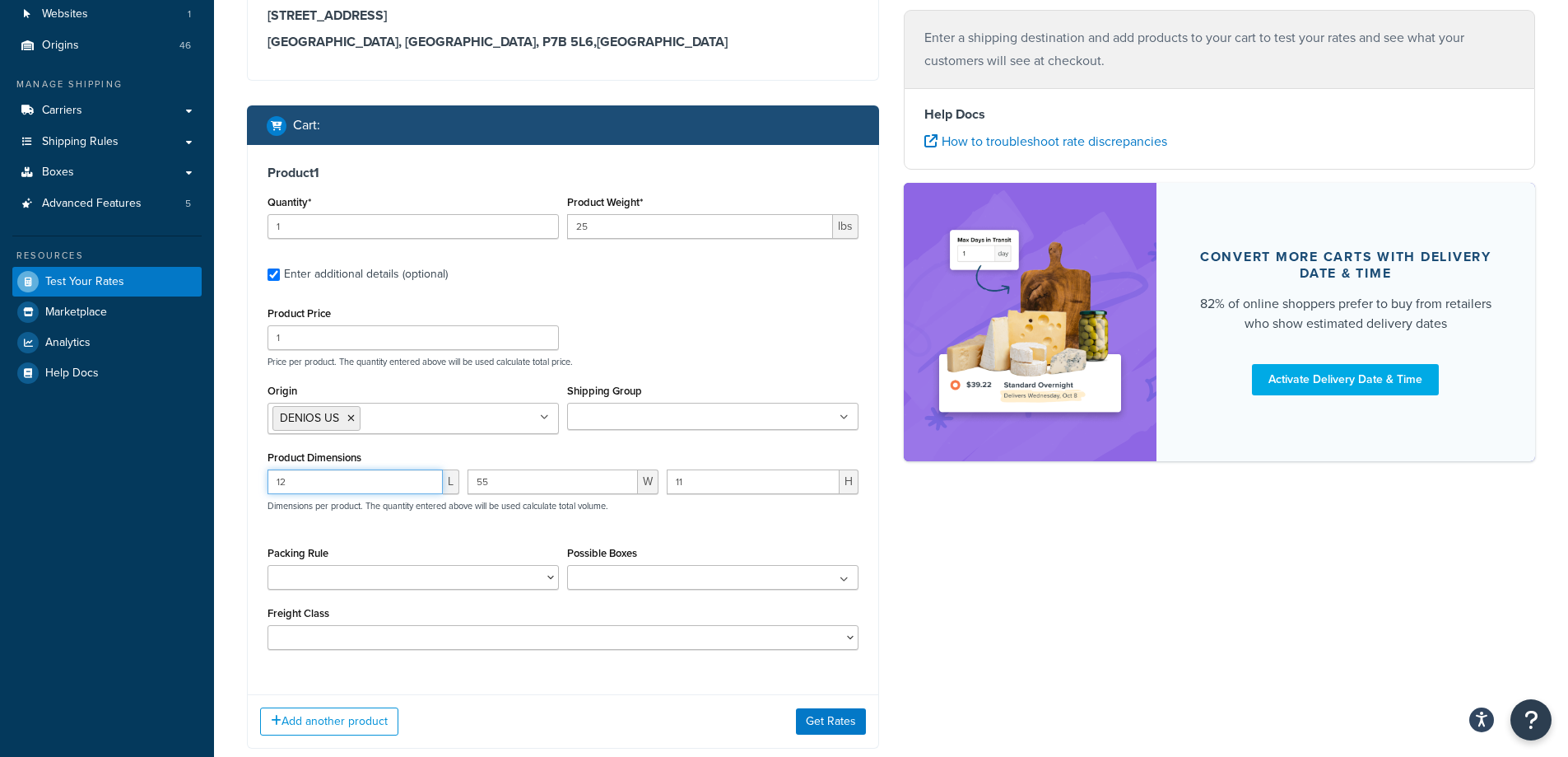
type input "12"
click at [1123, 683] on div "Shipping destination : Edit 359 Main St Thunder Bay, Ontario, P7B 5L6 , Canada …" at bounding box center [891, 355] width 1313 height 835
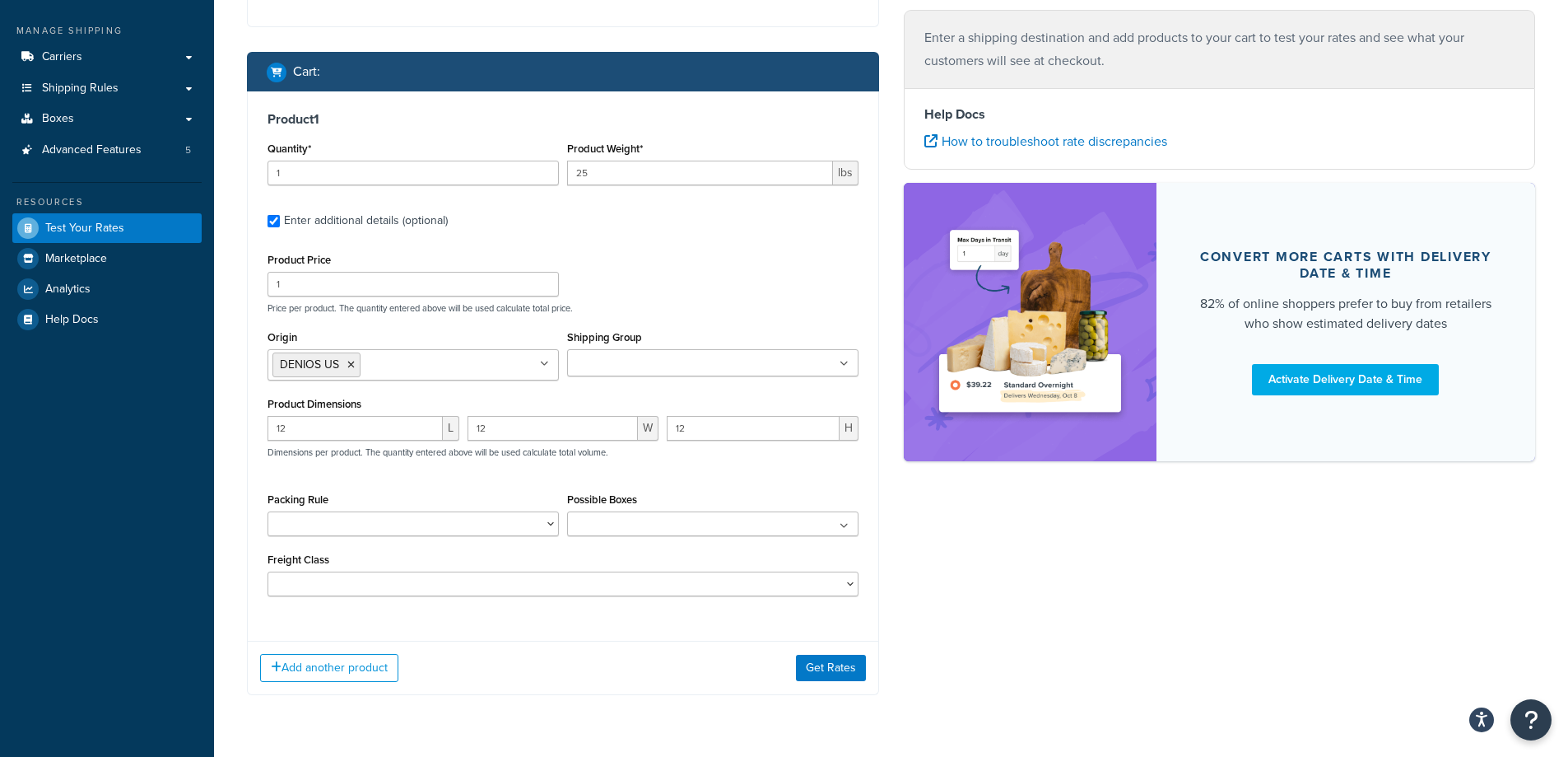
scroll to position [247, 0]
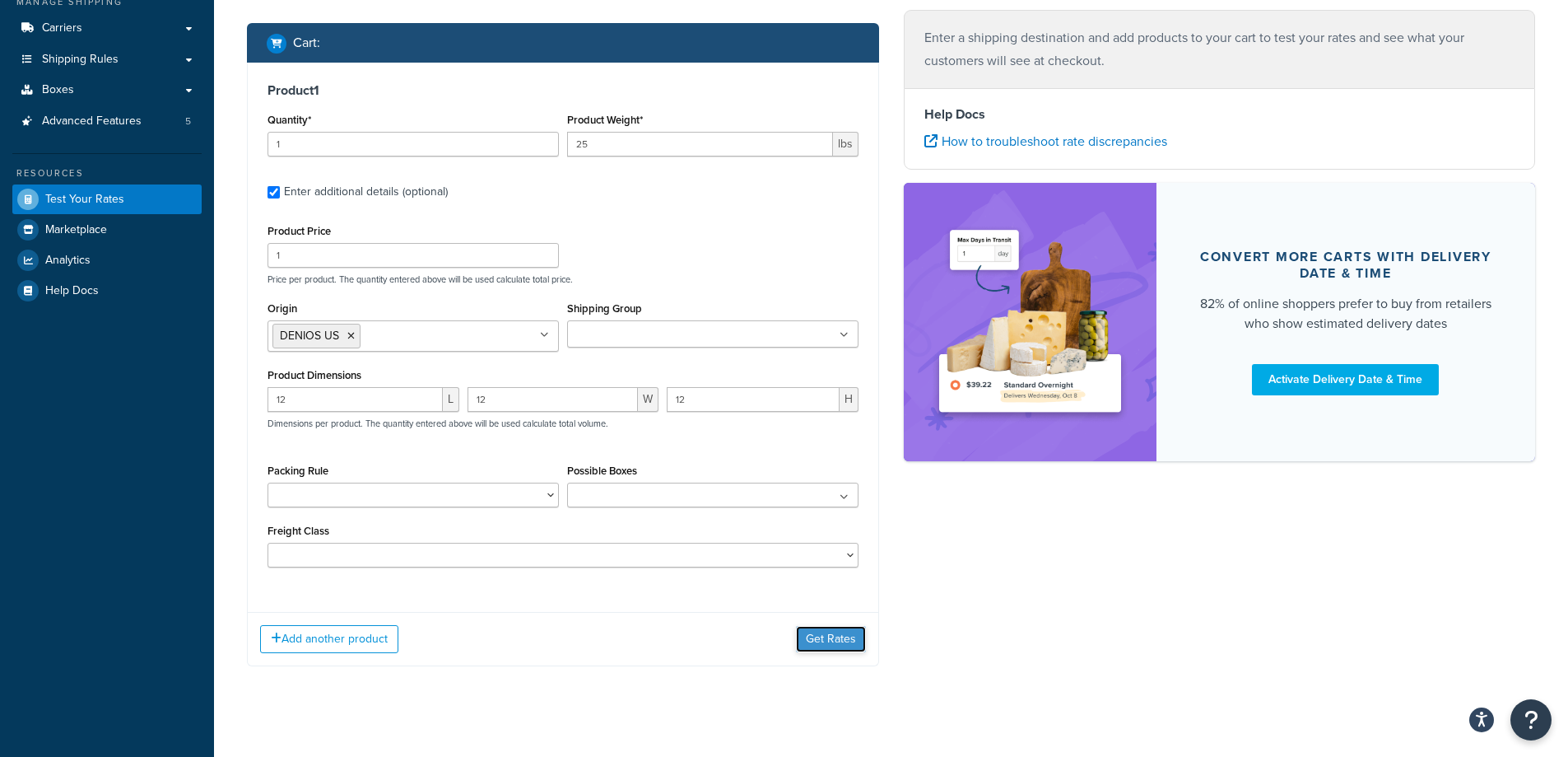
click at [848, 636] on button "Get Rates" at bounding box center [831, 639] width 70 height 26
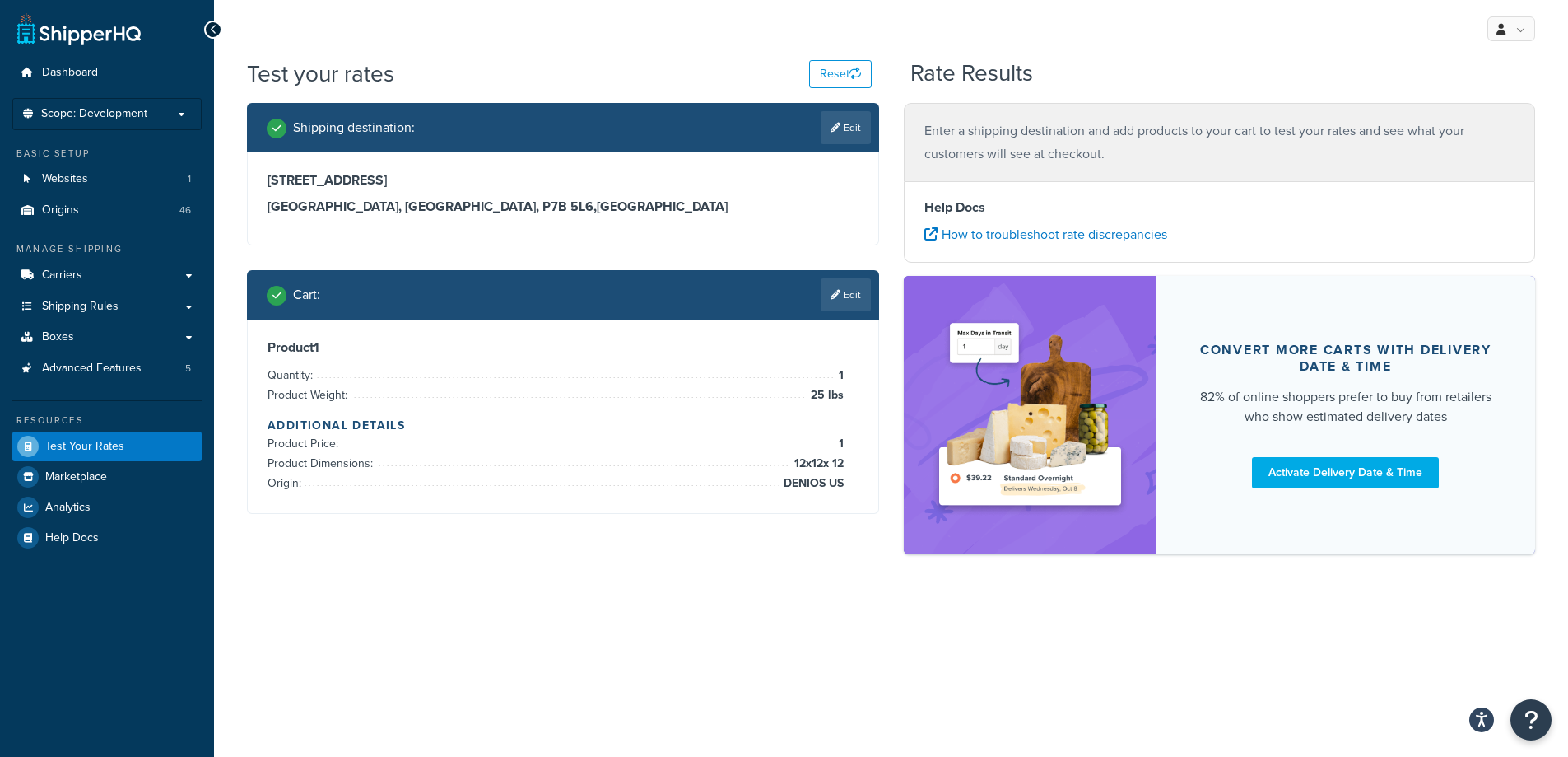
scroll to position [0, 0]
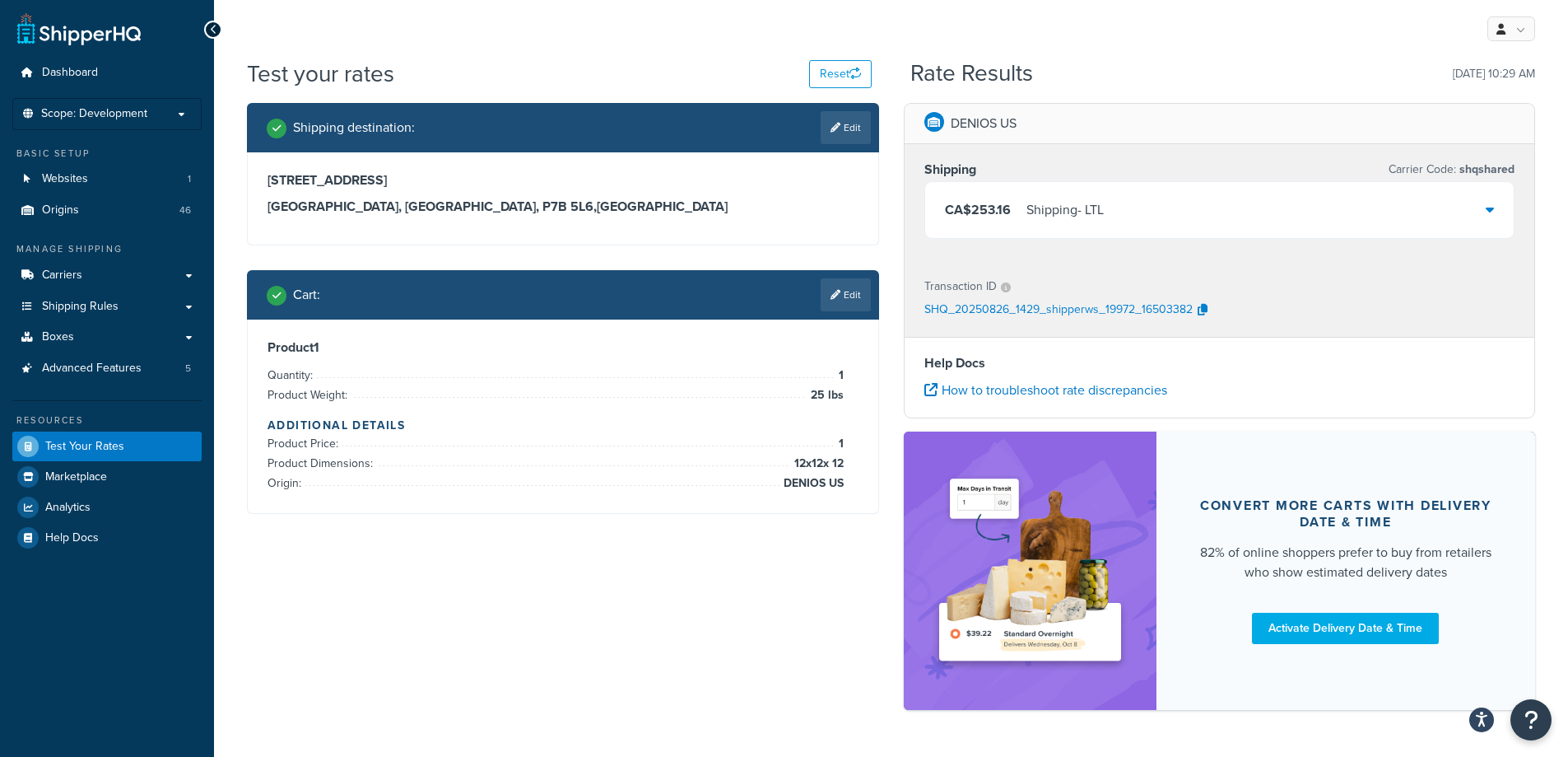
click at [840, 298] on link "Edit" at bounding box center [846, 294] width 50 height 33
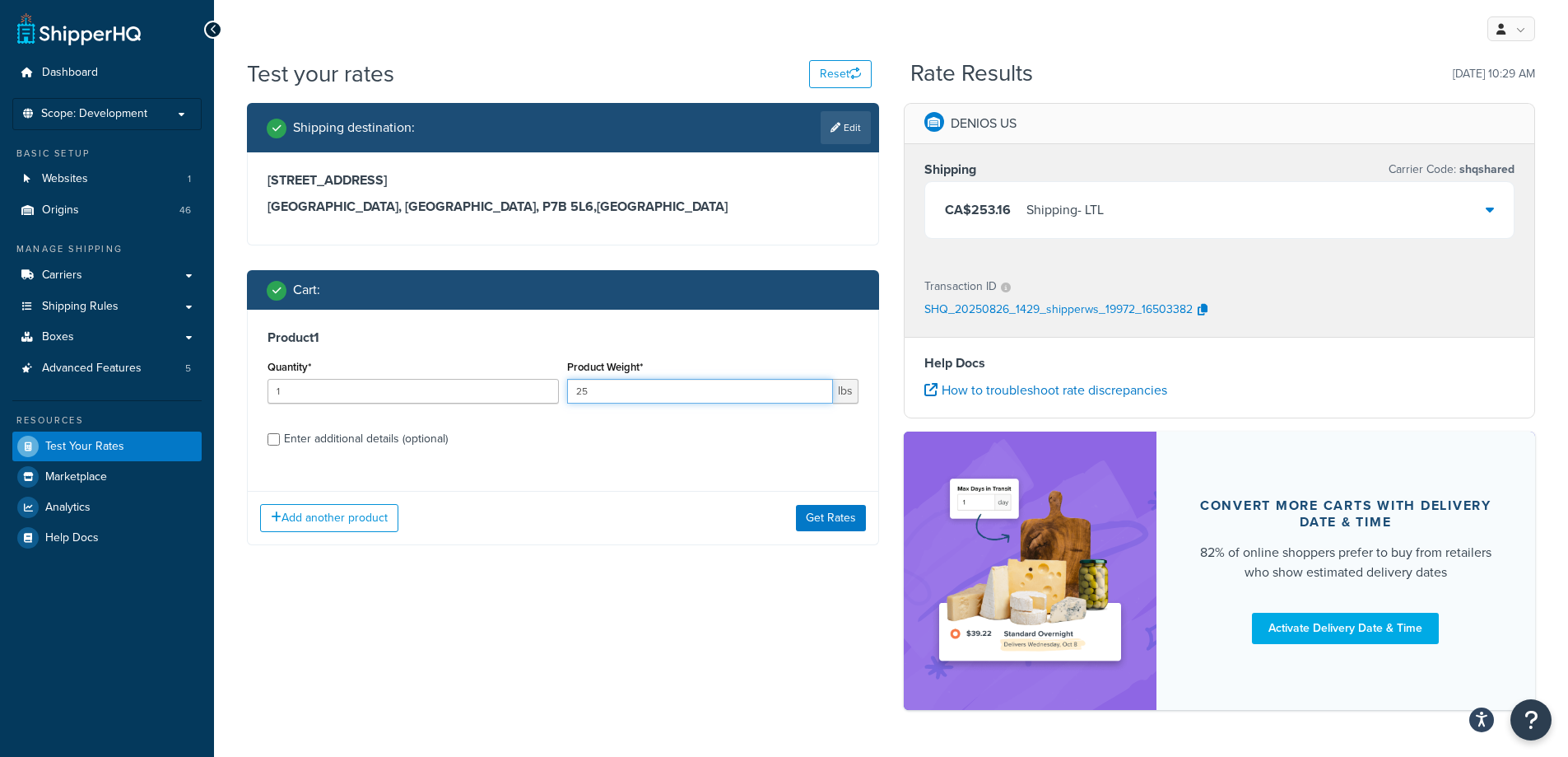
click at [681, 389] on input "25" at bounding box center [700, 391] width 266 height 25
type input "5"
drag, startPoint x: 422, startPoint y: 447, endPoint x: 455, endPoint y: 444, distance: 33.9
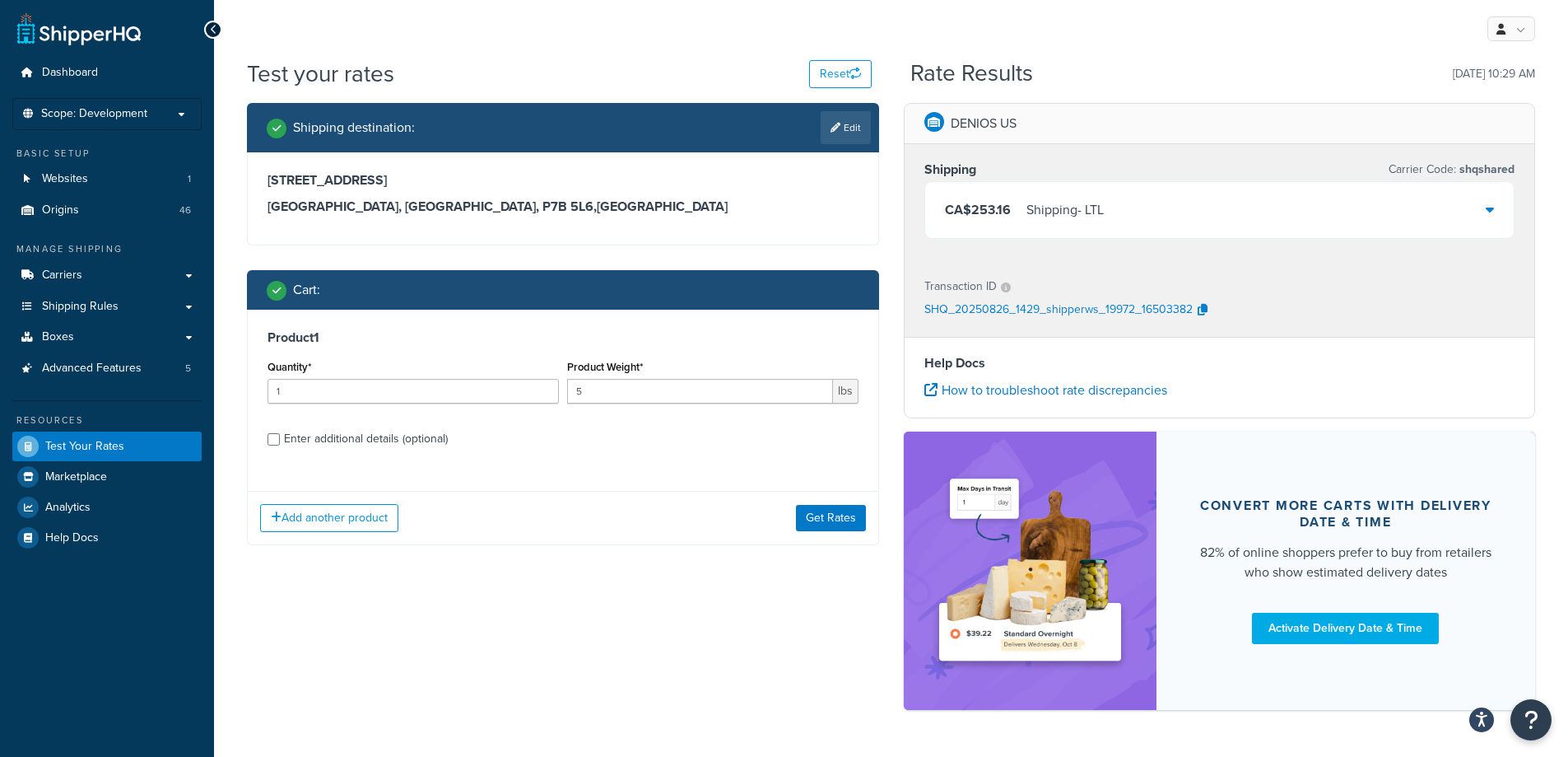
click at [422, 445] on div "Enter additional details (optional)" at bounding box center [366, 438] width 164 height 23
click at [280, 445] on input "Enter additional details (optional)" at bounding box center [274, 439] width 12 height 12
checkbox input "true"
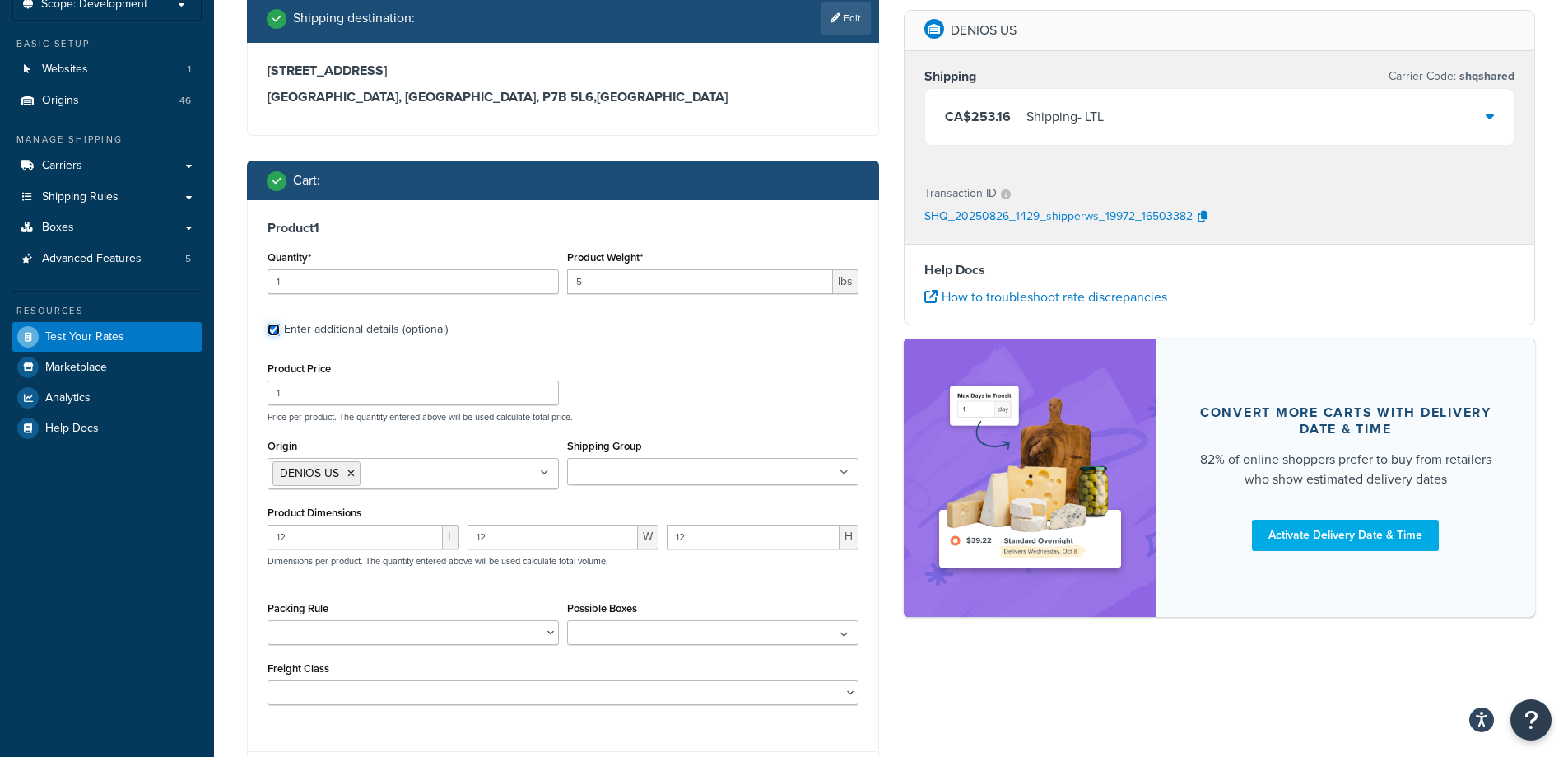
scroll to position [126, 0]
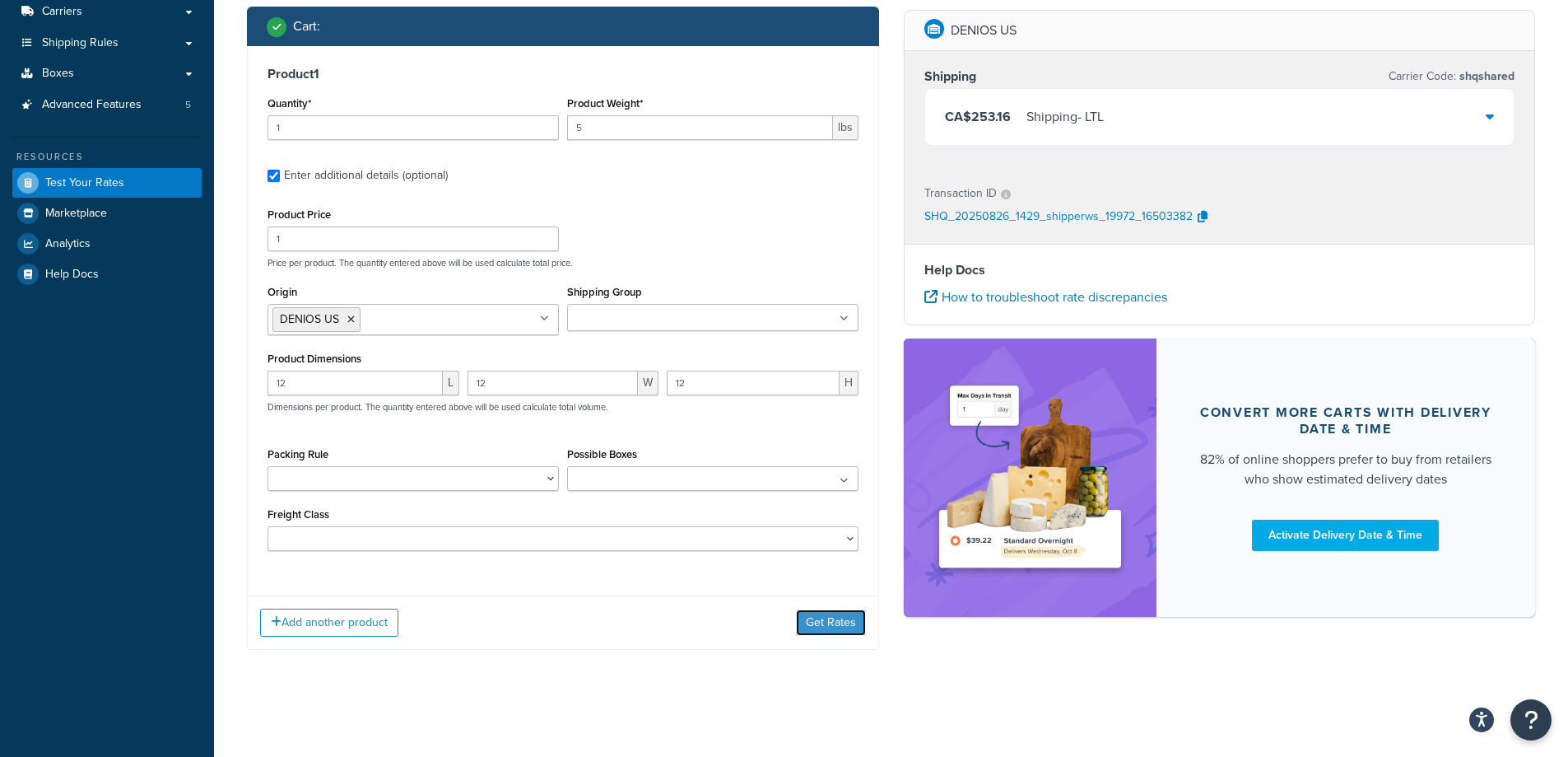
click at [827, 628] on button "Get Rates" at bounding box center [831, 622] width 70 height 26
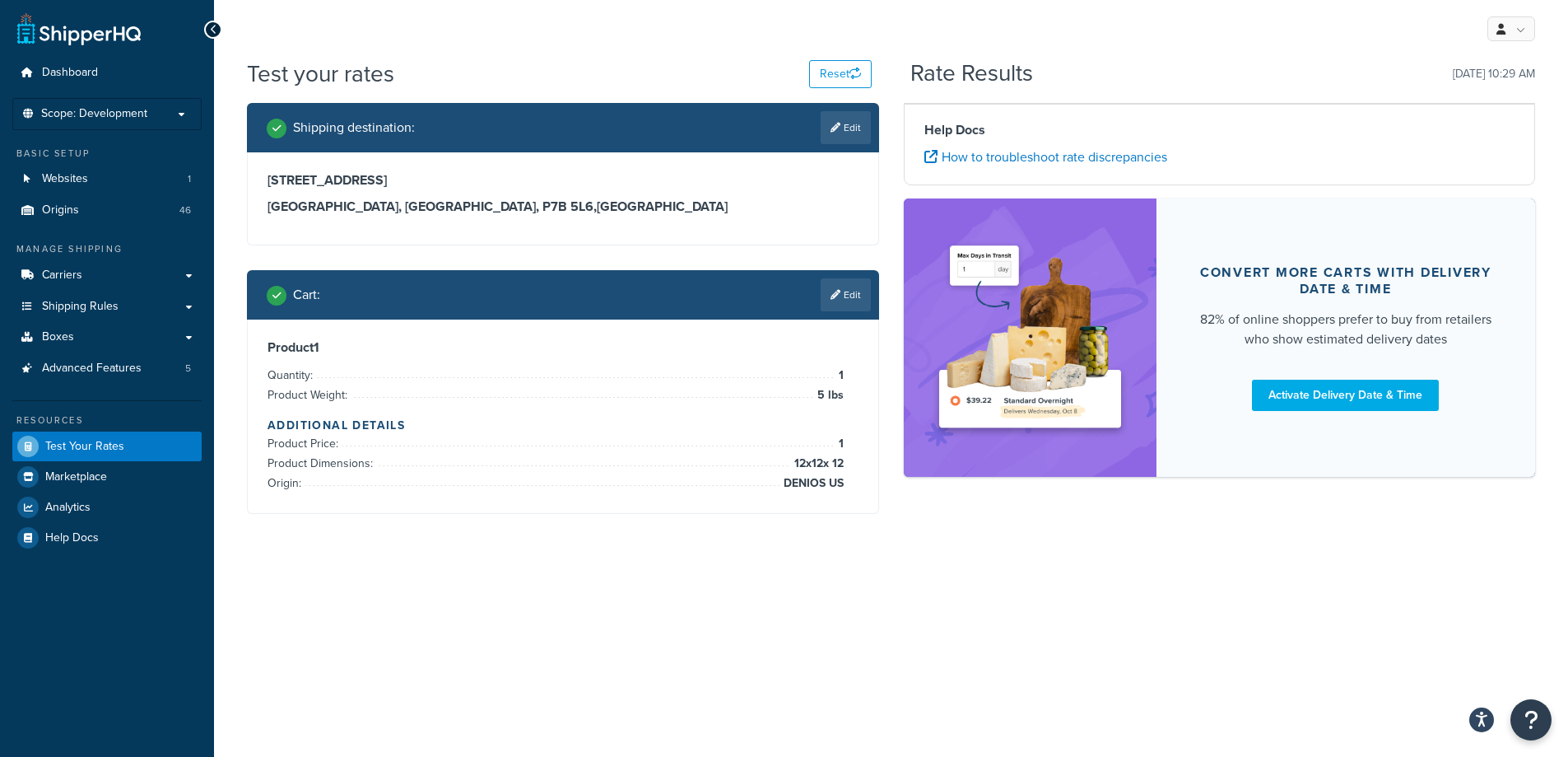
scroll to position [0, 0]
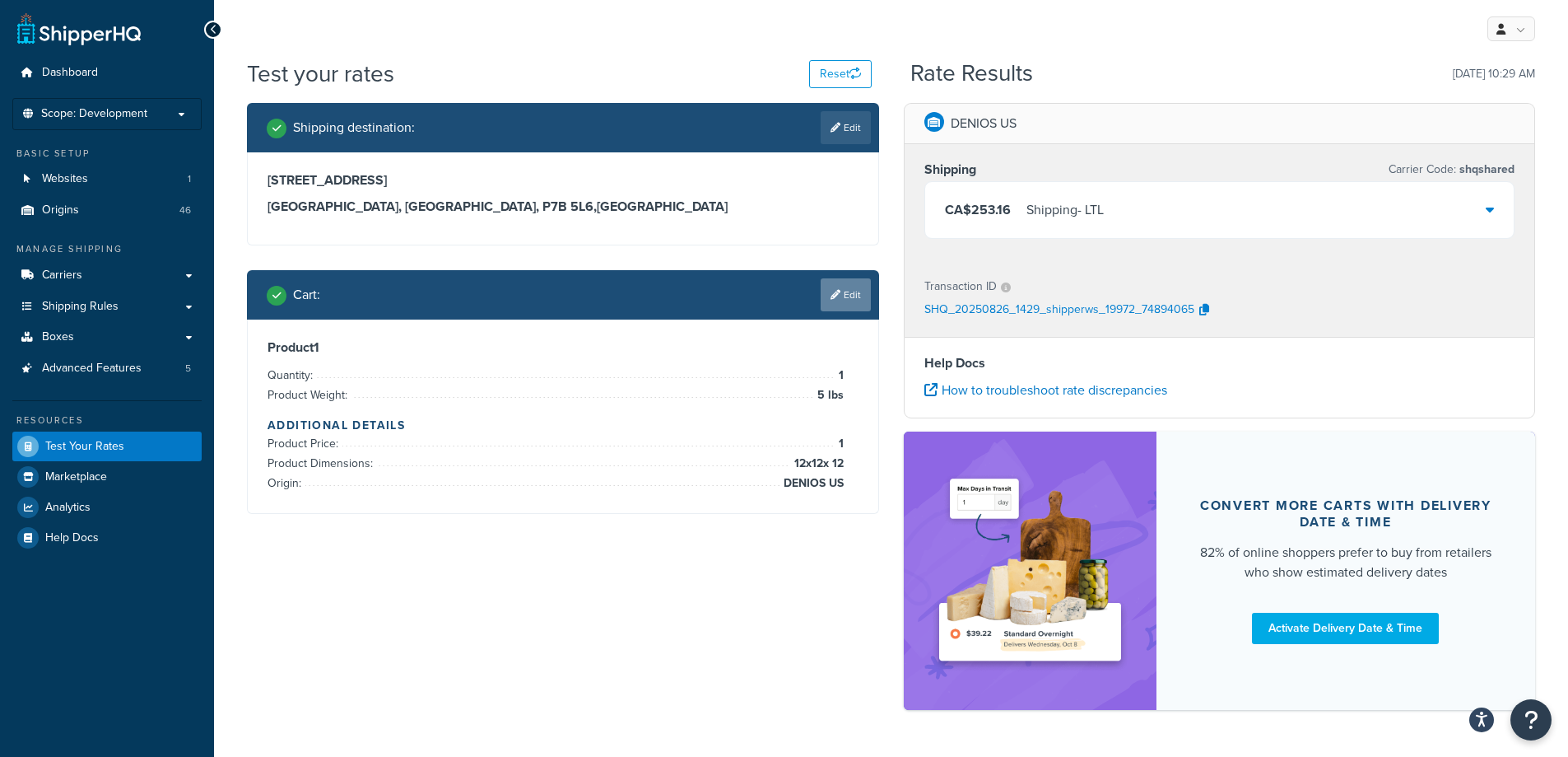
click at [842, 300] on link "Edit" at bounding box center [846, 294] width 50 height 33
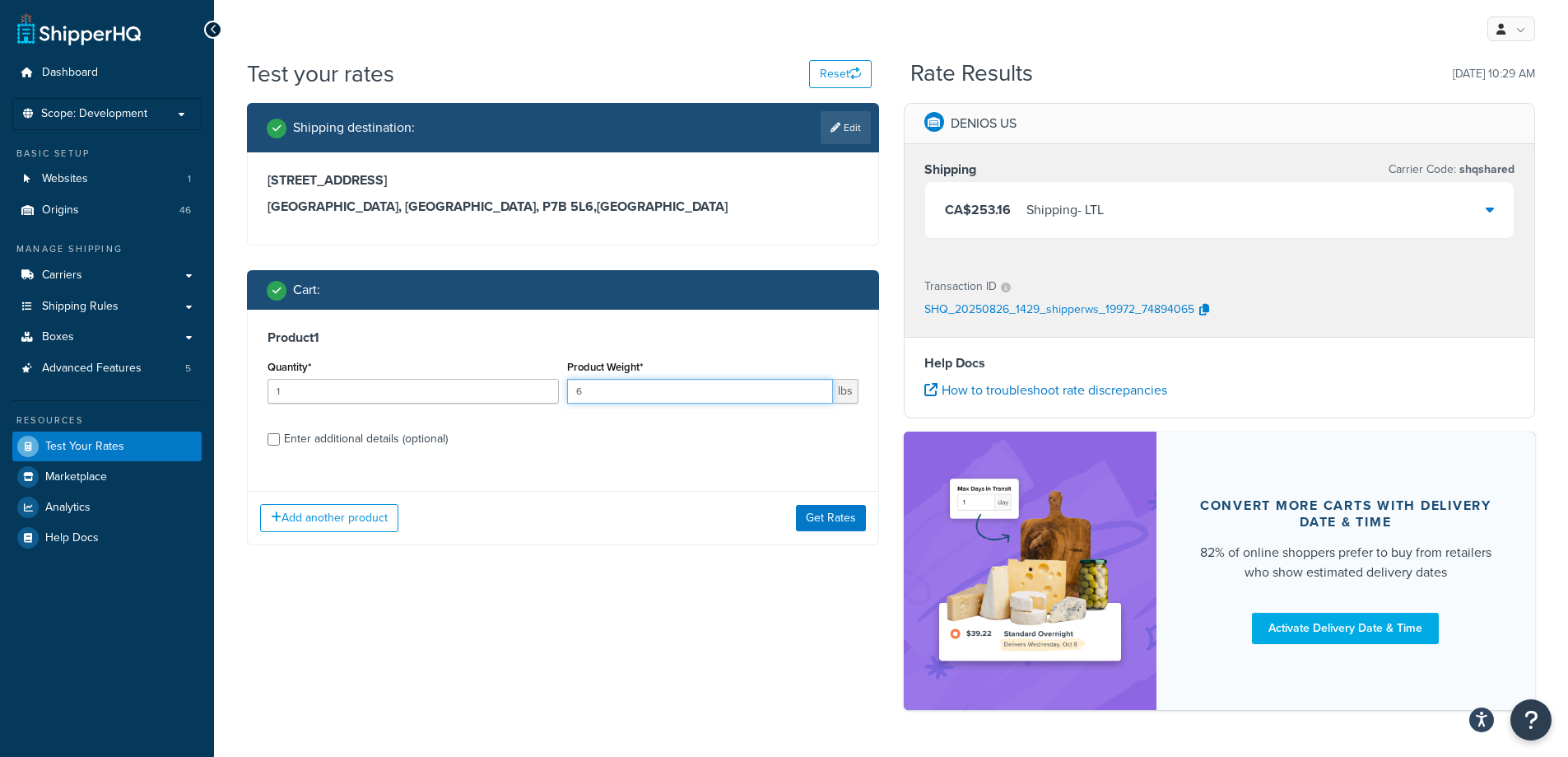
type input "6"
click at [813, 389] on input "6" at bounding box center [700, 391] width 266 height 25
click at [837, 517] on button "Get Rates" at bounding box center [831, 518] width 70 height 26
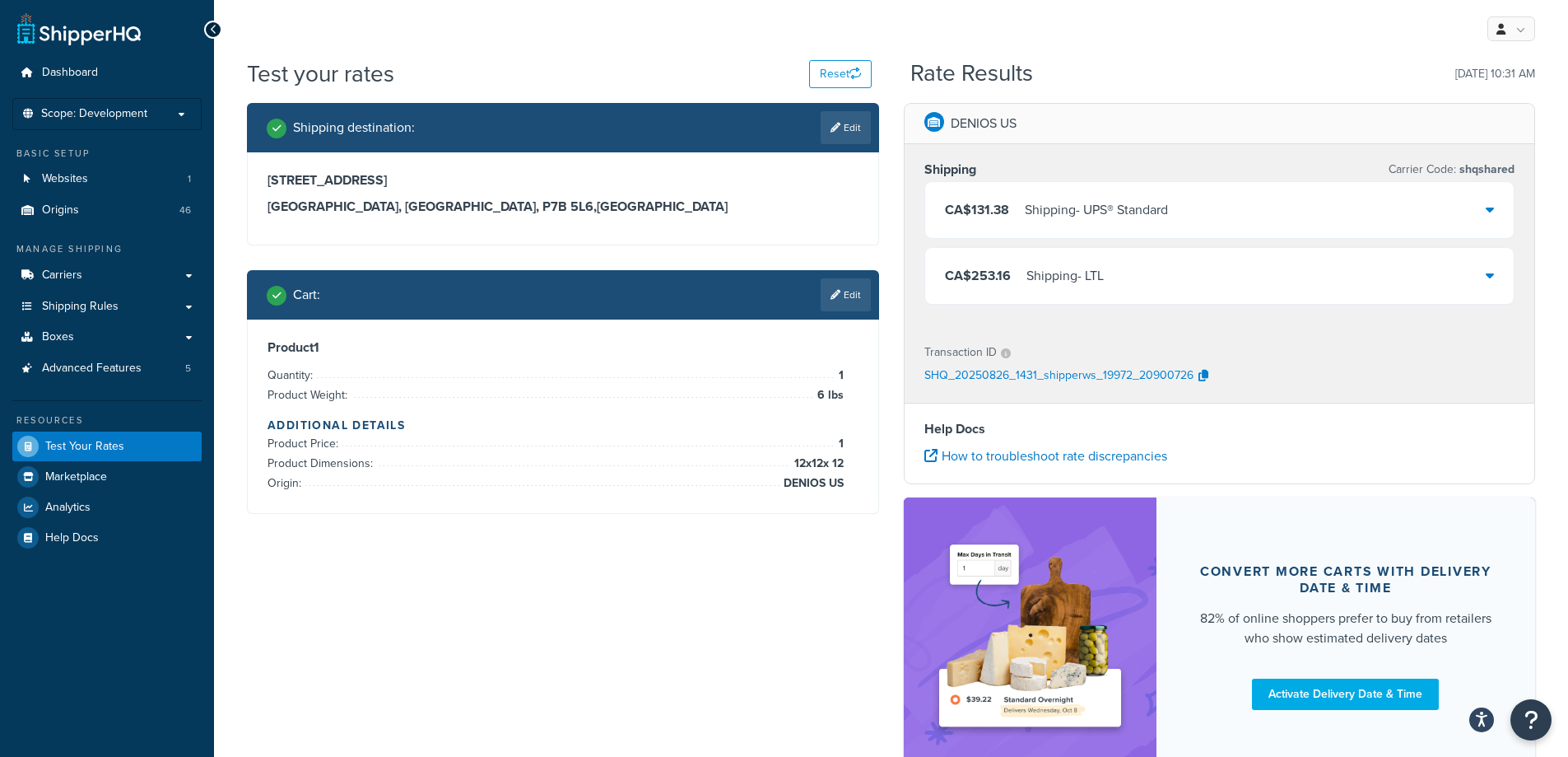
click at [953, 218] on span "CA$131.38" at bounding box center [977, 209] width 64 height 19
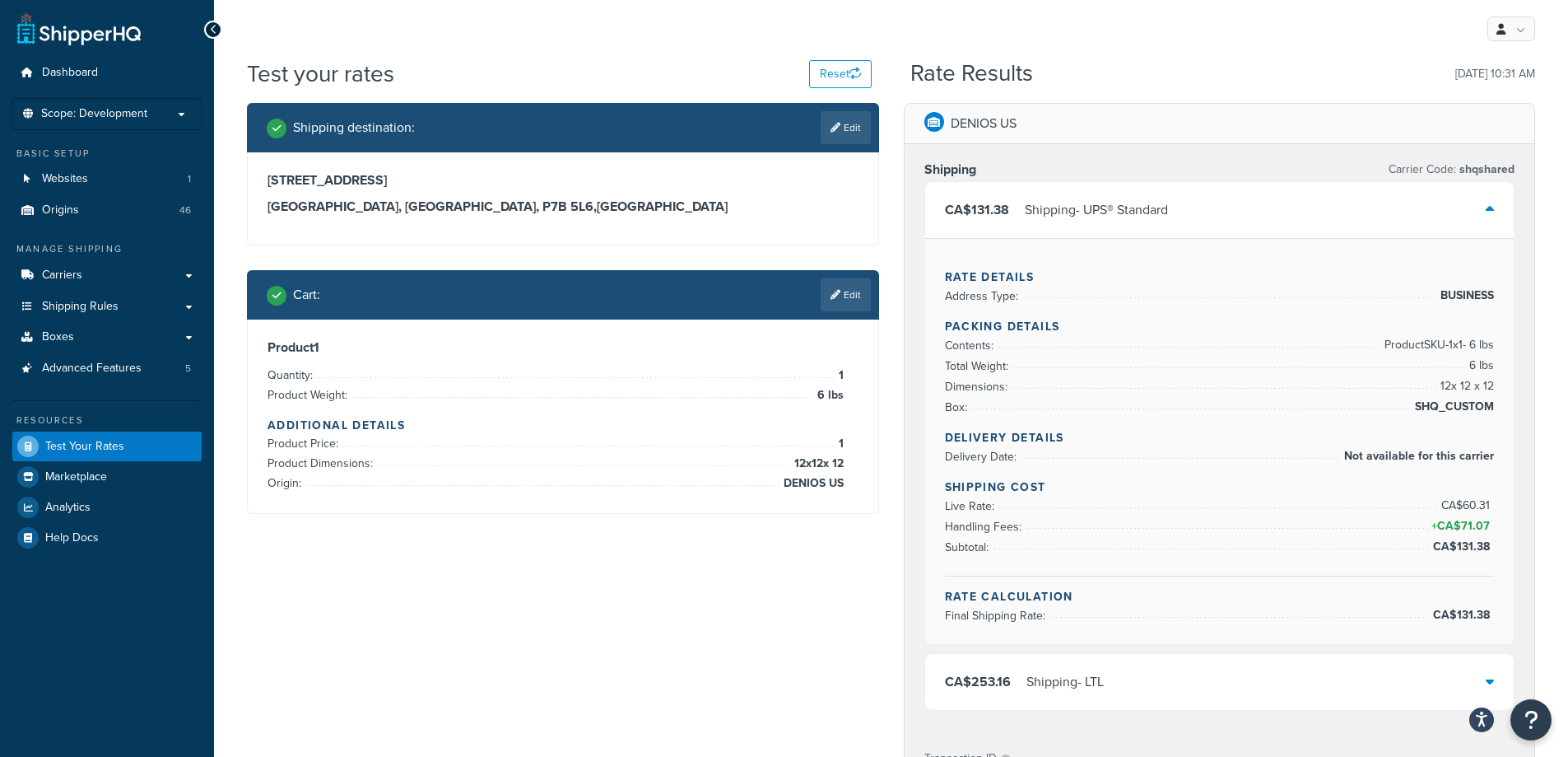
click at [1099, 203] on div "Shipping - UPS® Standard" at bounding box center [1096, 209] width 143 height 23
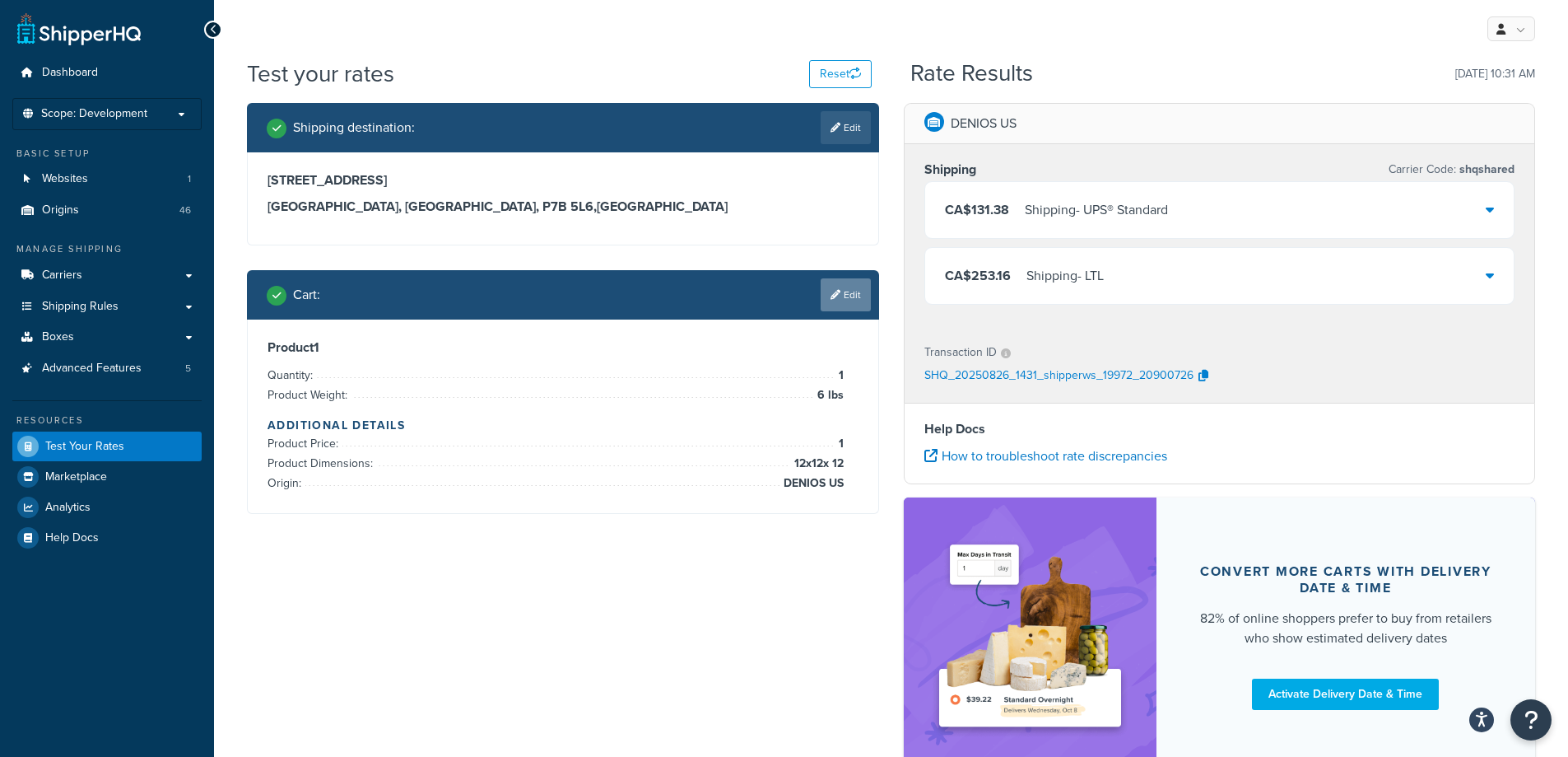
click at [864, 282] on link "Edit" at bounding box center [846, 294] width 50 height 33
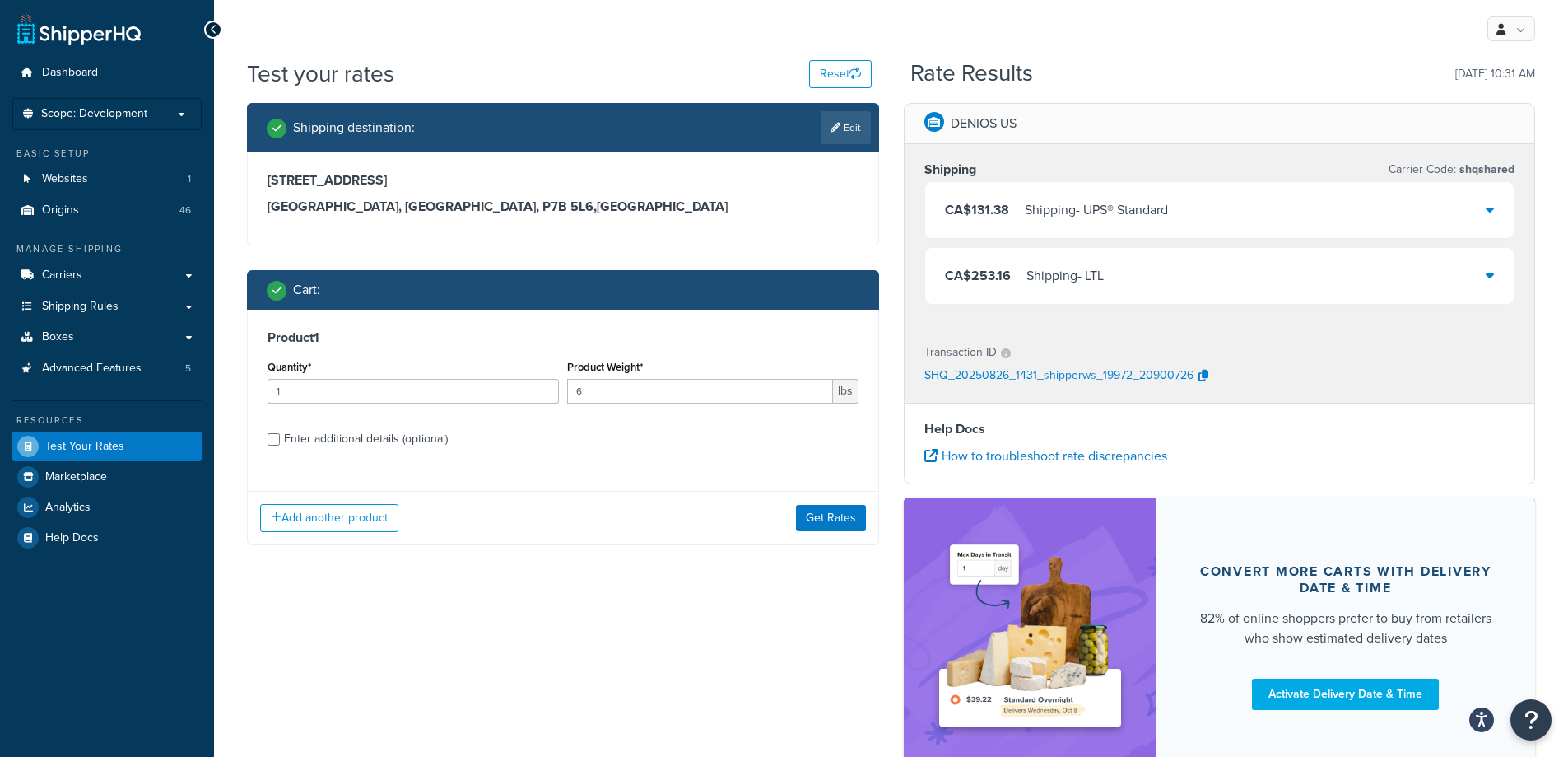
click at [433, 434] on div "Enter additional details (optional)" at bounding box center [366, 438] width 164 height 23
click at [280, 434] on input "Enter additional details (optional)" at bounding box center [274, 439] width 12 height 12
checkbox input "true"
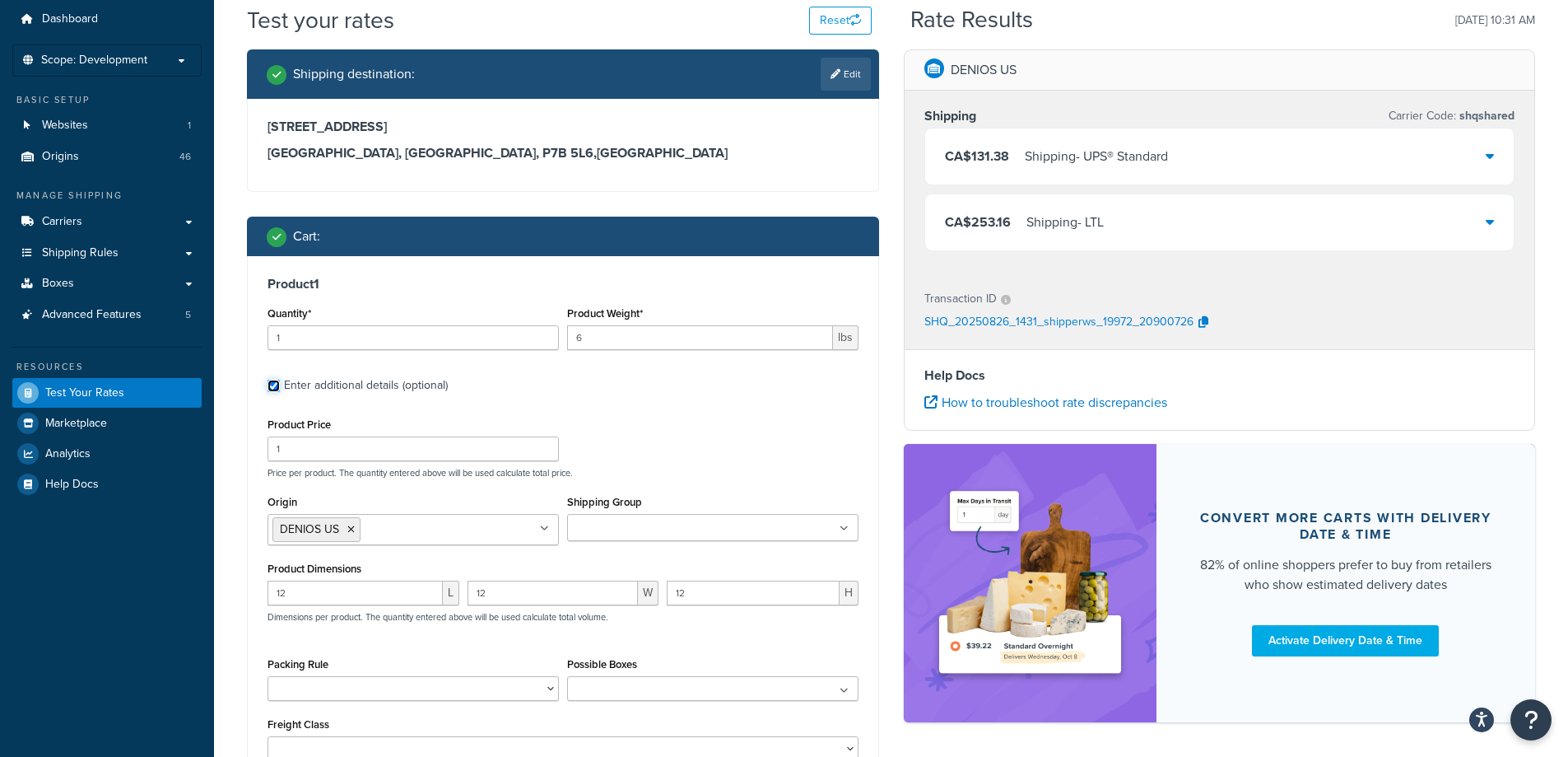
scroll to position [82, 0]
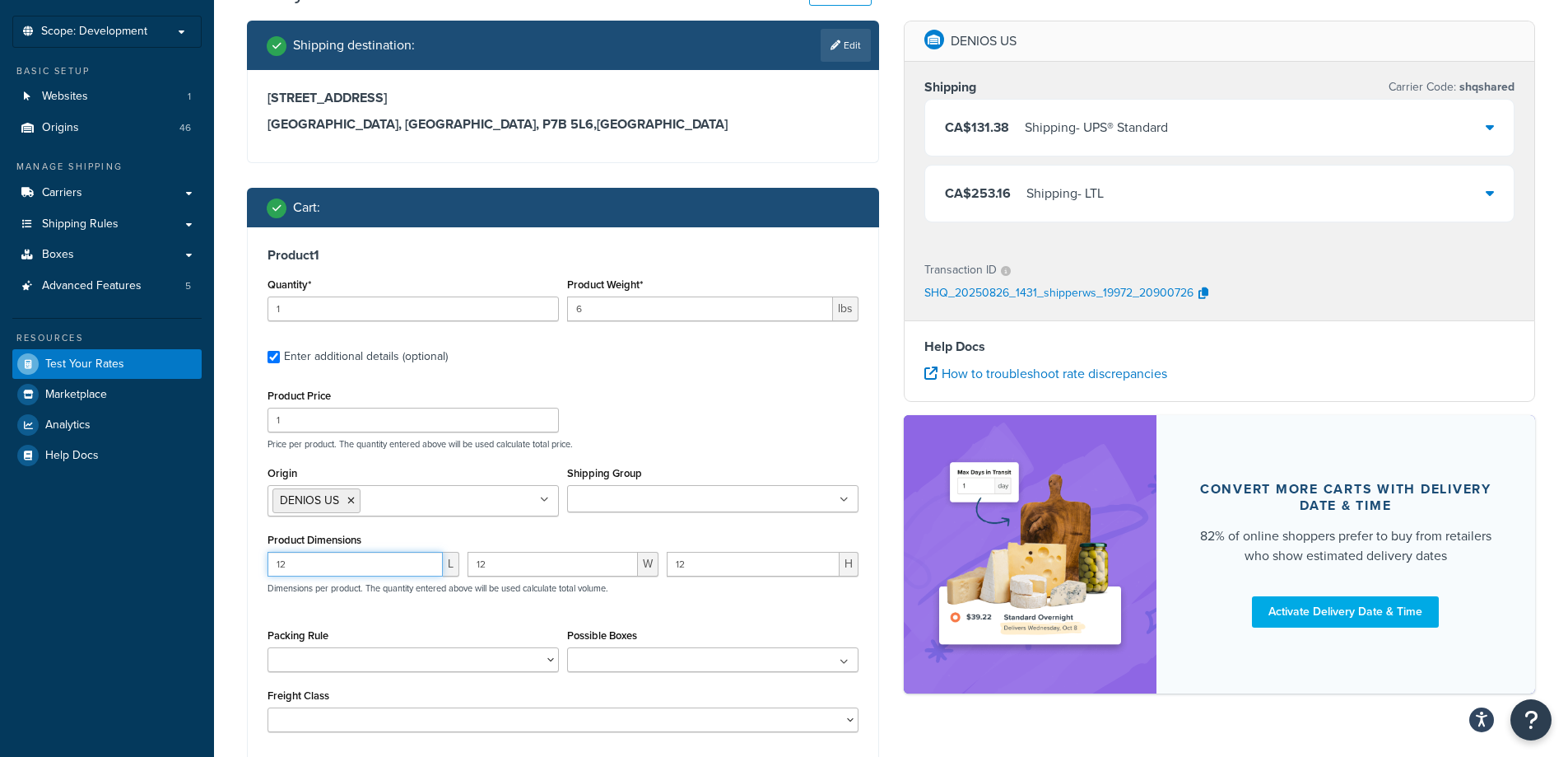
click at [385, 558] on input "12" at bounding box center [355, 564] width 175 height 25
click at [384, 559] on input "12" at bounding box center [355, 564] width 175 height 25
type input "7"
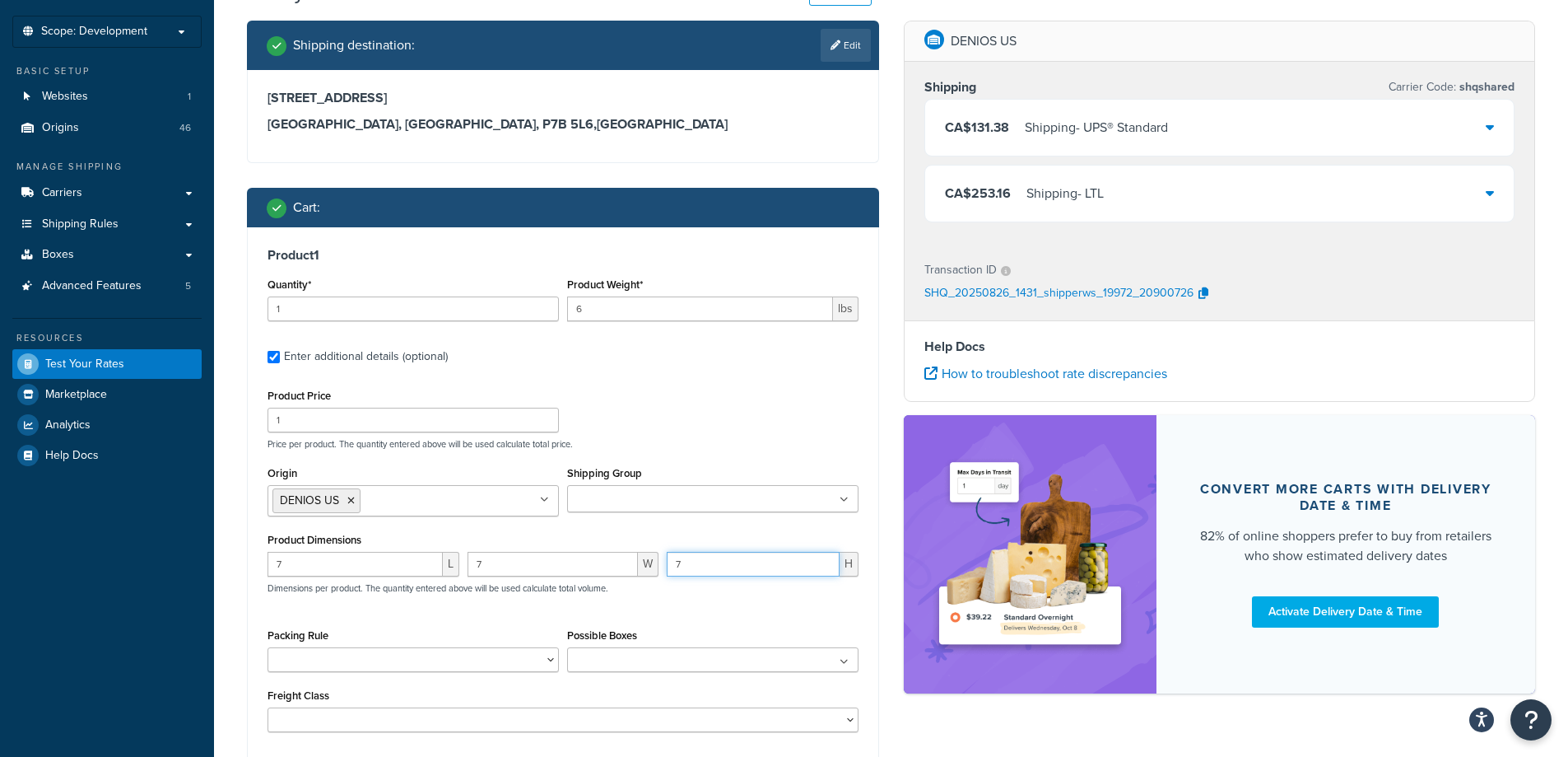
type input "7"
click at [696, 398] on div "Product Price 1 Price per product. The quantity entered above will be used calc…" at bounding box center [562, 416] width 599 height 65
click at [701, 353] on label "Enter additional details (optional)" at bounding box center [571, 355] width 575 height 26
click at [280, 353] on input "Enter additional details (optional)" at bounding box center [274, 357] width 12 height 12
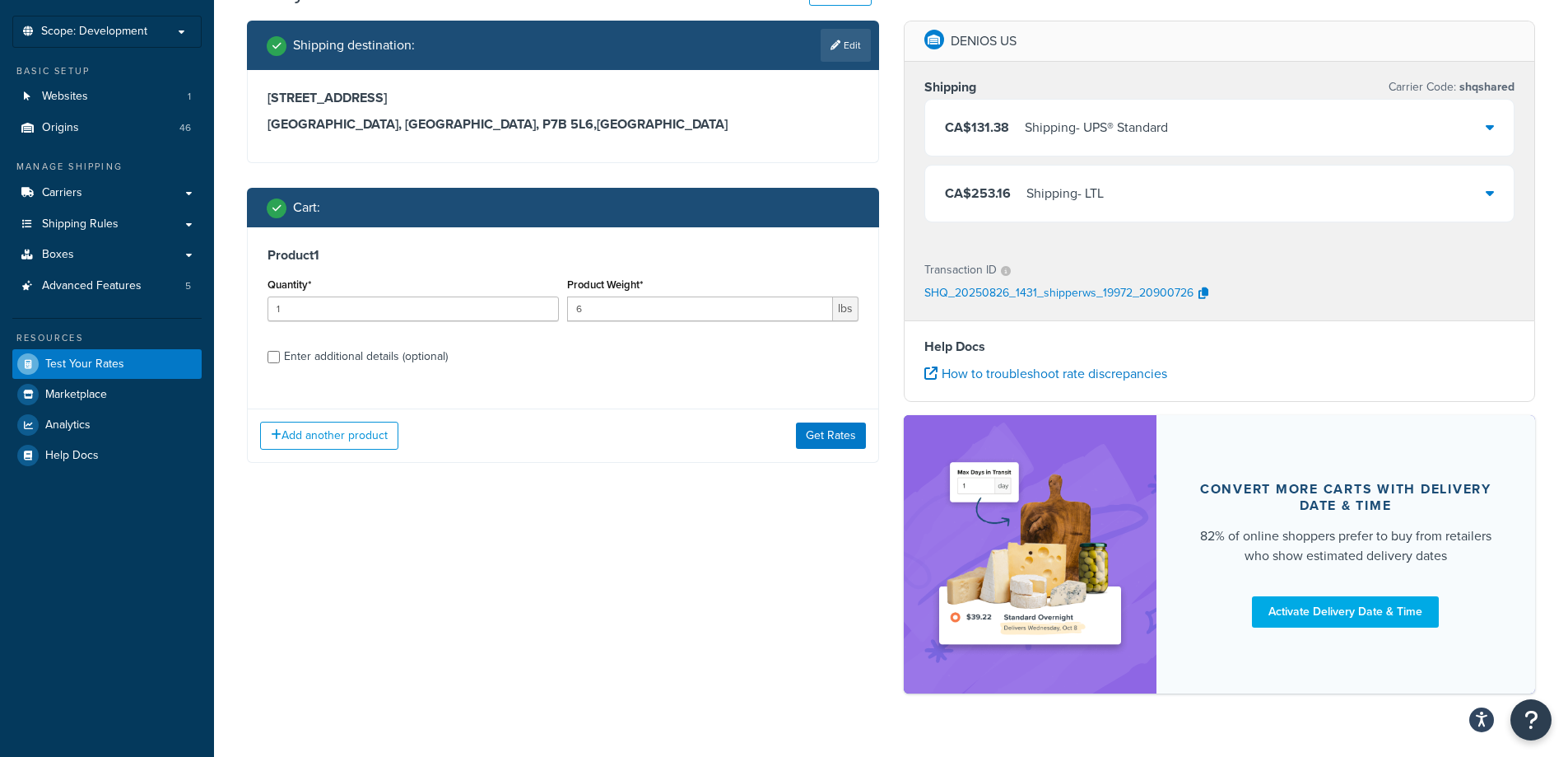
click at [420, 361] on div "Enter additional details (optional)" at bounding box center [366, 356] width 164 height 23
click at [280, 361] on input "Enter additional details (optional)" at bounding box center [274, 357] width 12 height 12
checkbox input "true"
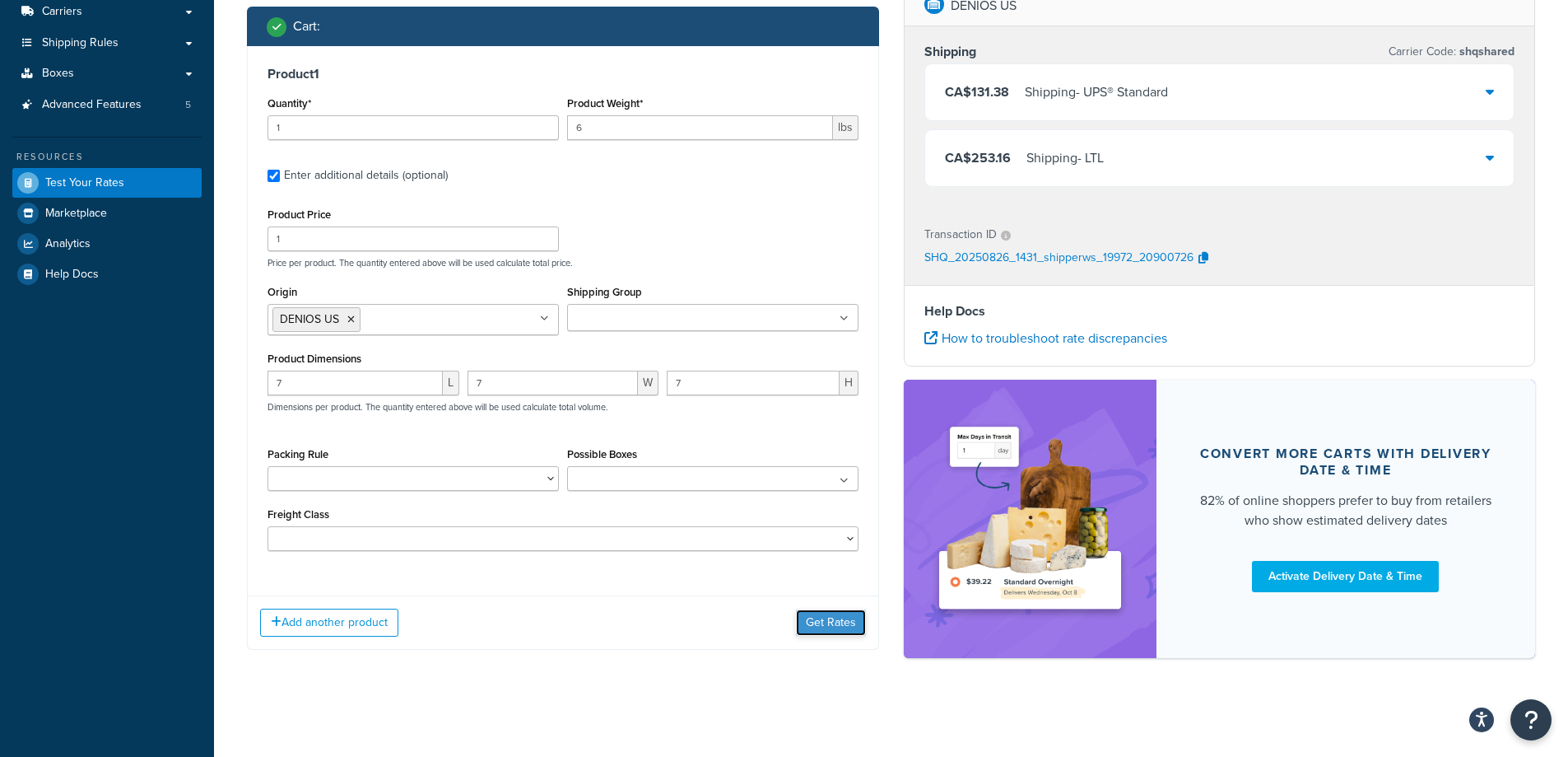
click at [827, 628] on button "Get Rates" at bounding box center [831, 622] width 70 height 26
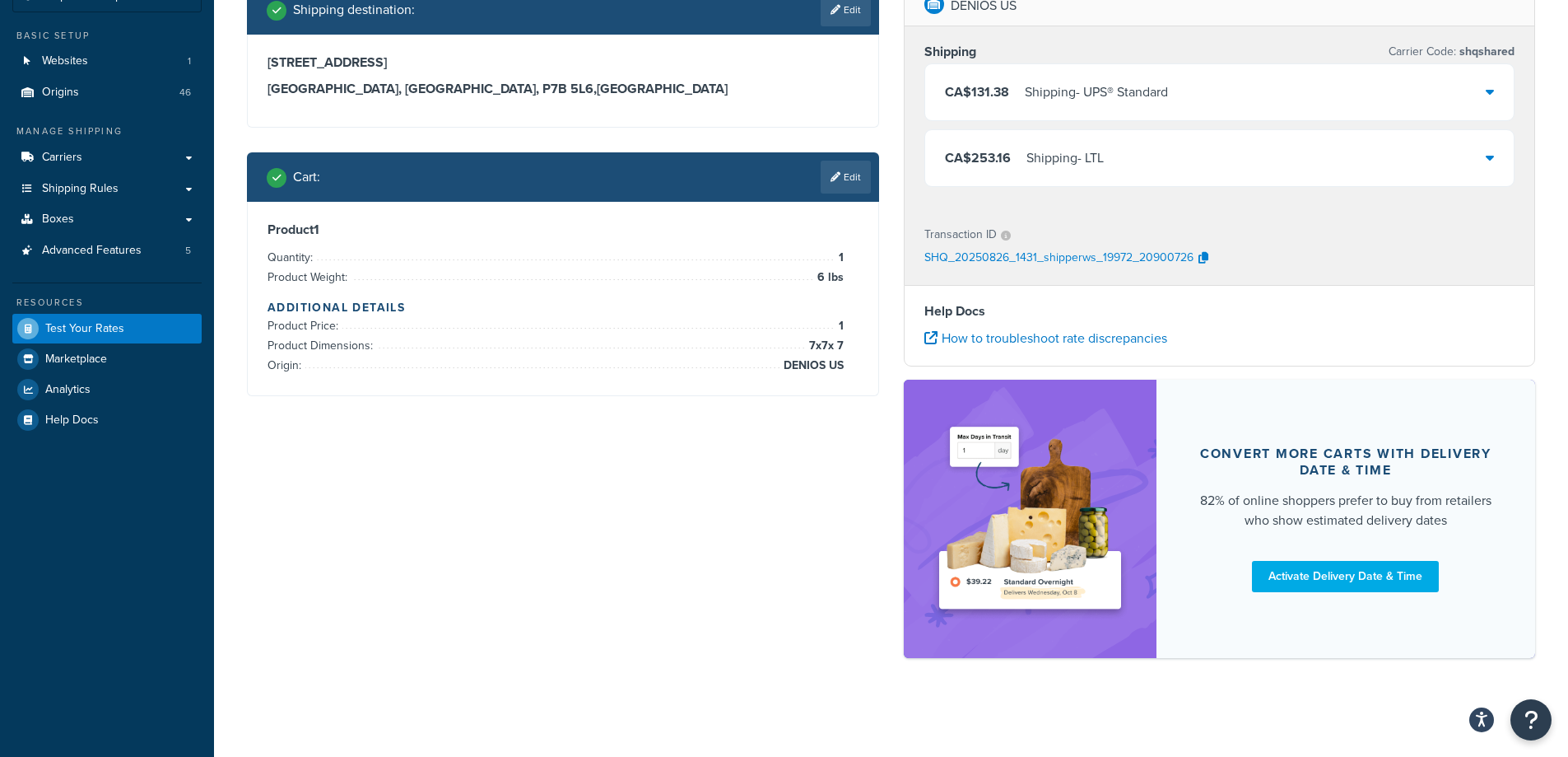
scroll to position [0, 0]
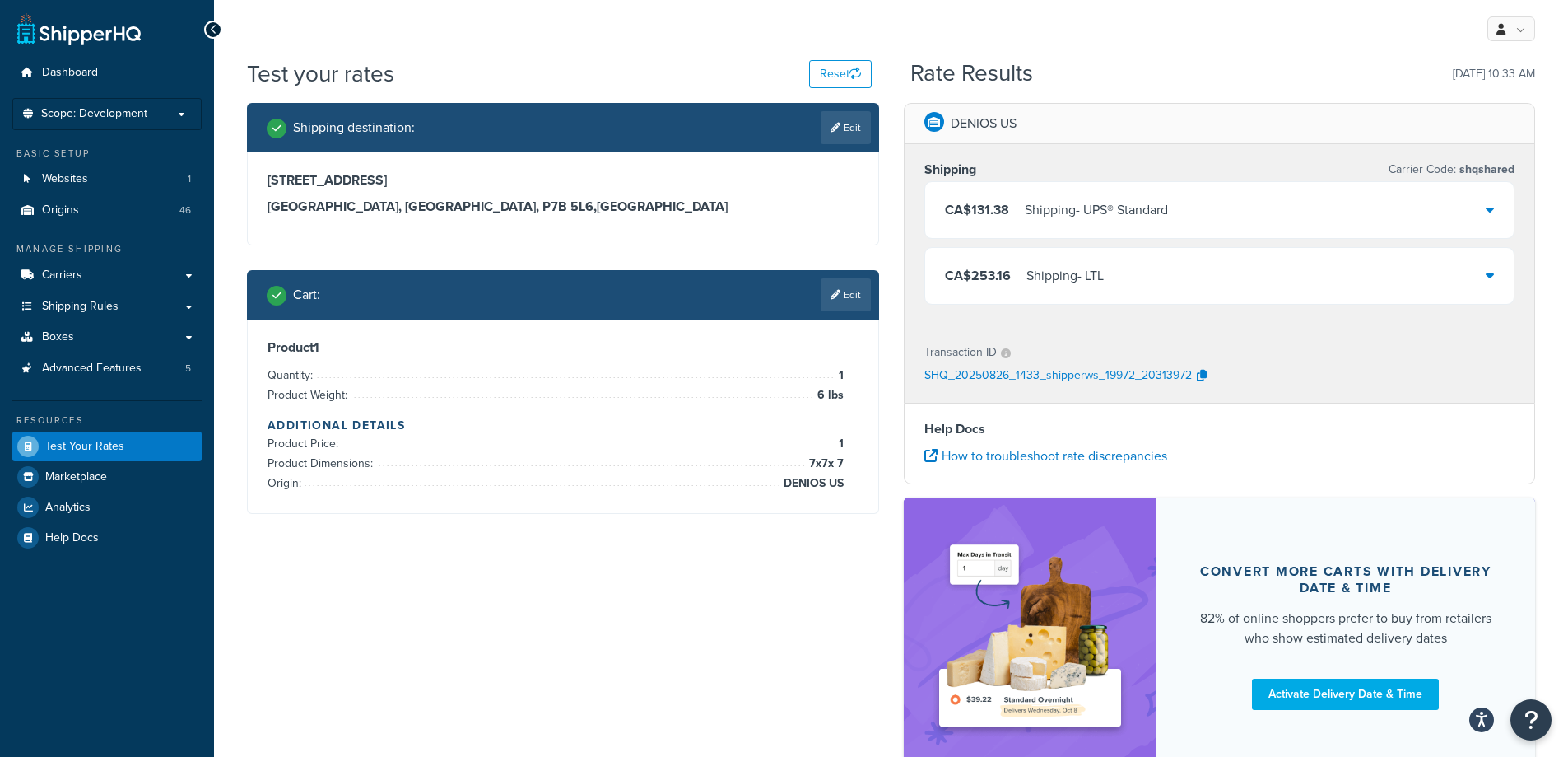
click at [1025, 220] on div "Shipping - UPS® Standard" at bounding box center [1096, 209] width 143 height 23
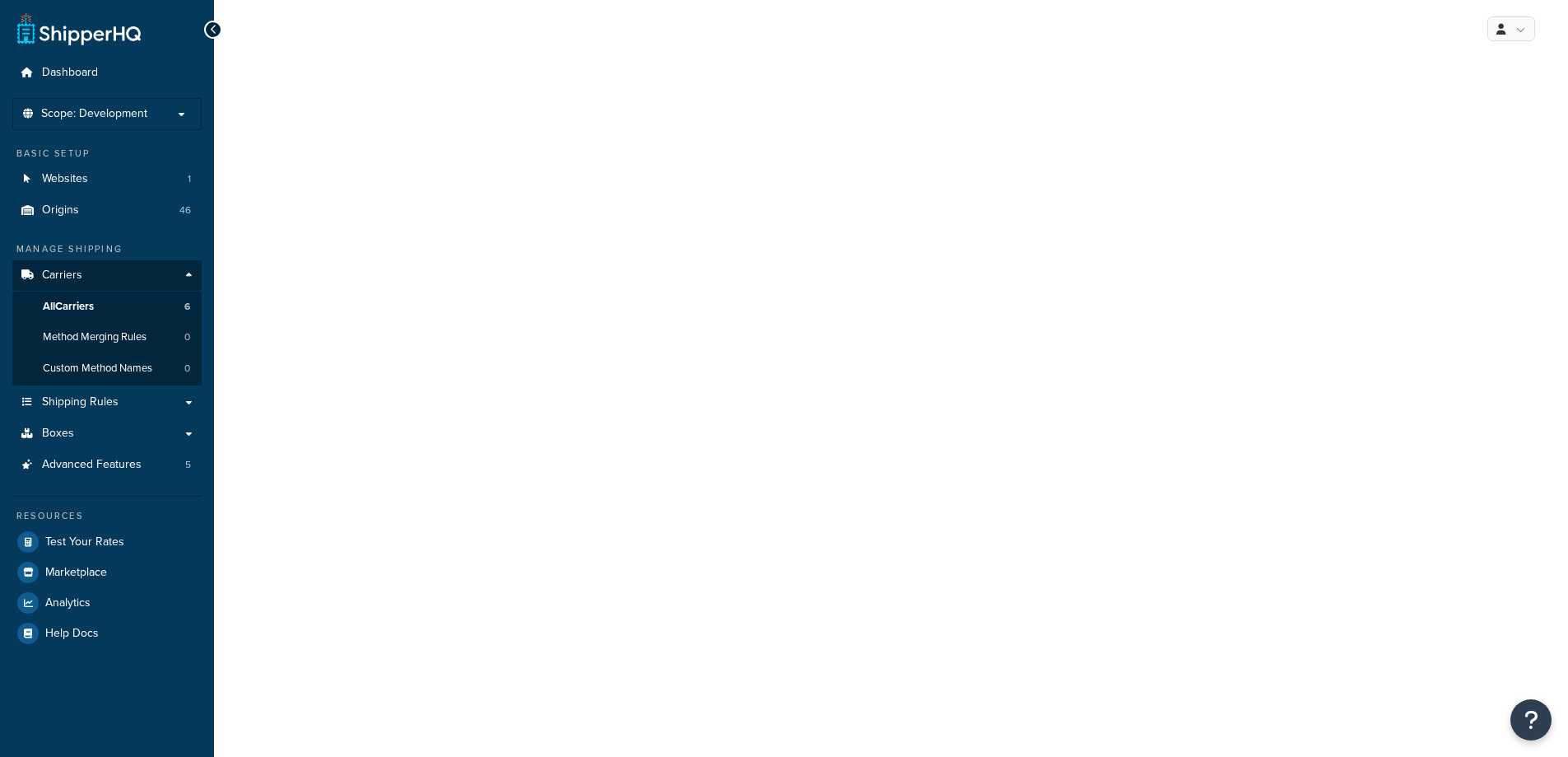
select select "ups"
select select "can"
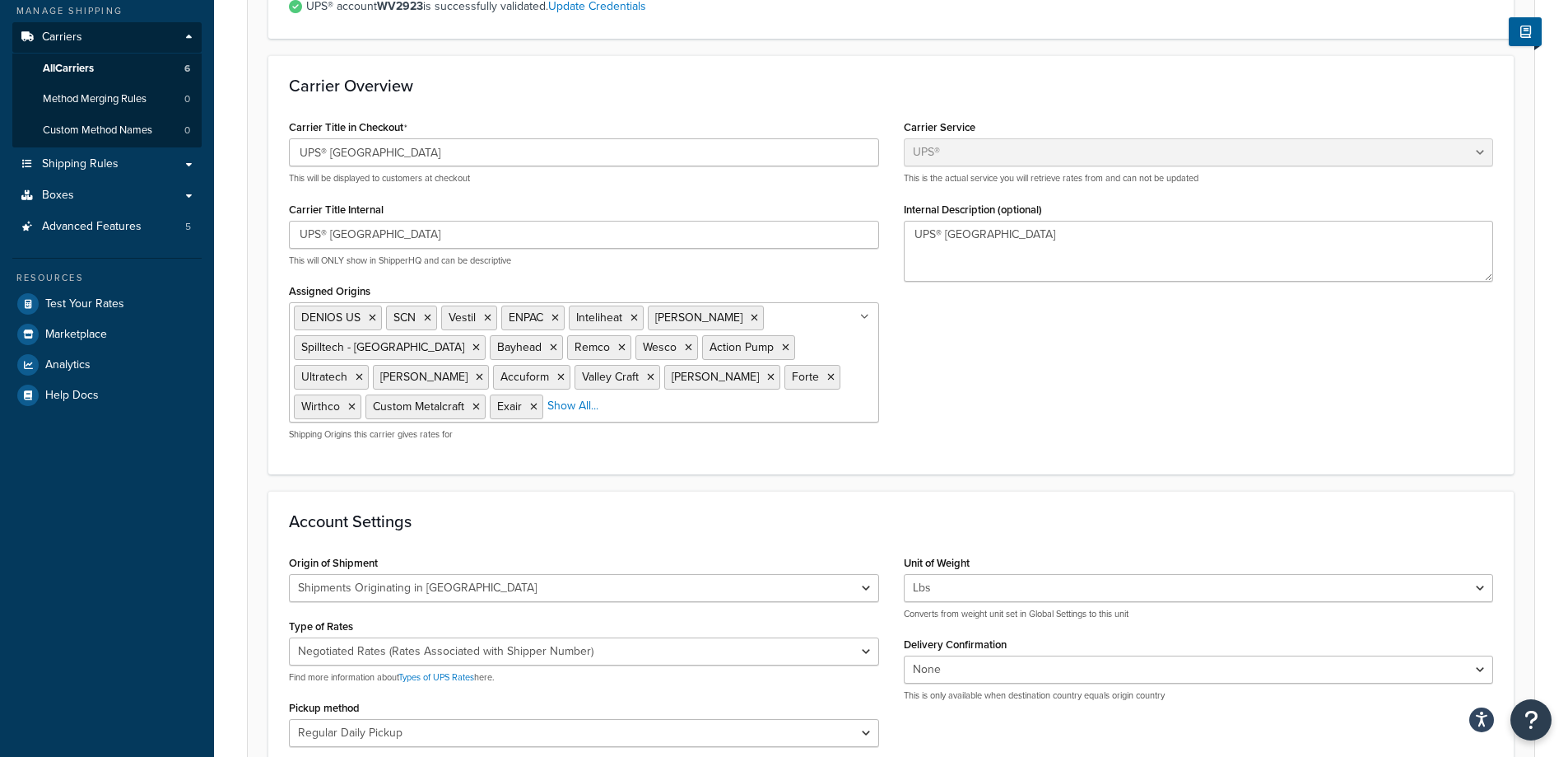
scroll to position [247, 0]
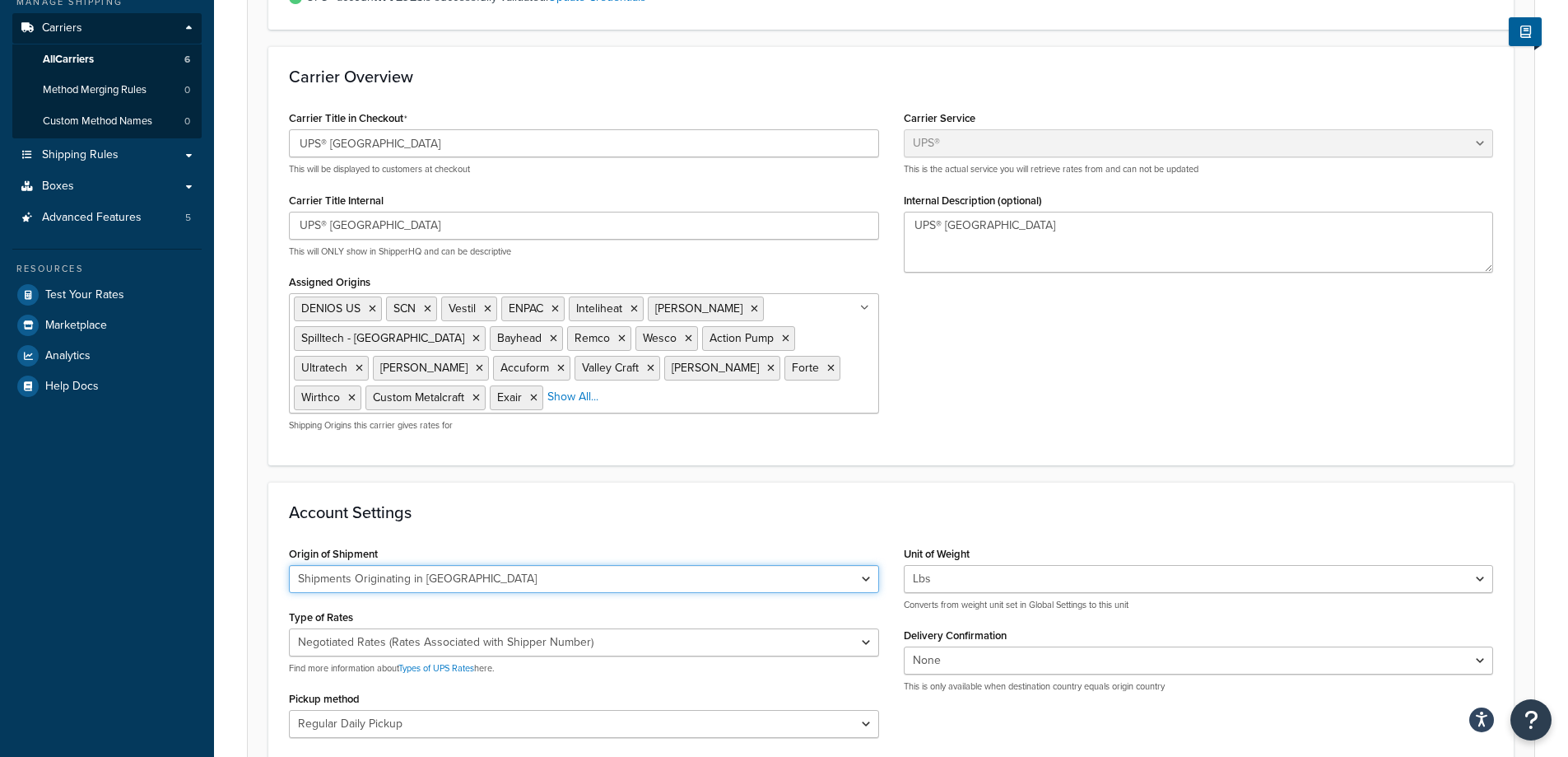
click at [622, 580] on select "United States Domestic Shipments Shipments Originating in United States Shipmen…" at bounding box center [584, 579] width 590 height 28
click at [613, 530] on div "Account Settings Origin of Shipment United States Domestic Shipments Shipments …" at bounding box center [891, 658] width 1246 height 352
click at [593, 575] on select "United States Domestic Shipments Shipments Originating in United States Shipmen…" at bounding box center [584, 579] width 590 height 28
click at [602, 517] on h3 "Account Settings" at bounding box center [891, 512] width 1204 height 18
click at [585, 582] on select "United States Domestic Shipments Shipments Originating in United States Shipmen…" at bounding box center [584, 579] width 590 height 28
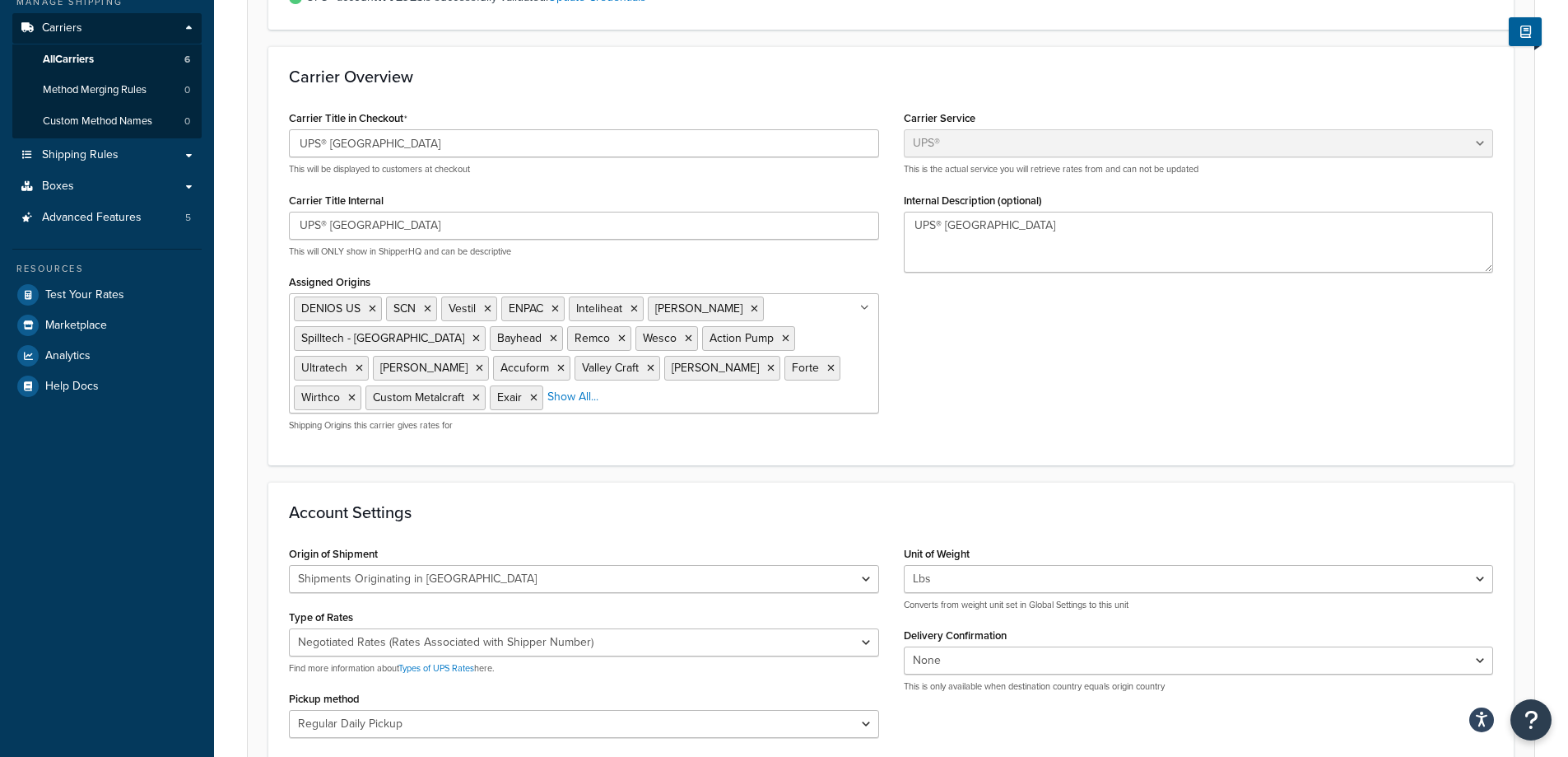
click at [581, 523] on div "Account Settings Origin of Shipment United States Domestic Shipments Shipments …" at bounding box center [891, 658] width 1246 height 352
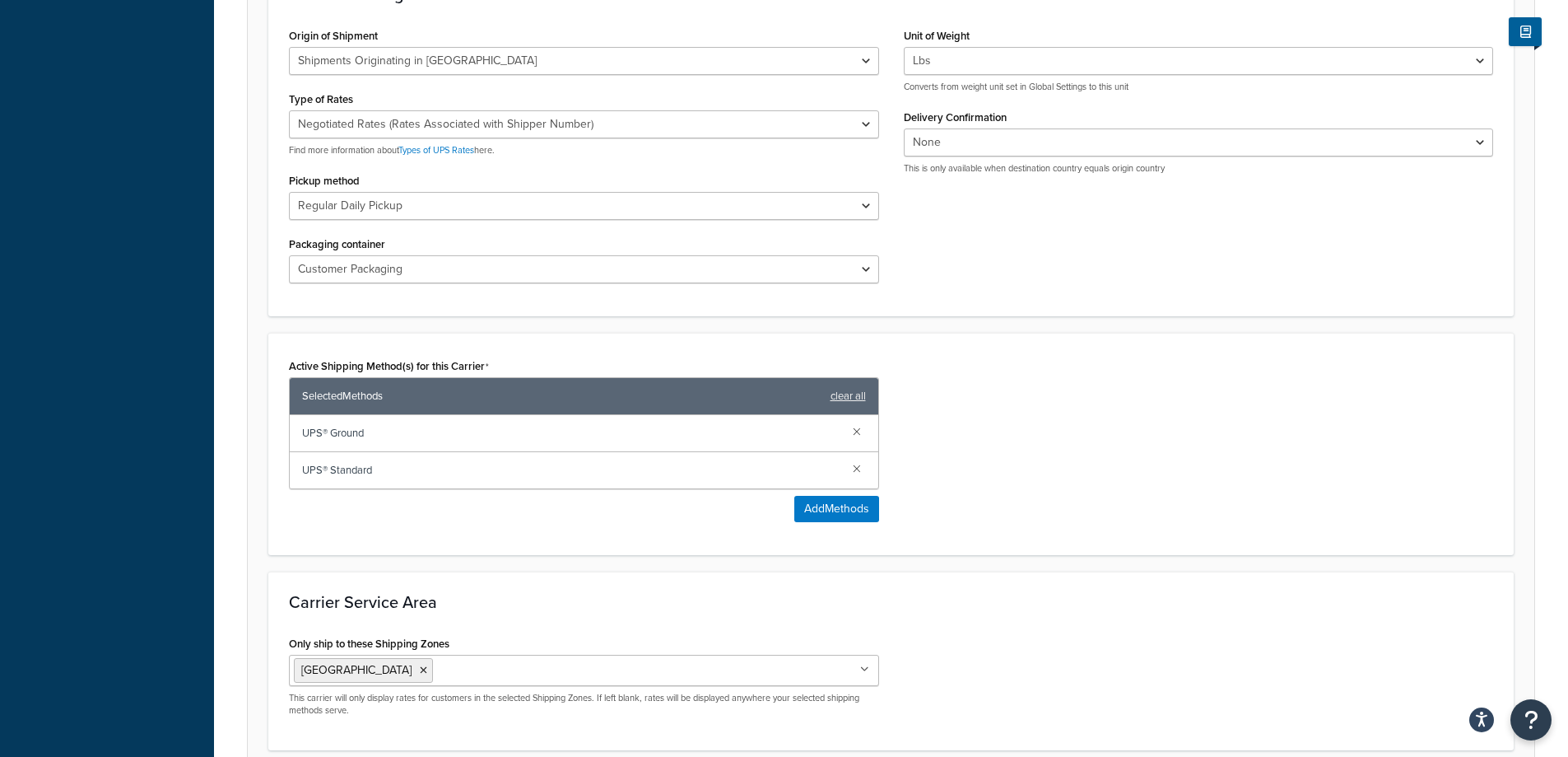
scroll to position [906, 0]
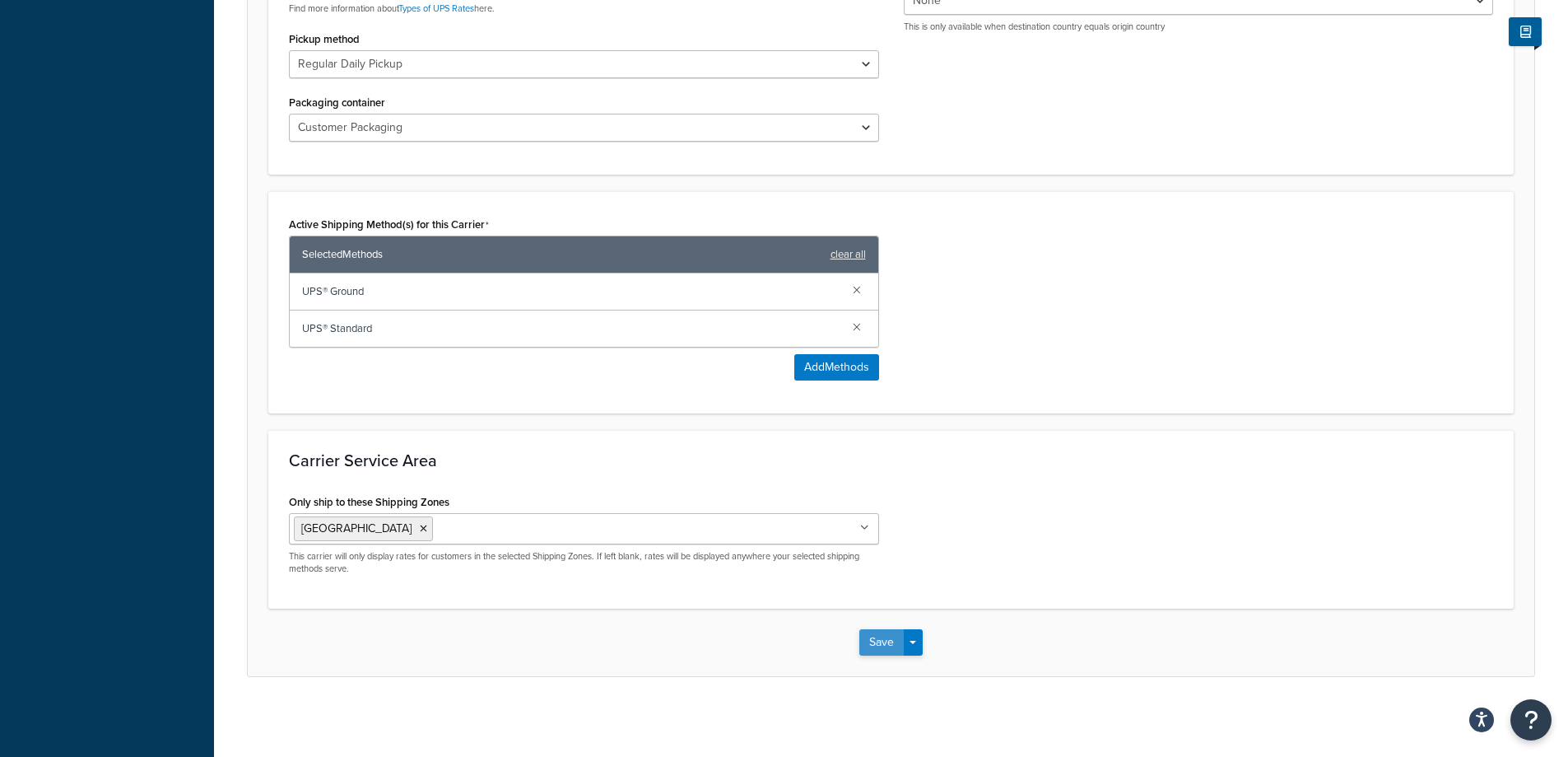
click at [869, 645] on button "Save" at bounding box center [881, 642] width 44 height 26
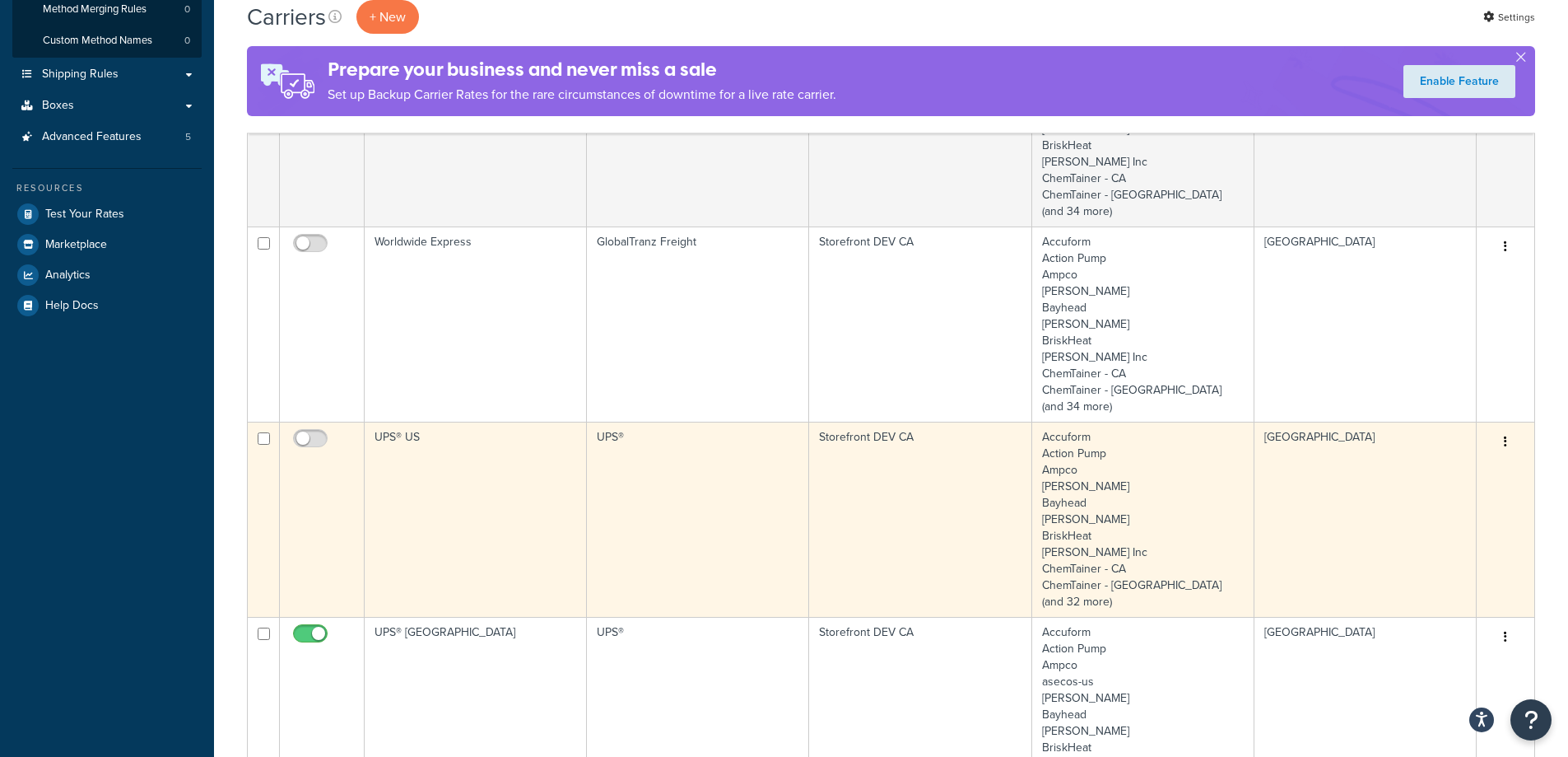
scroll to position [329, 0]
click at [310, 442] on input "checkbox" at bounding box center [312, 441] width 45 height 21
checkbox input "true"
click at [433, 491] on td "UPS® US" at bounding box center [476, 517] width 222 height 195
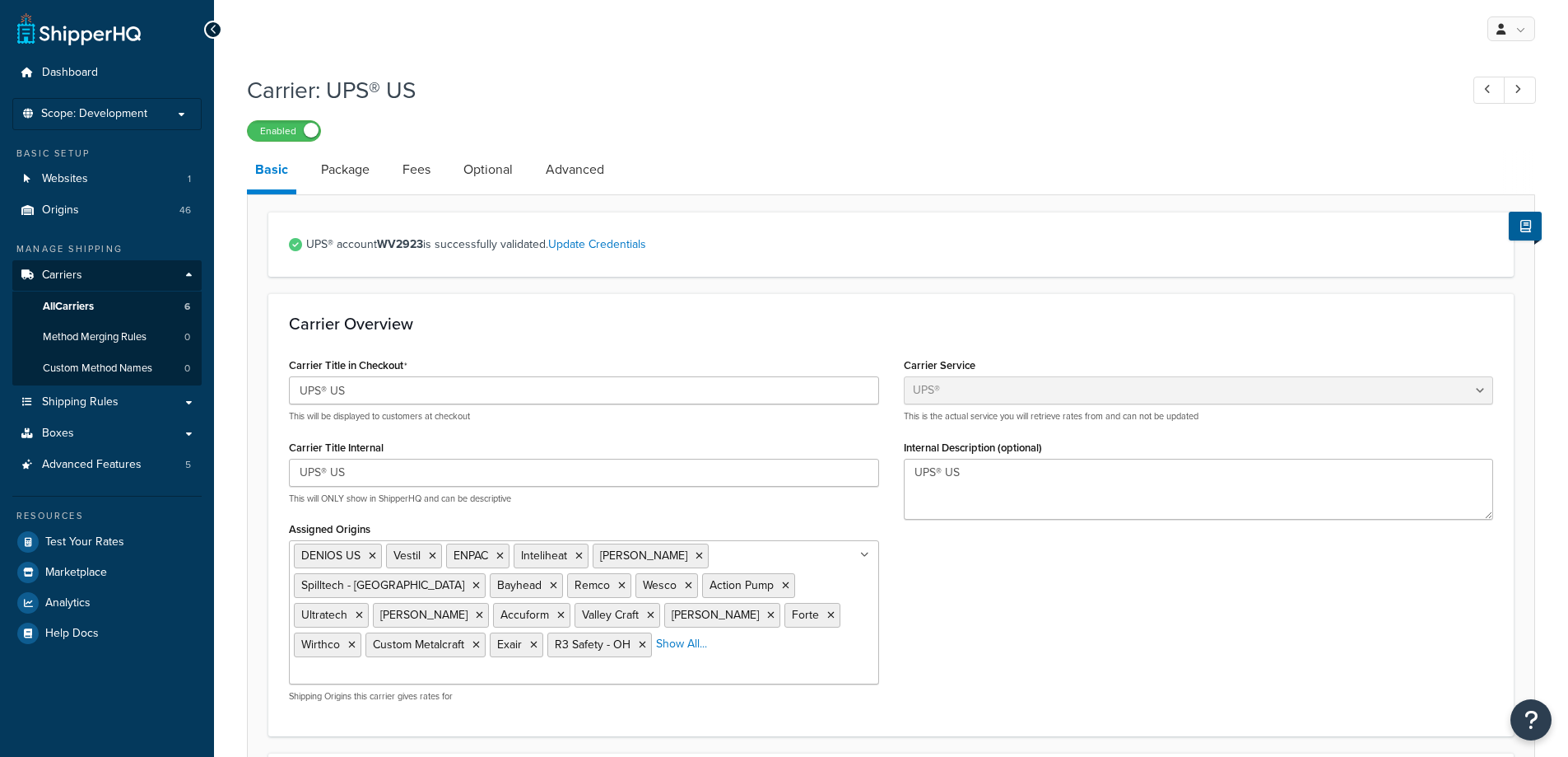
select select "ups"
click at [707, 632] on li "Show All..." at bounding box center [681, 643] width 51 height 23
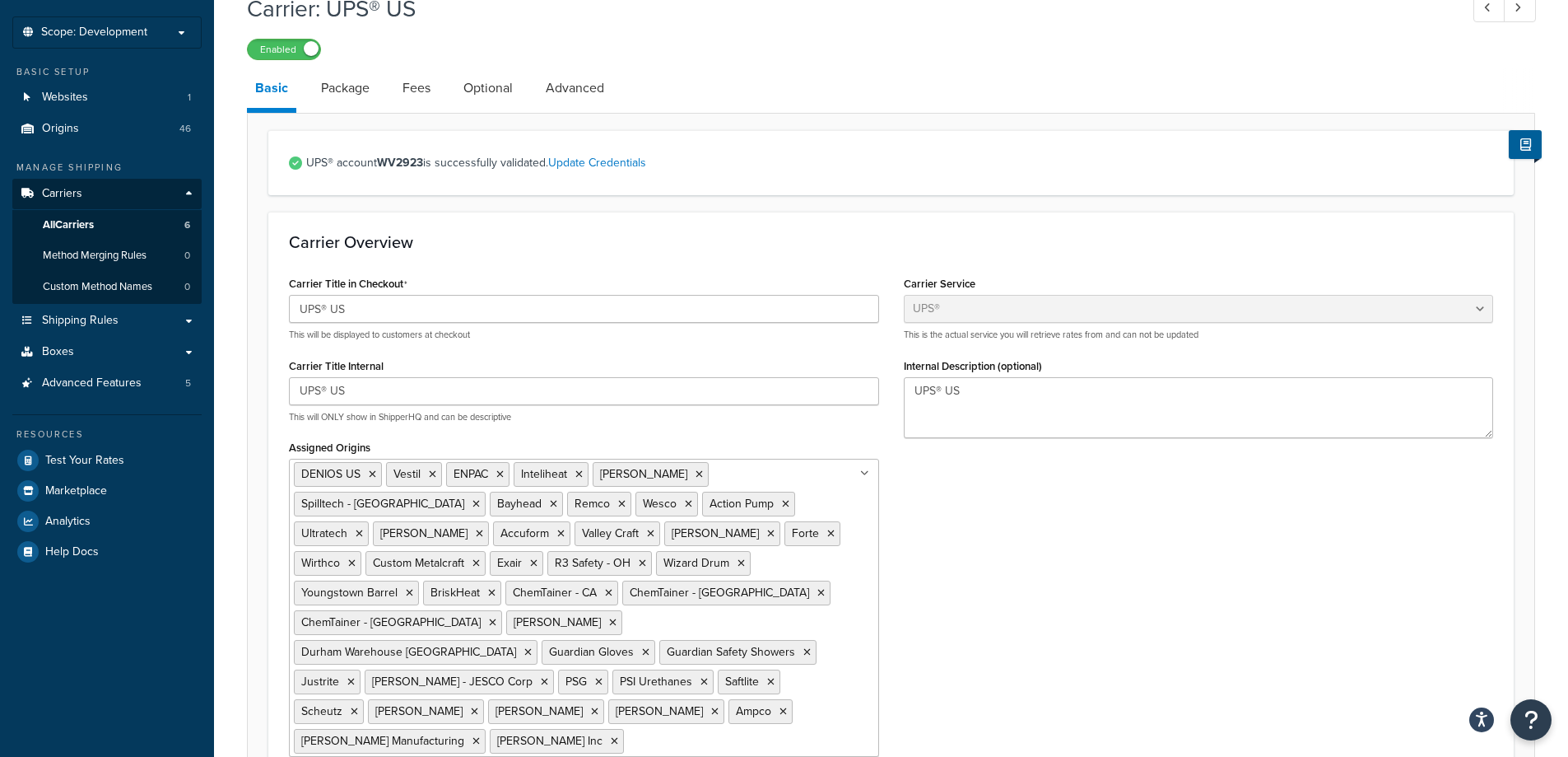
scroll to position [247, 0]
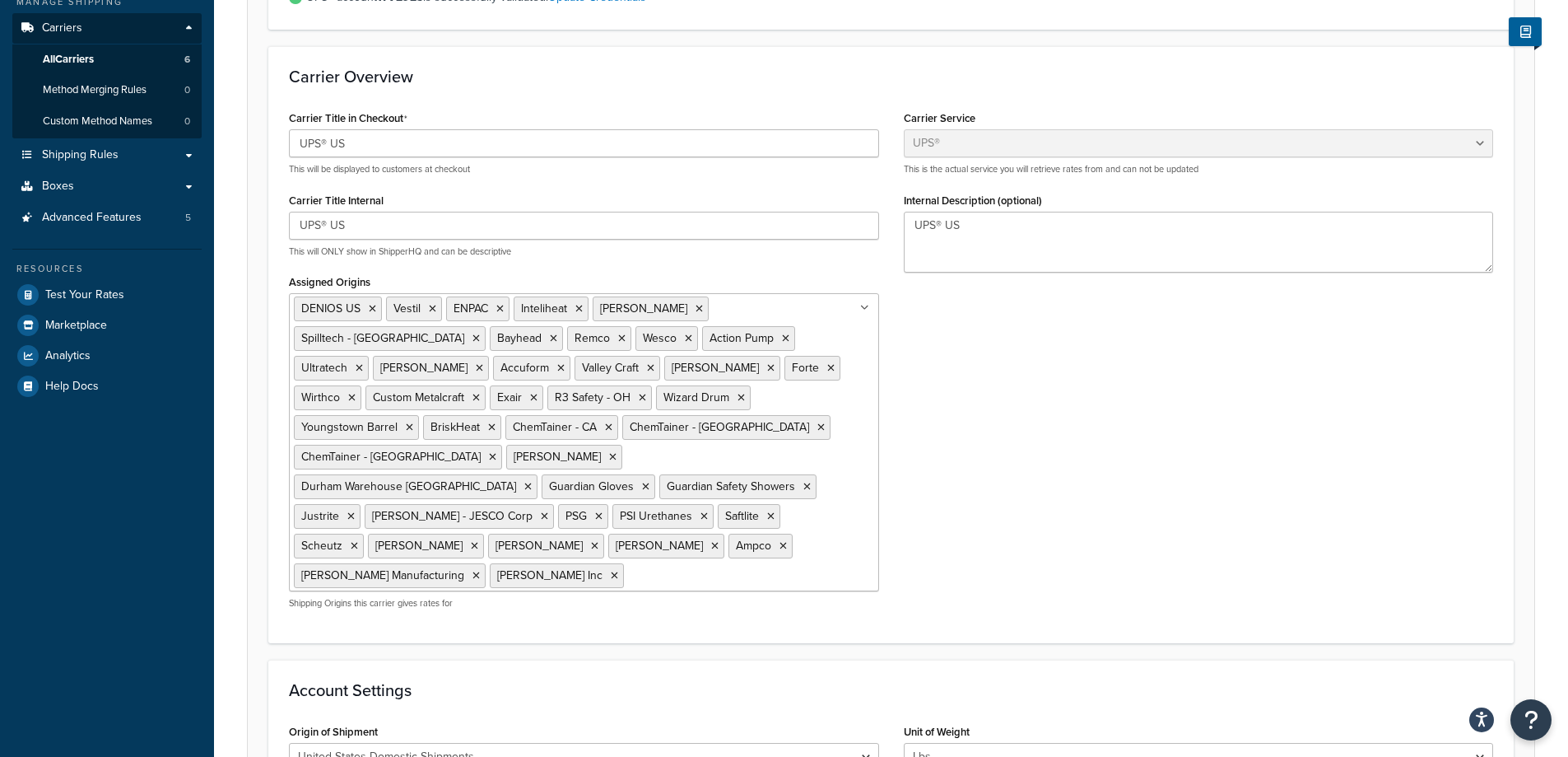
click at [628, 566] on input "Assigned Origins" at bounding box center [701, 575] width 146 height 18
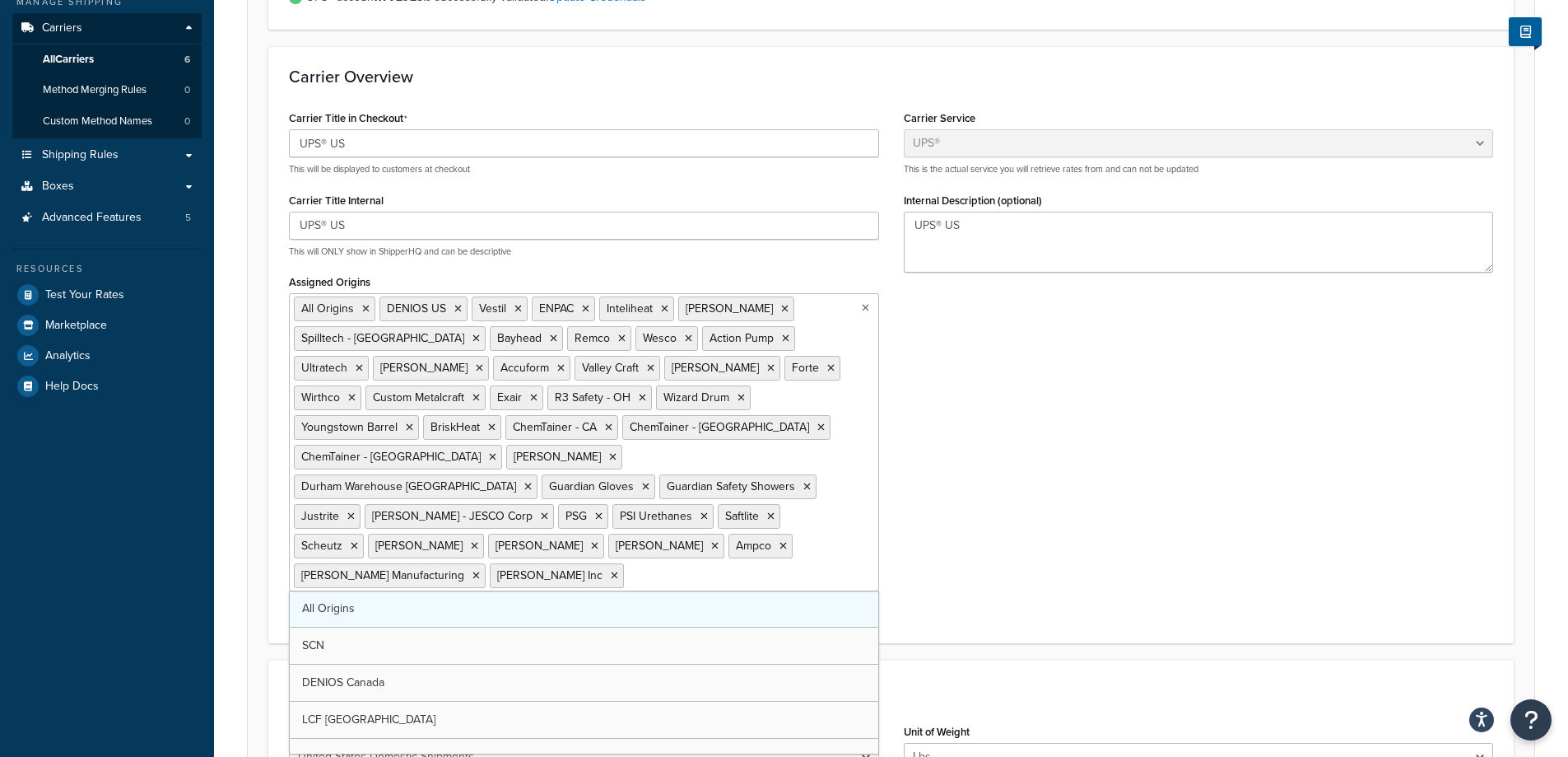
click at [487, 590] on link "All Origins" at bounding box center [584, 608] width 589 height 36
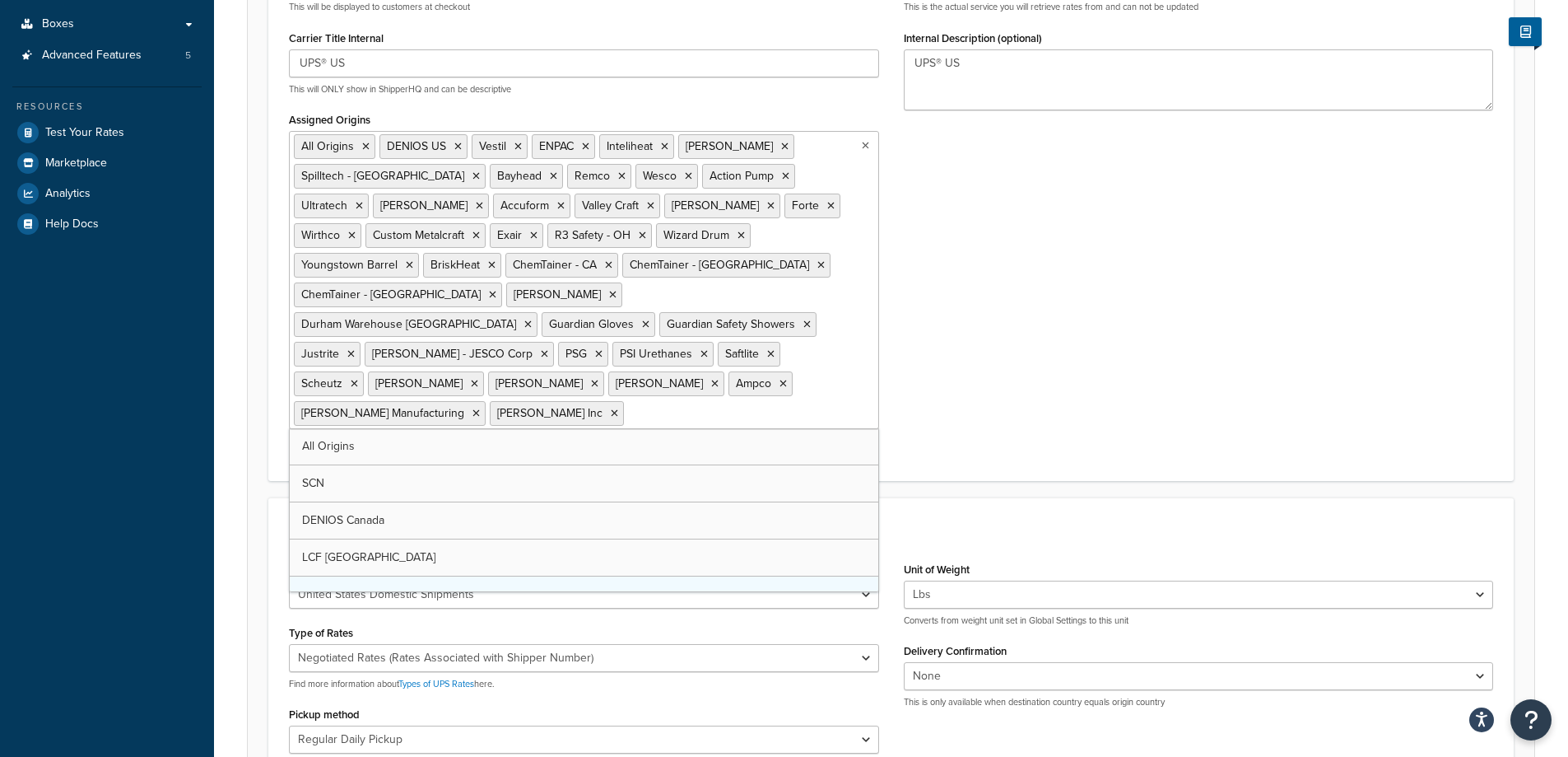
scroll to position [412, 0]
click at [1004, 343] on div "Carrier Title in Checkout UPS® US This will be displayed to customers at checko…" at bounding box center [891, 199] width 1229 height 515
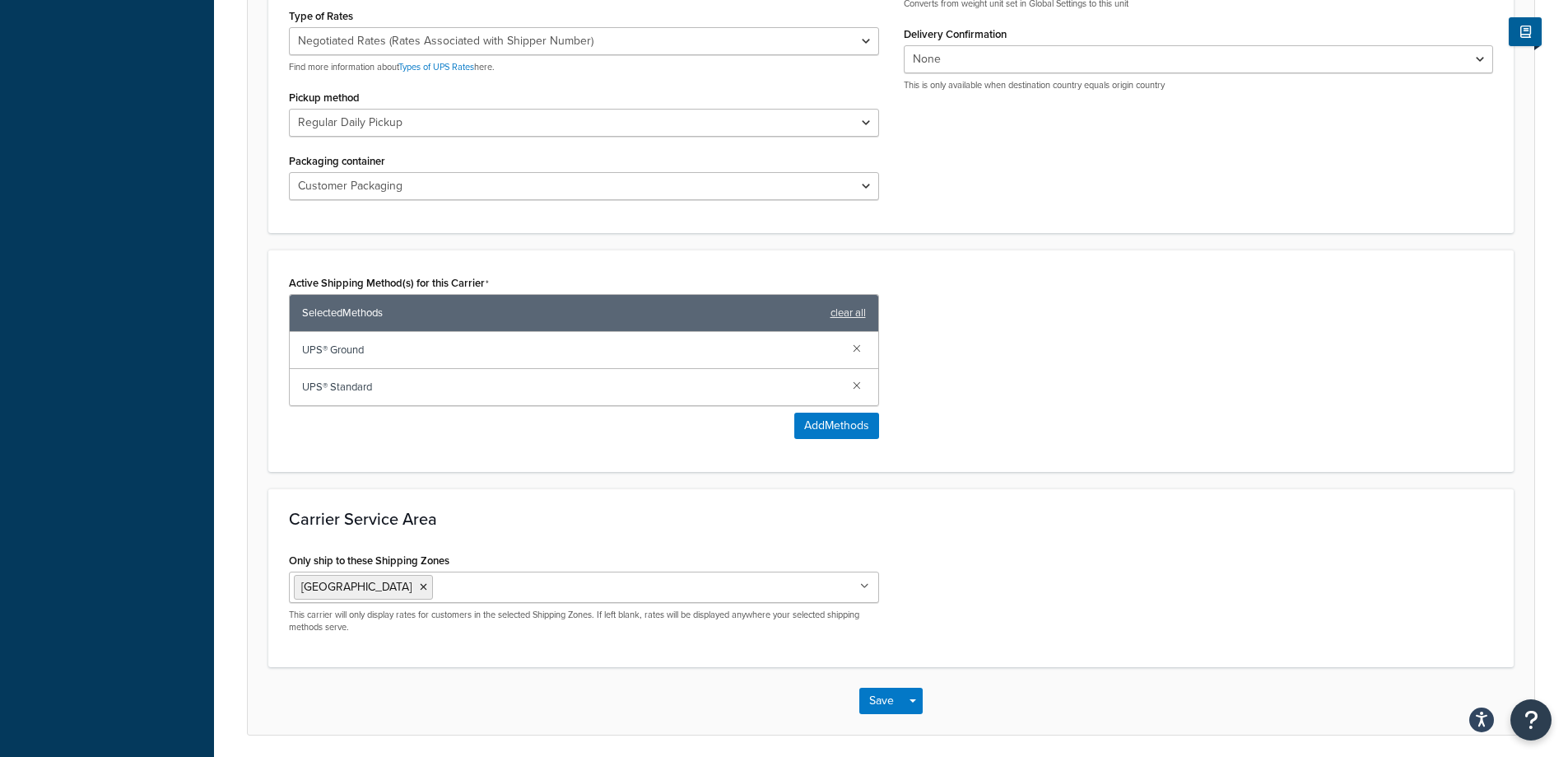
scroll to position [1029, 0]
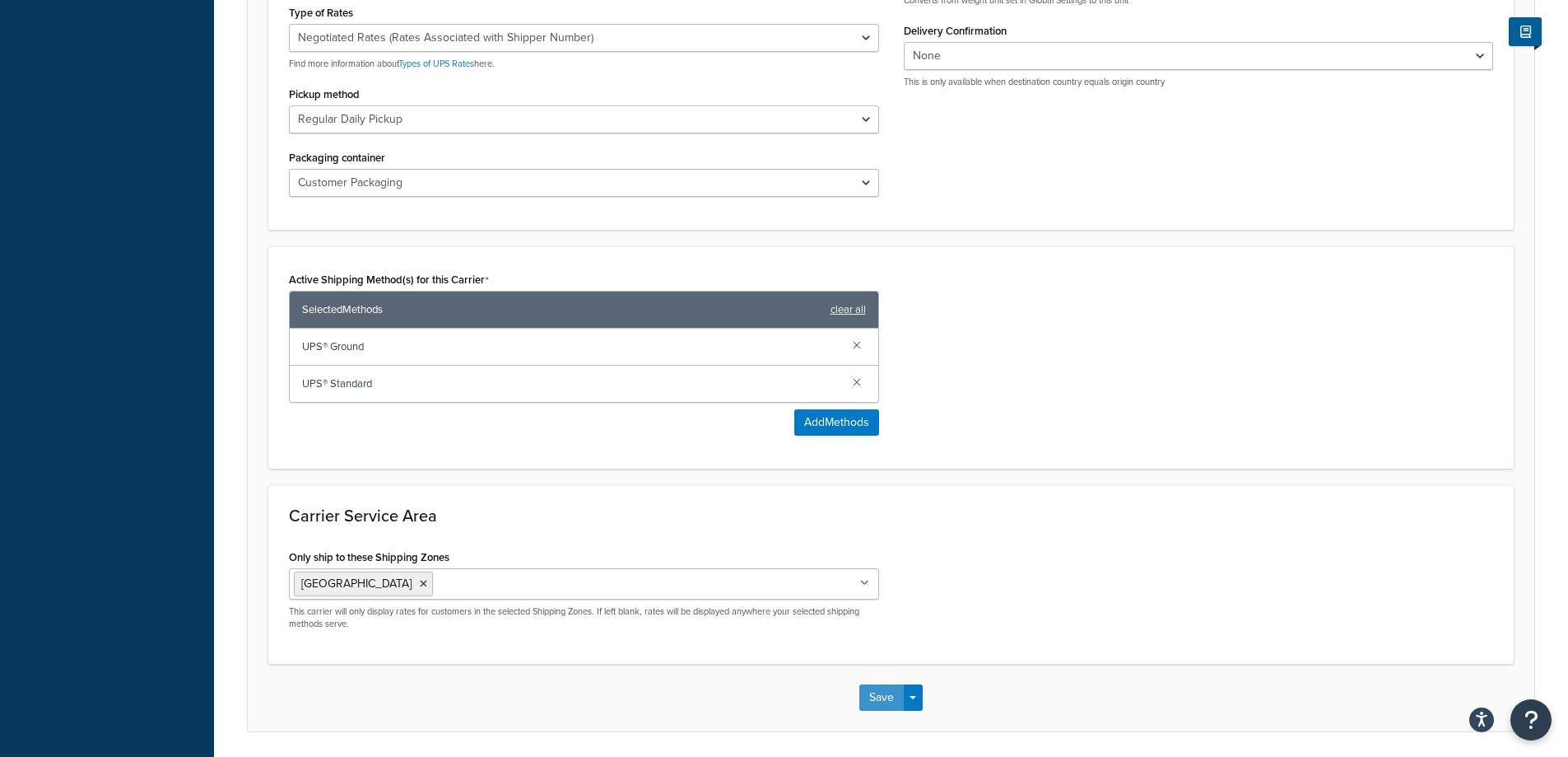
click at [874, 684] on button "Save" at bounding box center [881, 697] width 44 height 26
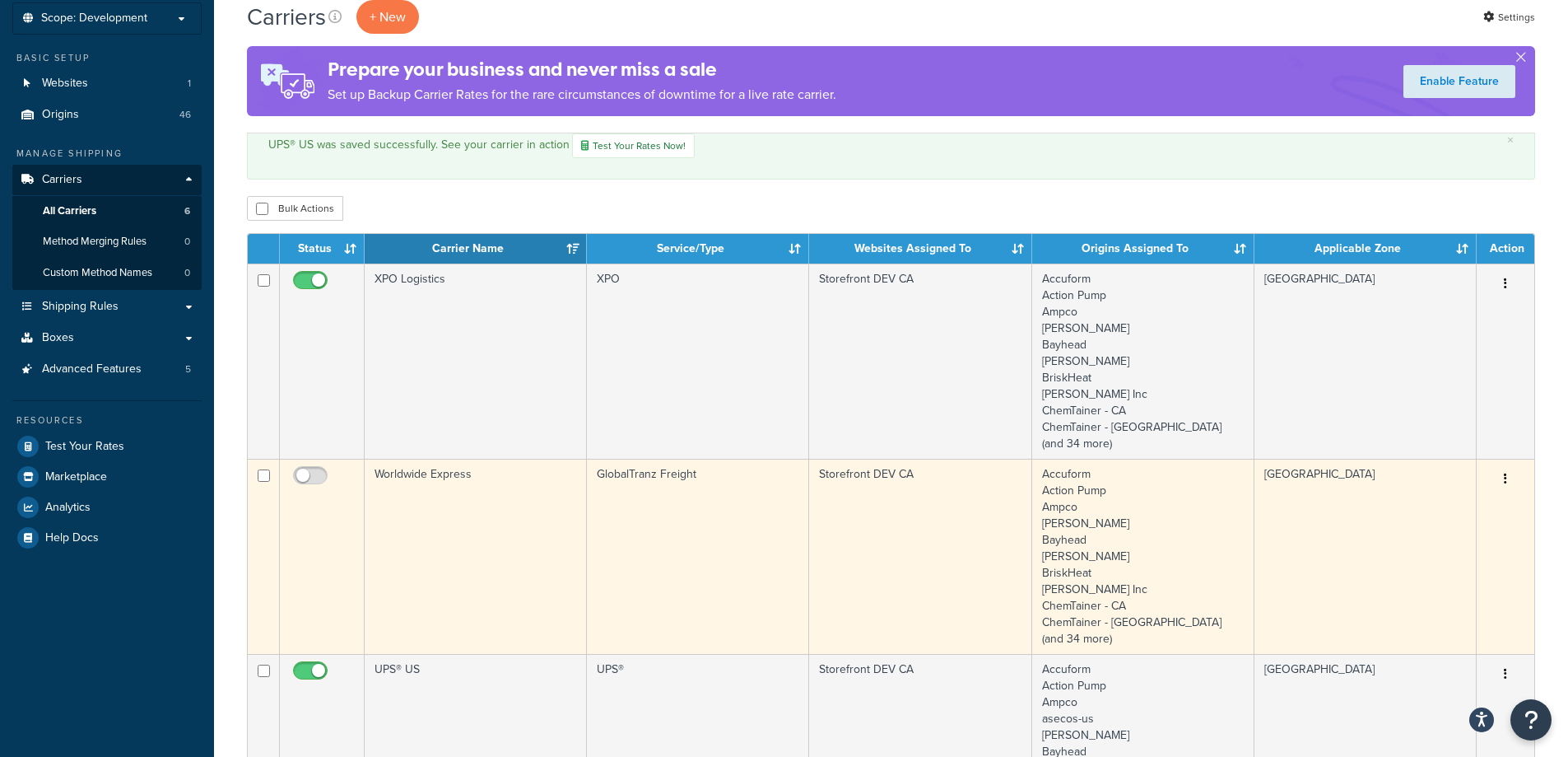
scroll to position [247, 0]
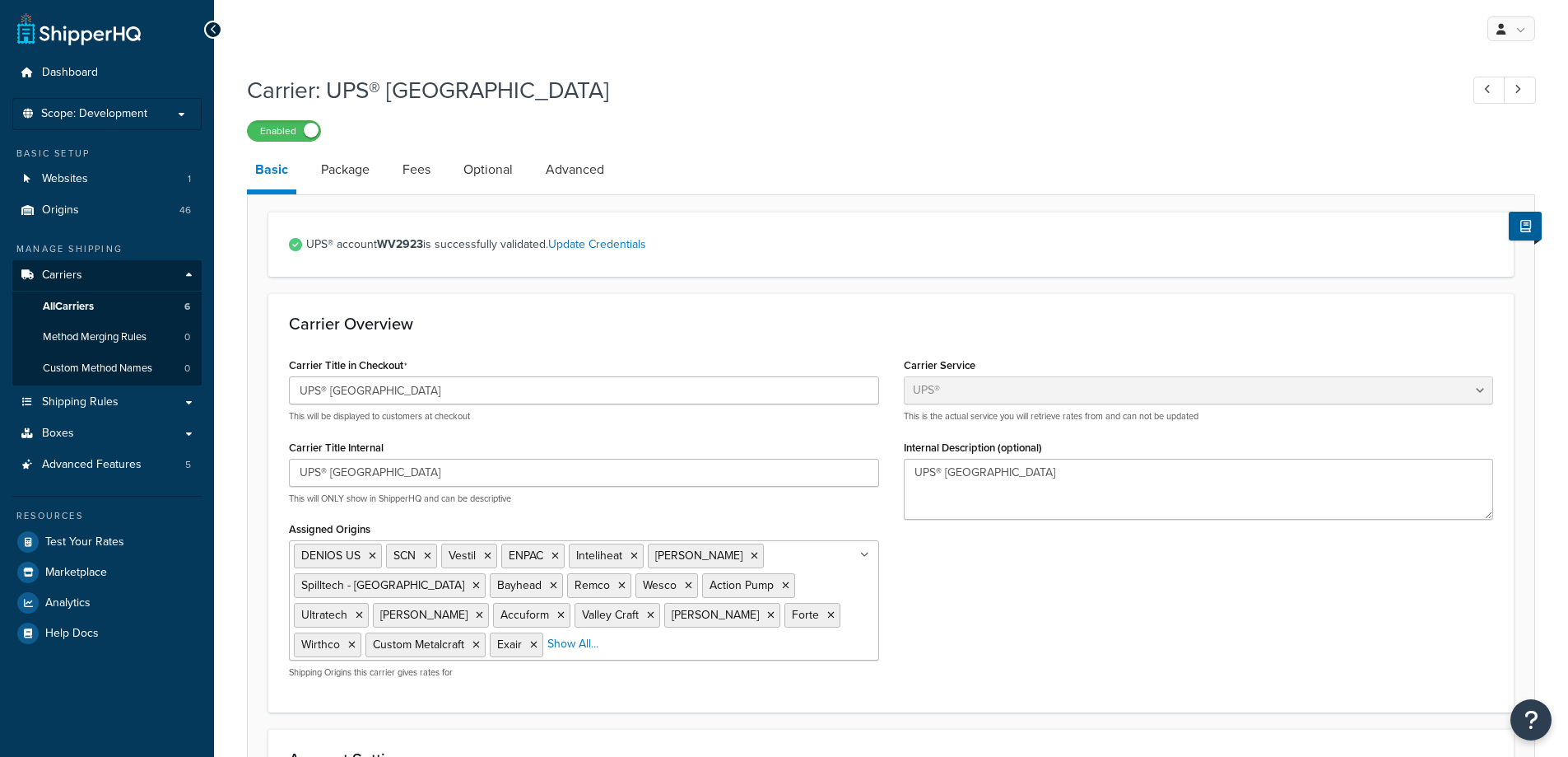
select select "ups"
select select "can"
click at [364, 174] on link "Package" at bounding box center [345, 170] width 65 height 40
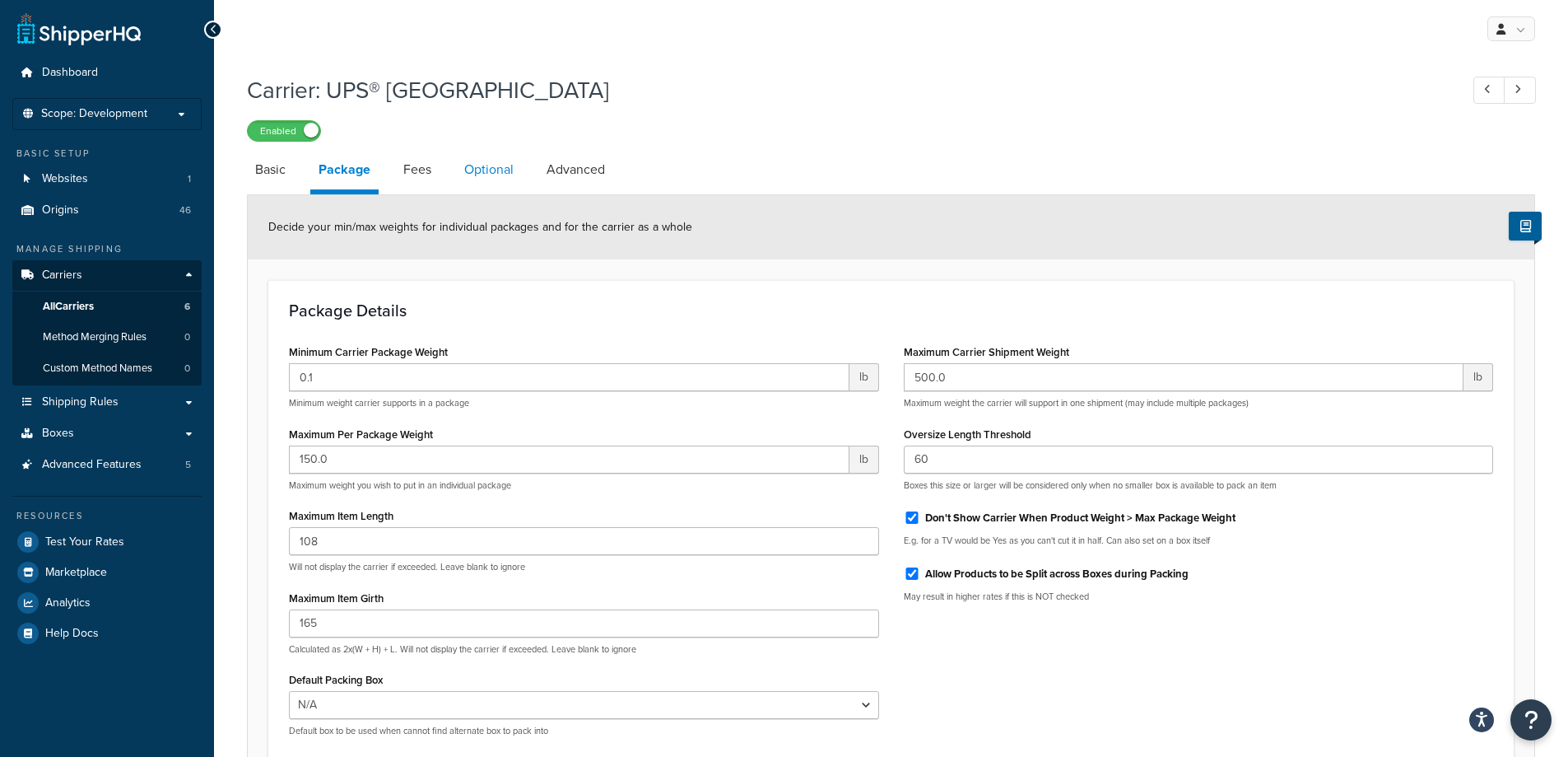
click at [487, 165] on link "Optional" at bounding box center [489, 170] width 66 height 40
select select "business"
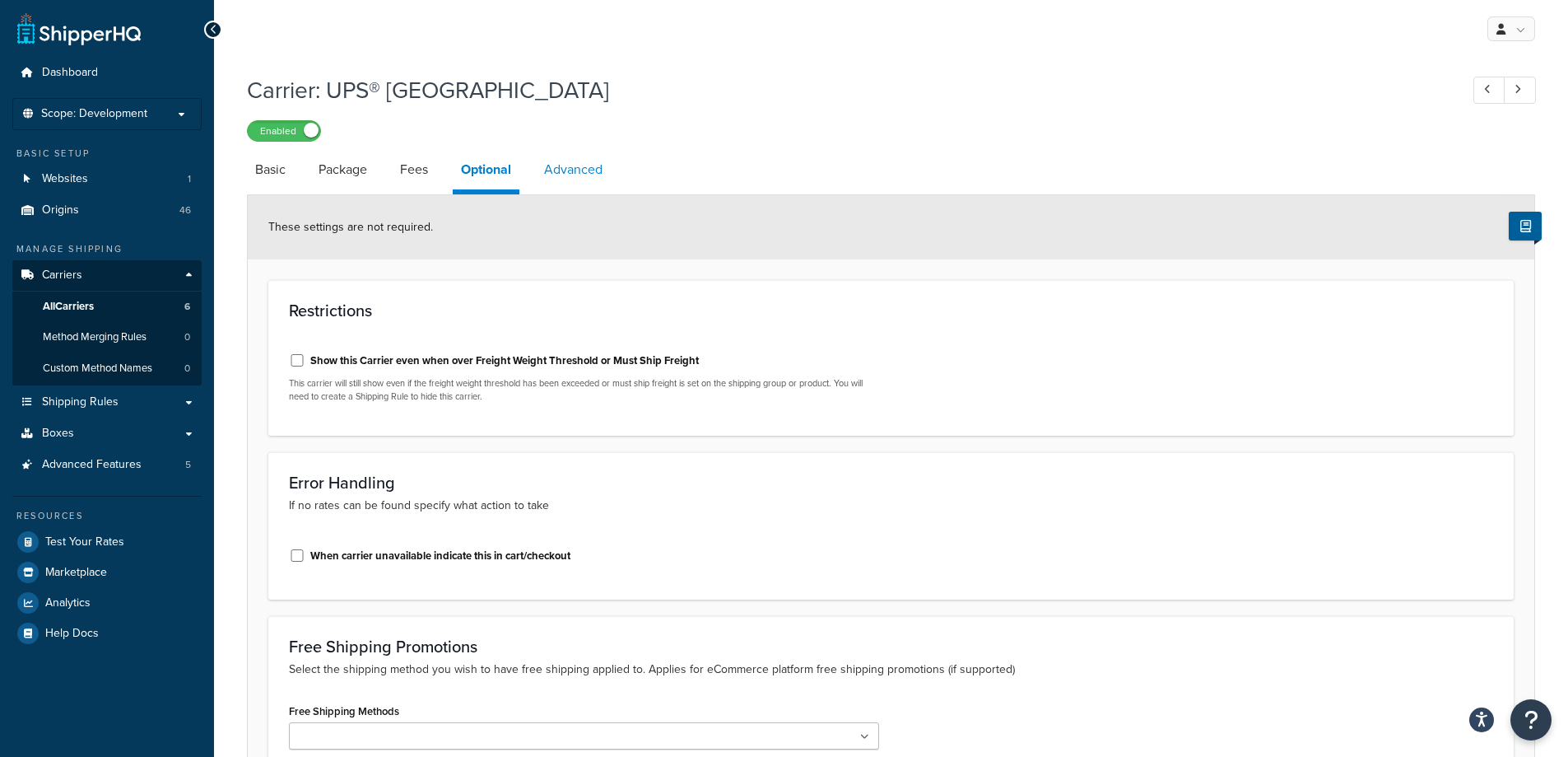
click at [572, 162] on link "Advanced" at bounding box center [573, 170] width 75 height 40
select select "false"
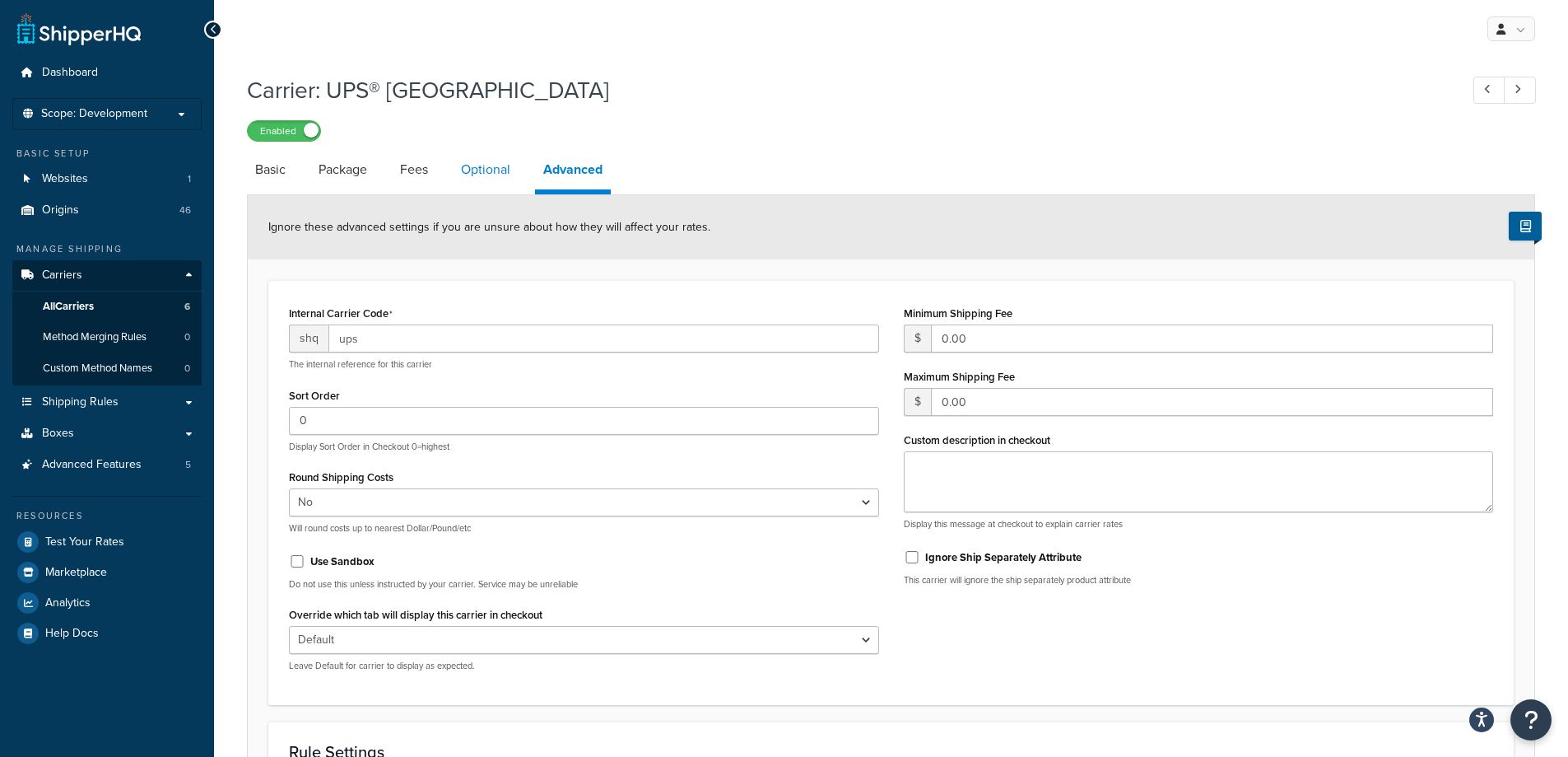
click at [507, 179] on link "Optional" at bounding box center [486, 170] width 66 height 40
select select "business"
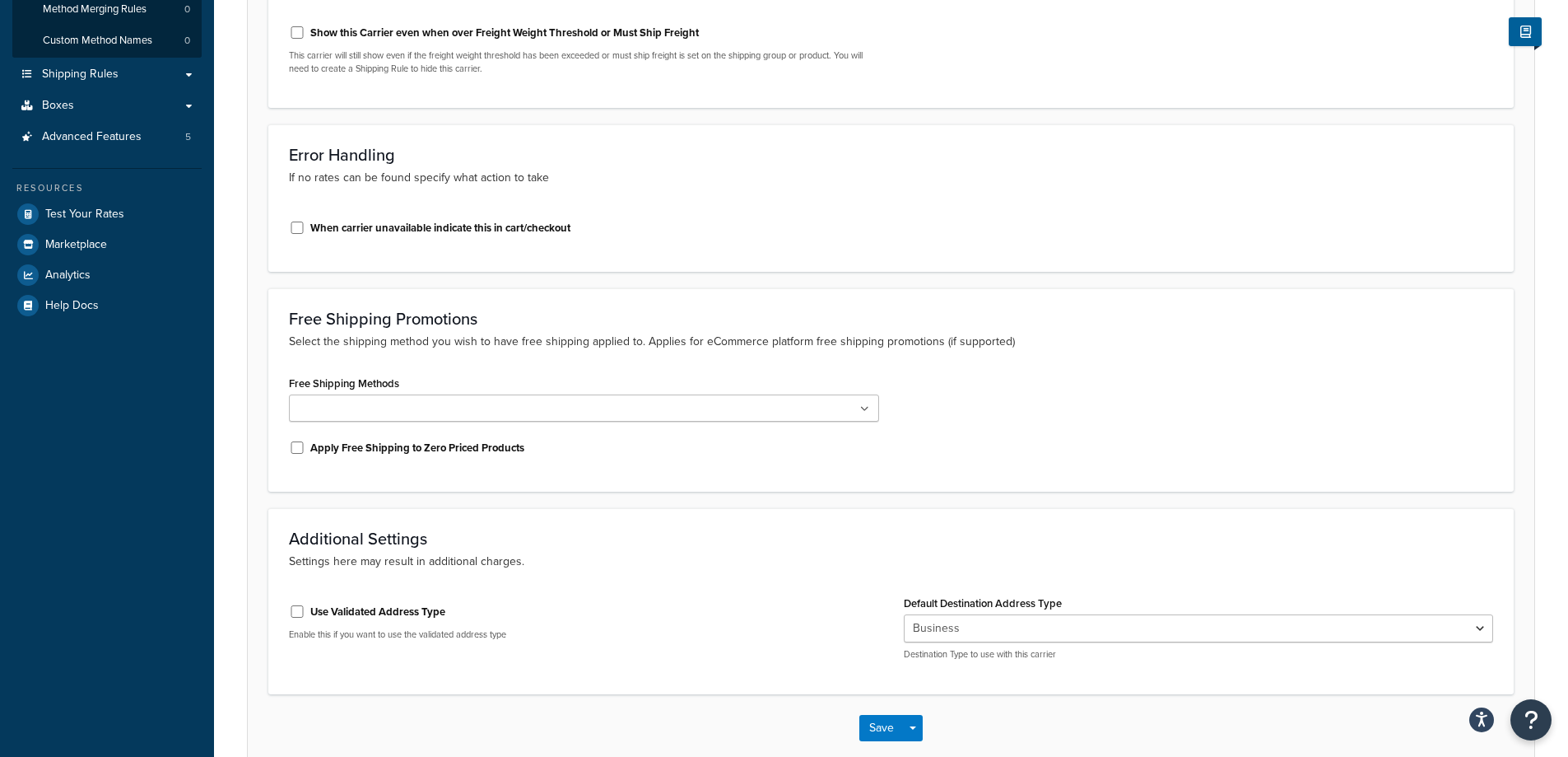
scroll to position [329, 0]
click at [482, 403] on ul at bounding box center [584, 406] width 590 height 27
click at [486, 402] on ul at bounding box center [584, 406] width 590 height 27
click at [671, 326] on h3 "Free Shipping Promotions" at bounding box center [891, 317] width 1204 height 18
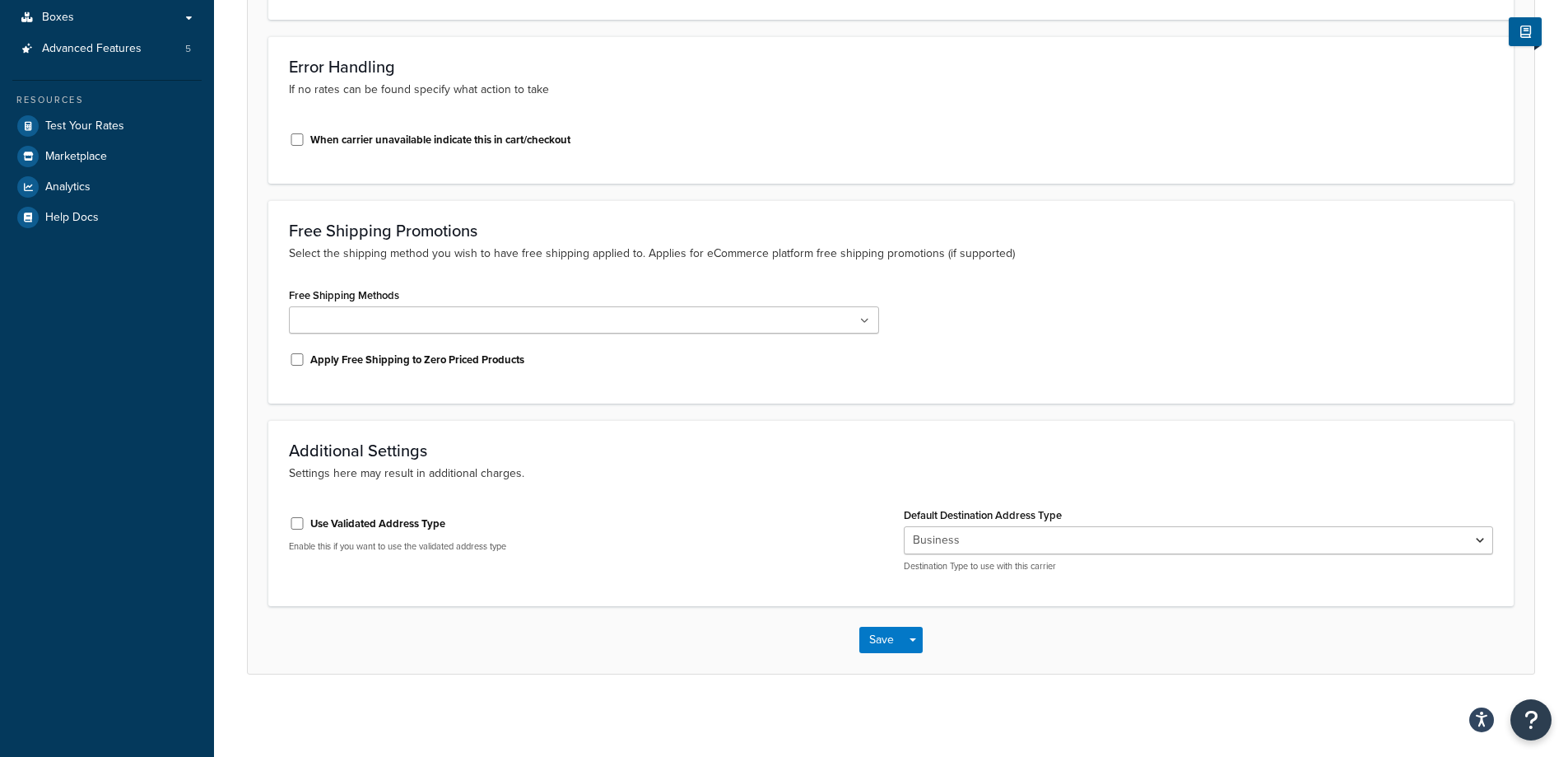
scroll to position [417, 0]
click at [939, 541] on select "Residential Business" at bounding box center [1199, 540] width 590 height 28
click at [822, 552] on p "Enable this if you want to use the validated address type" at bounding box center [584, 546] width 590 height 12
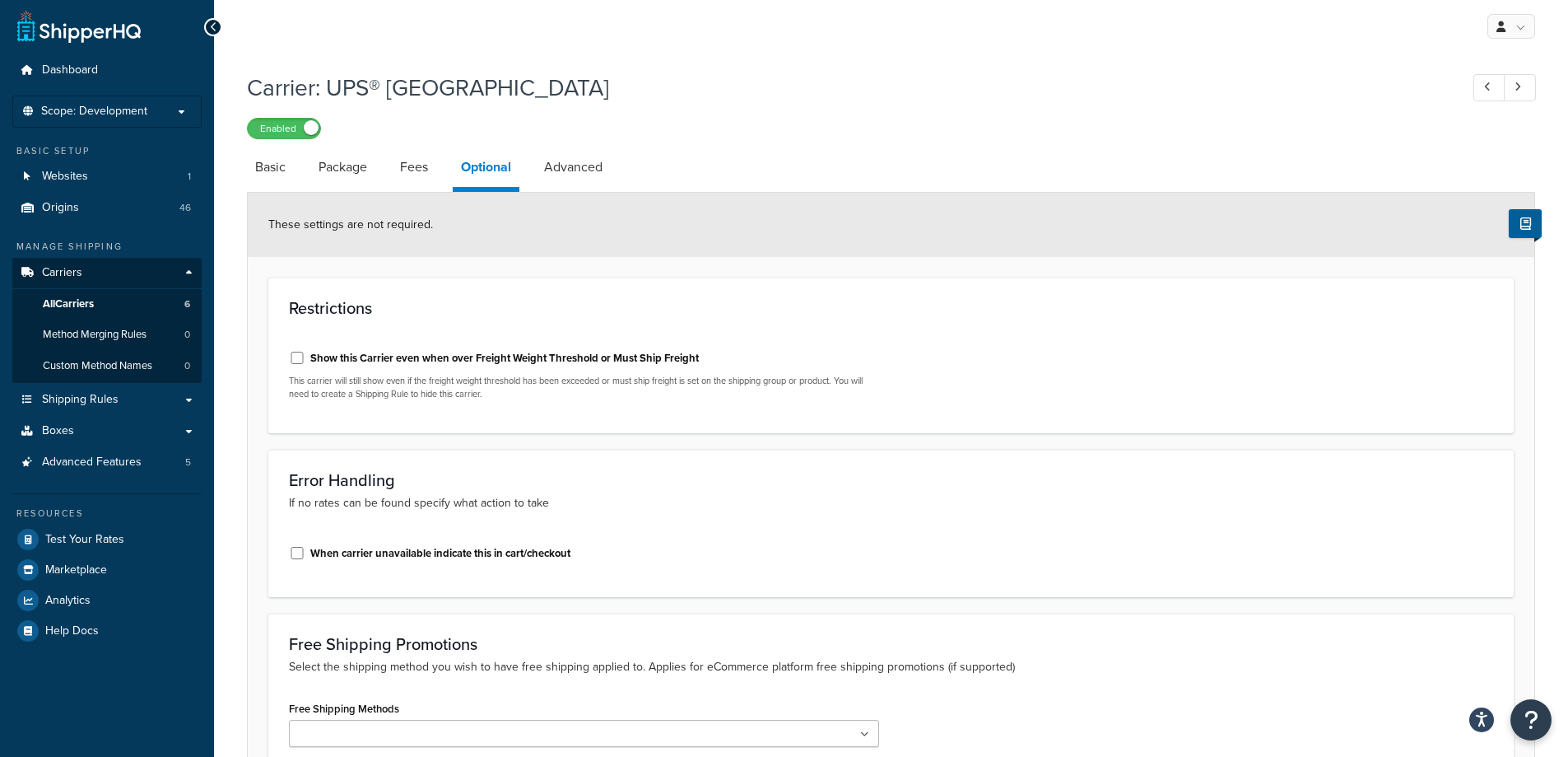
scroll to position [0, 0]
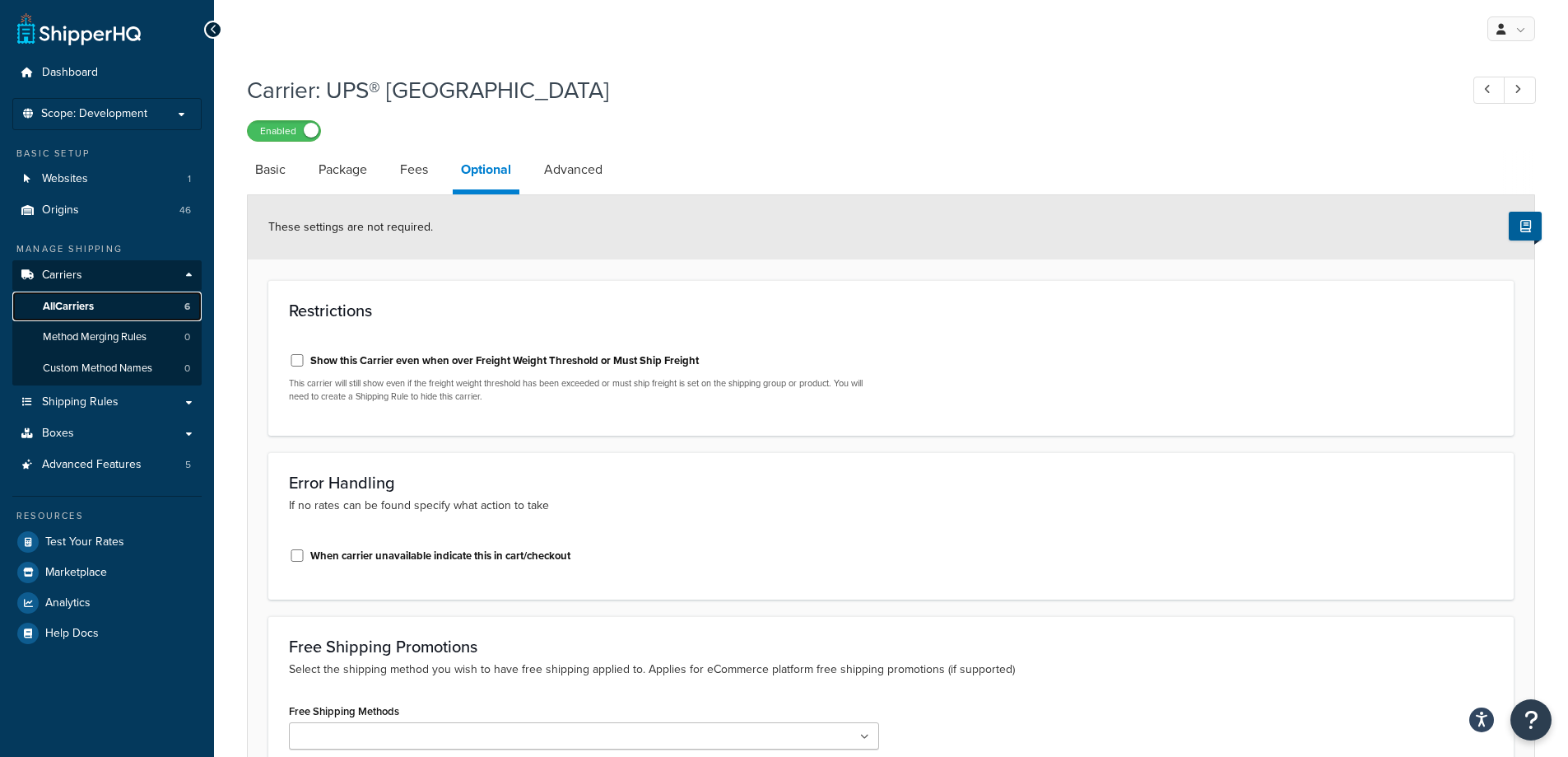
click at [74, 305] on span "All Carriers" at bounding box center [68, 307] width 51 height 14
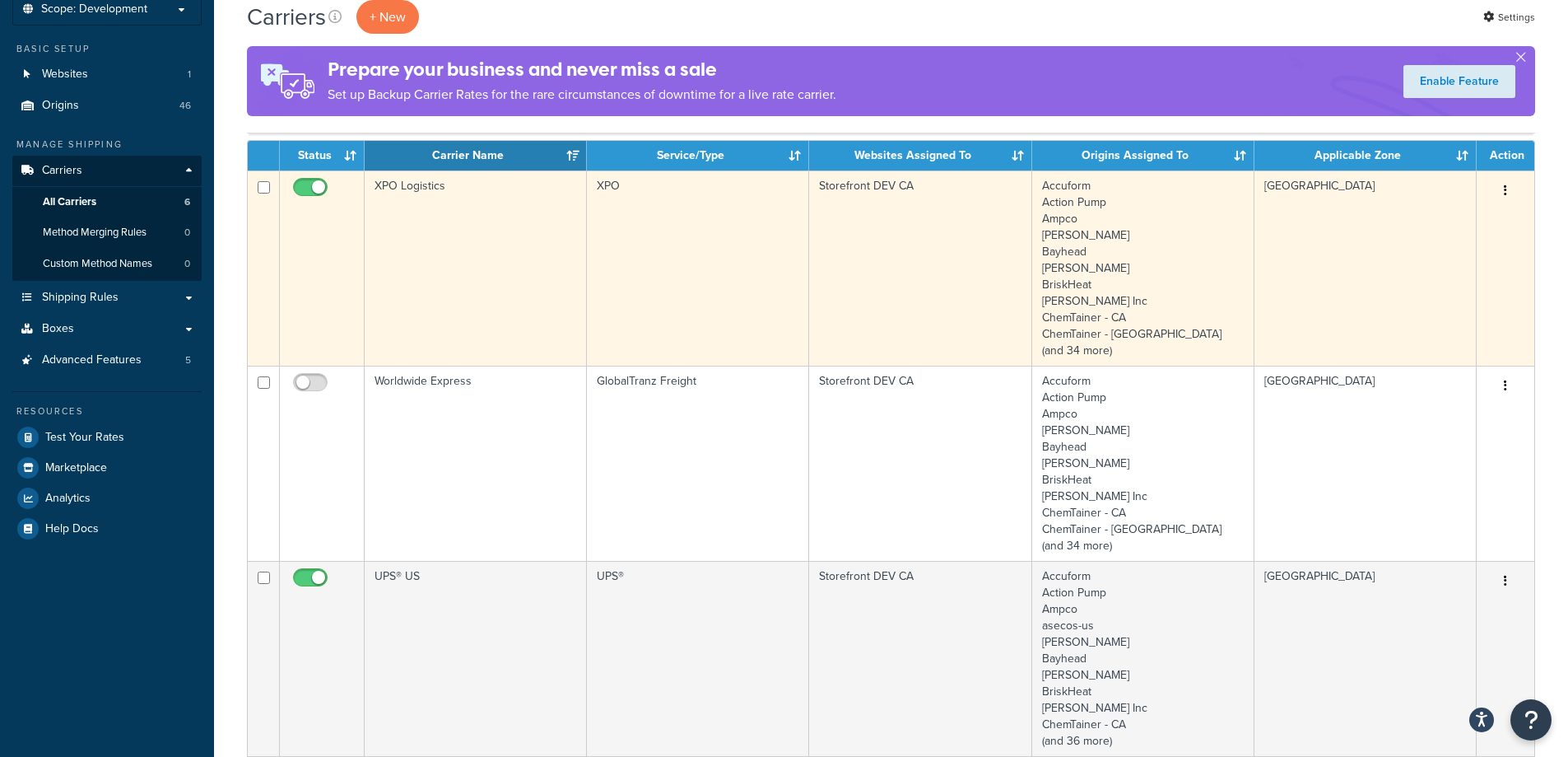
scroll to position [329, 0]
